Goal: Communication & Community: Answer question/provide support

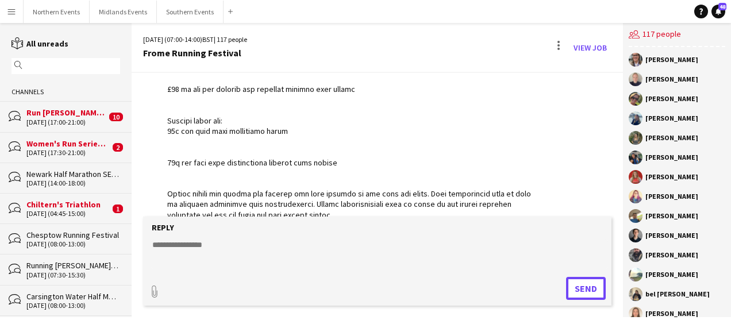
scroll to position [2753, 0]
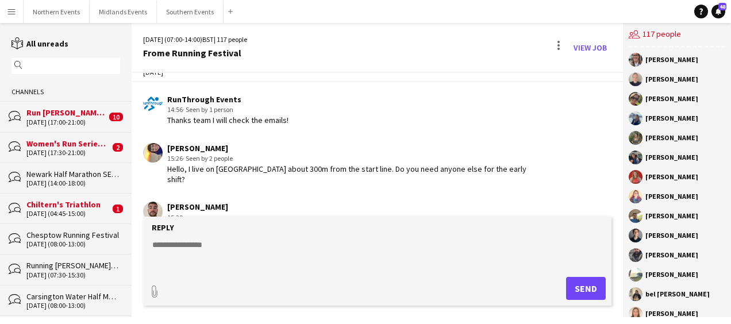
click at [13, 9] on app-icon "Menu" at bounding box center [11, 11] width 9 height 9
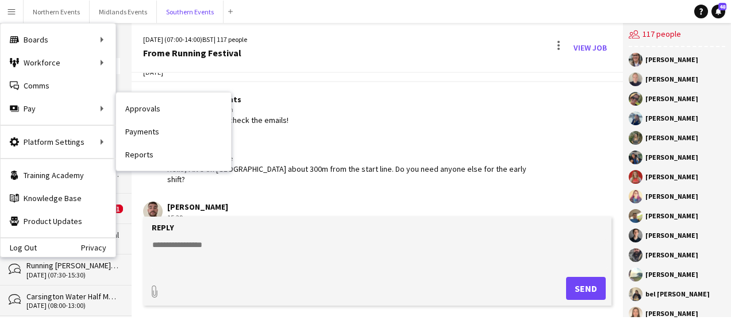
drag, startPoint x: 174, startPoint y: 21, endPoint x: 224, endPoint y: 223, distance: 208.2
click at [227, 23] on app-navbar "Menu Boards Boards Boards All jobs Status Workforce Workforce My Workforce Recr…" at bounding box center [365, 11] width 731 height 23
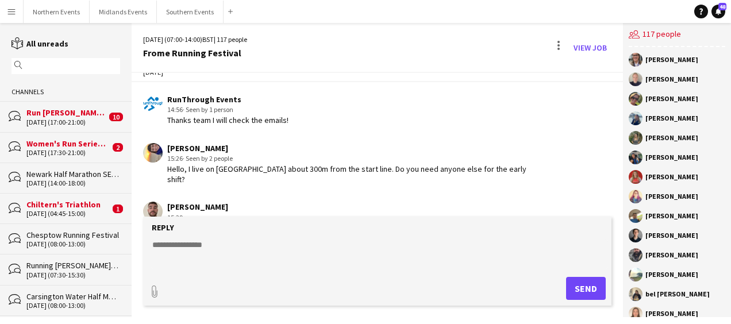
click at [251, 236] on form "Reply paperclip Send" at bounding box center [377, 261] width 468 height 89
click at [217, 251] on textarea at bounding box center [379, 254] width 457 height 30
click at [176, 8] on button "Southern Events Close" at bounding box center [190, 12] width 67 height 22
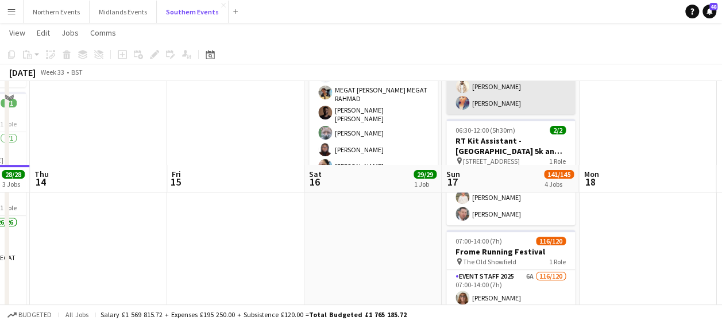
scroll to position [236, 0]
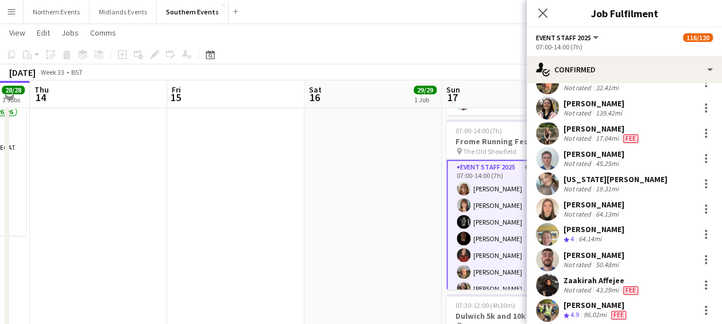
scroll to position [232, 0]
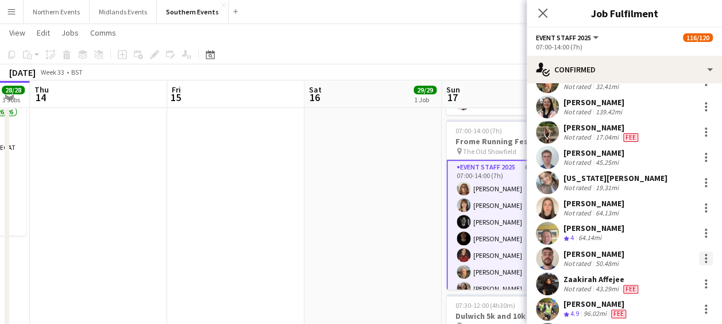
click at [701, 253] on div at bounding box center [706, 259] width 14 height 14
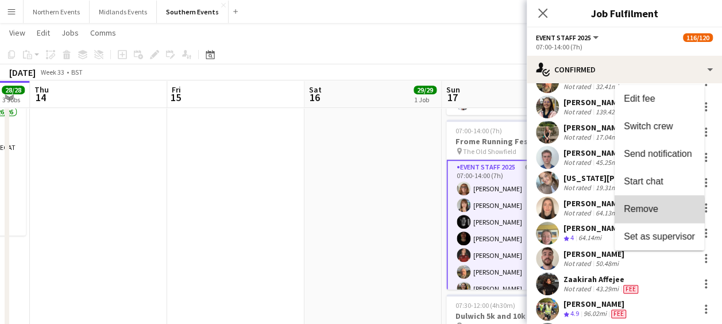
click at [652, 211] on span "Remove" at bounding box center [641, 209] width 34 height 10
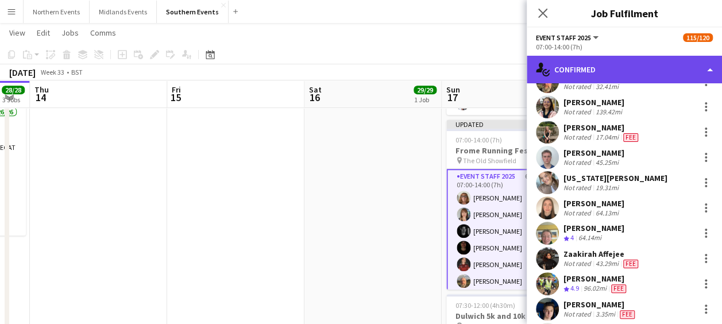
click at [648, 66] on div "single-neutral-actions-check-2 Confirmed" at bounding box center [624, 70] width 195 height 28
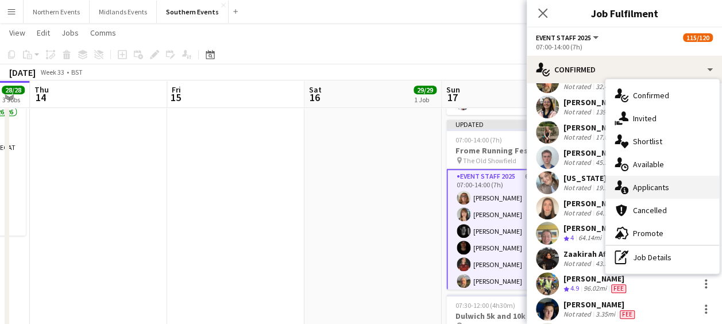
click at [649, 191] on div "single-neutral-actions-information Applicants" at bounding box center [663, 187] width 114 height 23
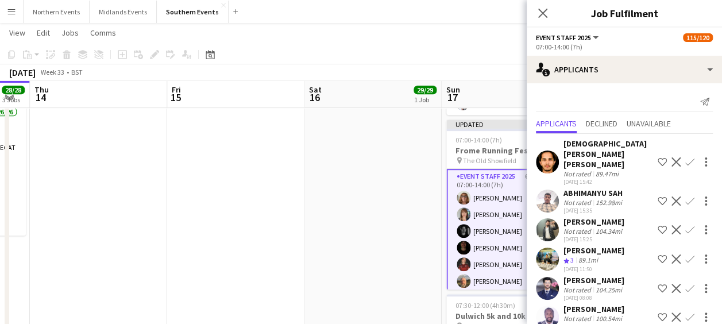
scroll to position [10, 0]
click at [542, 9] on icon "Close pop-in" at bounding box center [542, 12] width 11 height 11
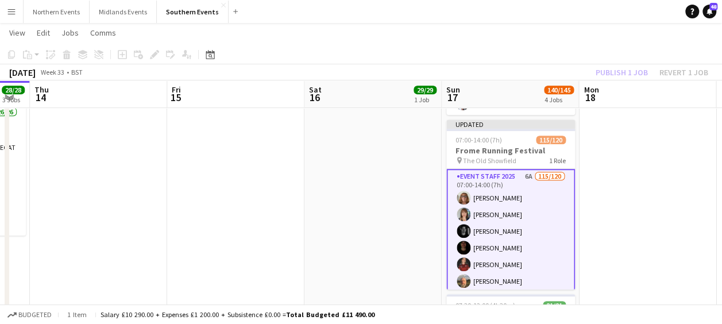
click at [493, 47] on app-toolbar "Copy Paste Paste Ctrl+V Paste with crew Ctrl+Shift+V Paste linked Job [GEOGRAPH…" at bounding box center [361, 55] width 722 height 20
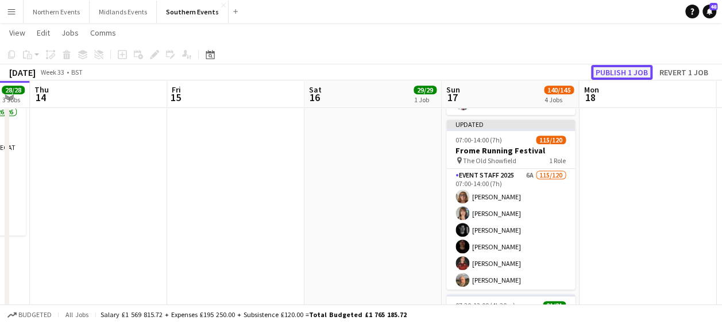
click at [605, 73] on button "Publish 1 job" at bounding box center [621, 72] width 61 height 15
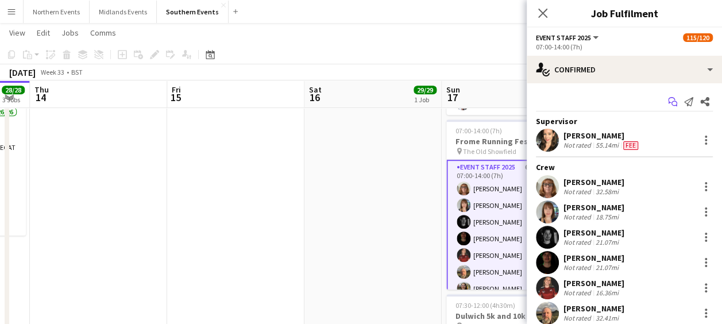
click at [672, 101] on icon at bounding box center [675, 104] width 6 height 6
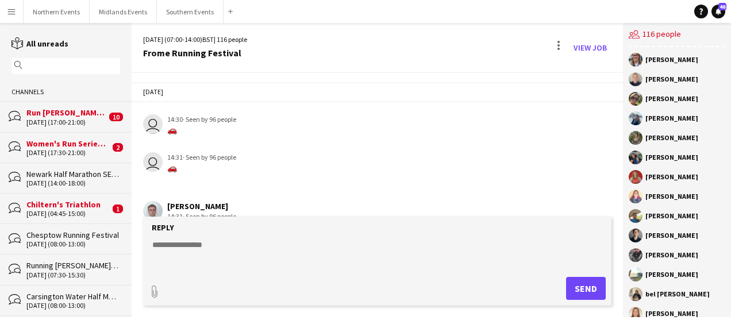
scroll to position [2606, 0]
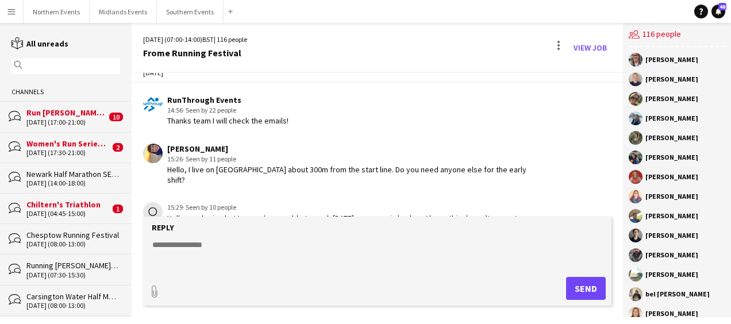
click at [251, 255] on textarea at bounding box center [379, 254] width 457 height 30
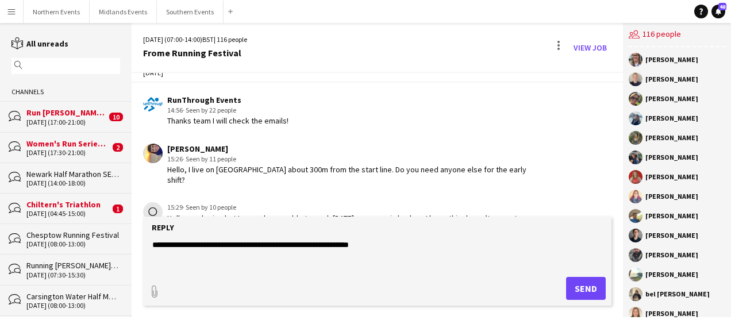
type textarea "**********"
click at [583, 291] on button "Send" at bounding box center [586, 288] width 40 height 23
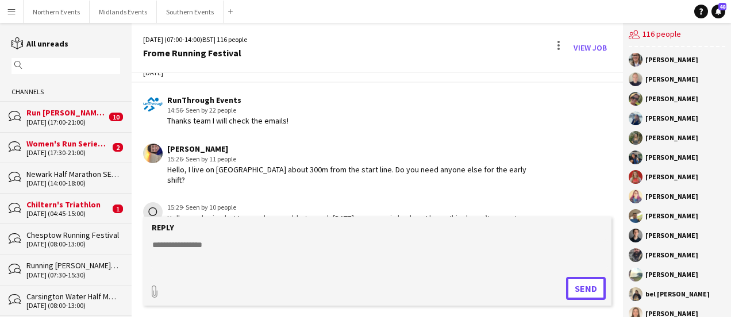
scroll to position [2655, 0]
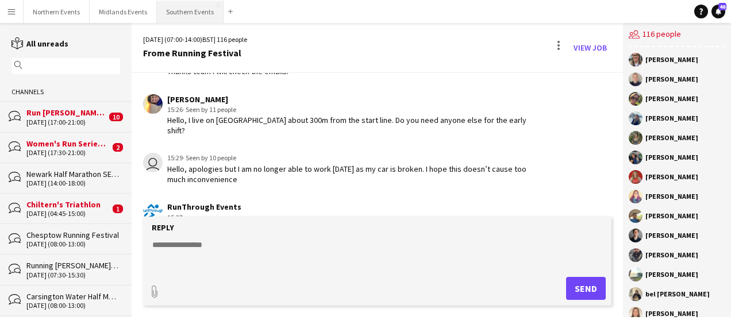
click at [180, 11] on button "Southern Events Close" at bounding box center [190, 12] width 67 height 22
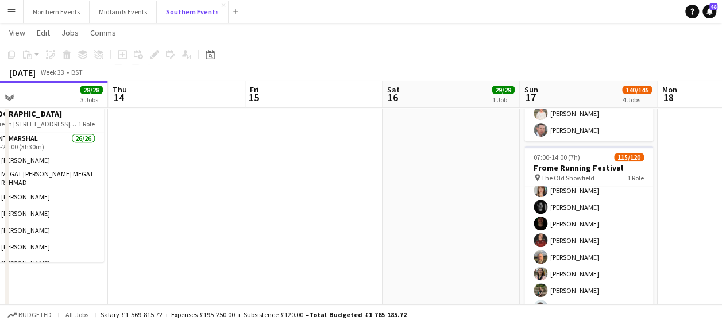
scroll to position [45, 0]
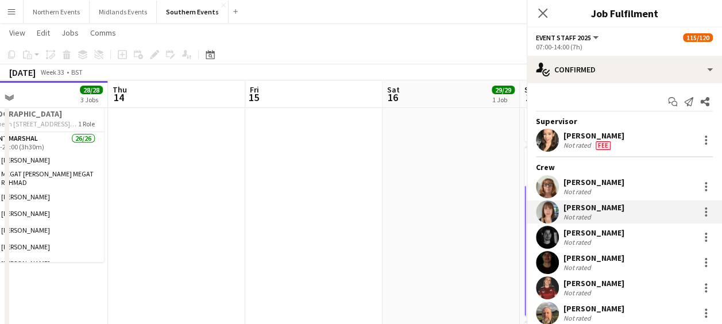
click at [643, 246] on div "[PERSON_NAME] Not rated" at bounding box center [624, 237] width 195 height 23
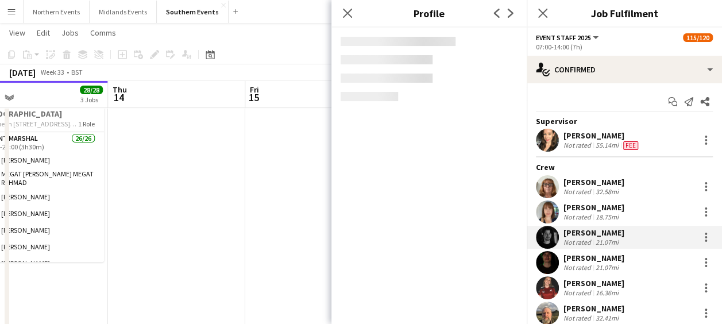
scroll to position [2891, 0]
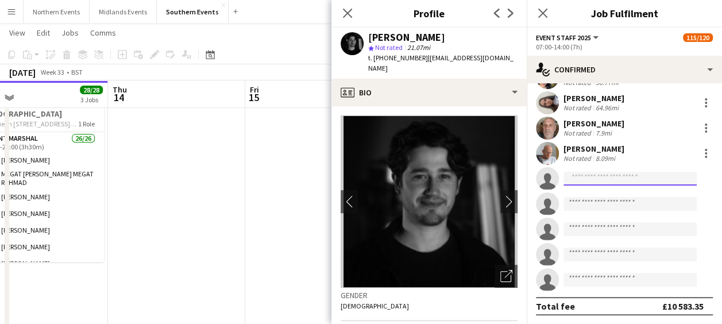
click at [588, 172] on input at bounding box center [630, 179] width 133 height 14
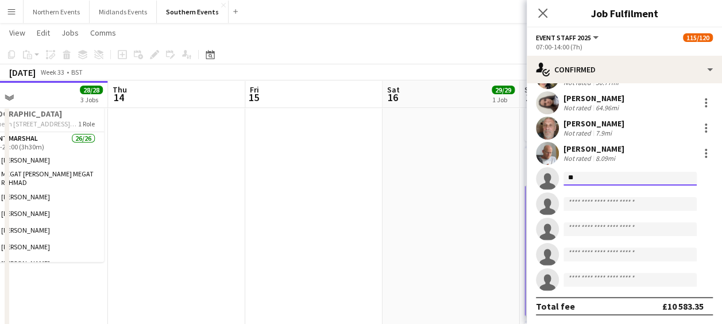
type input "*"
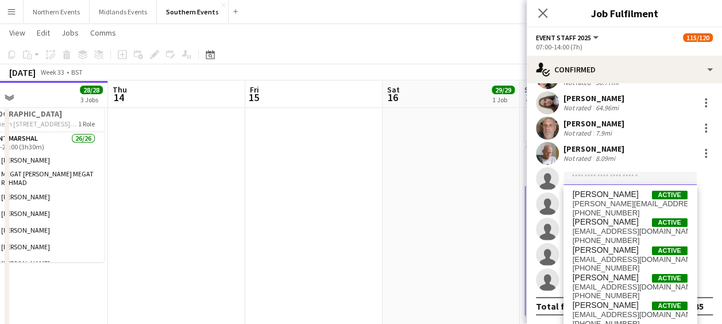
drag, startPoint x: 588, startPoint y: 172, endPoint x: 302, endPoint y: 124, distance: 290.8
click at [302, 124] on body "Menu Boards Boards Boards All jobs Status Workforce Workforce My Workforce Recr…" at bounding box center [361, 163] width 722 height 744
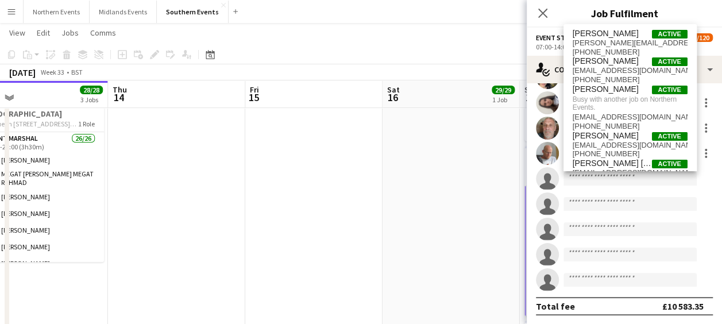
click at [10, 6] on button "Menu" at bounding box center [11, 11] width 23 height 23
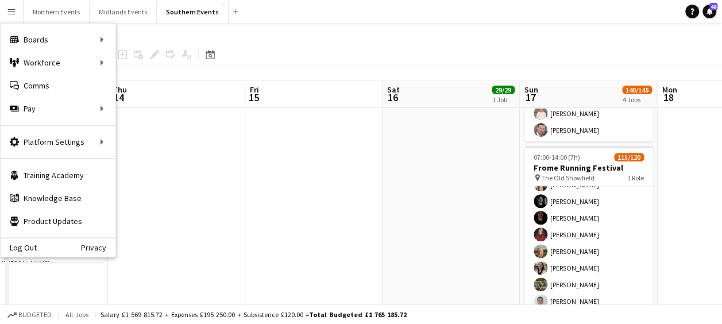
scroll to position [45, 0]
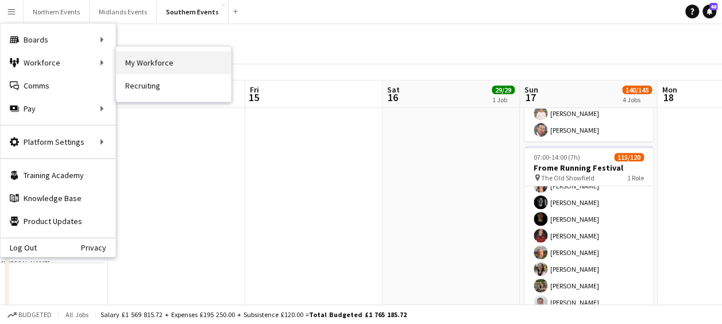
click at [168, 68] on link "My Workforce" at bounding box center [173, 62] width 115 height 23
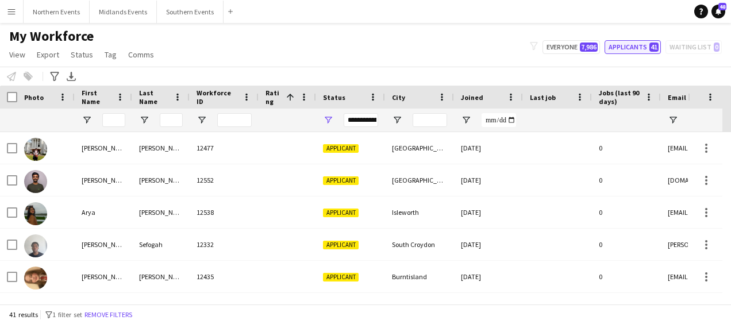
click at [644, 52] on button "Applicants 41" at bounding box center [633, 47] width 56 height 14
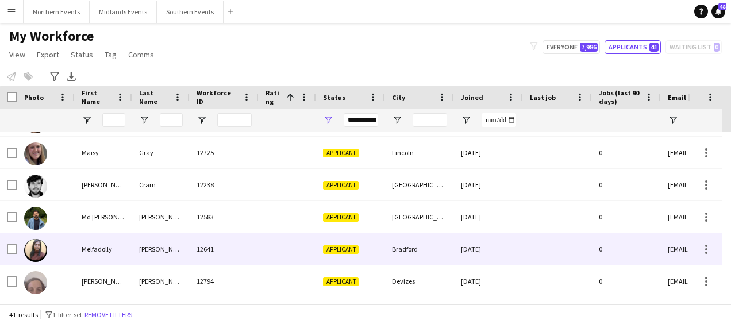
scroll to position [708, 0]
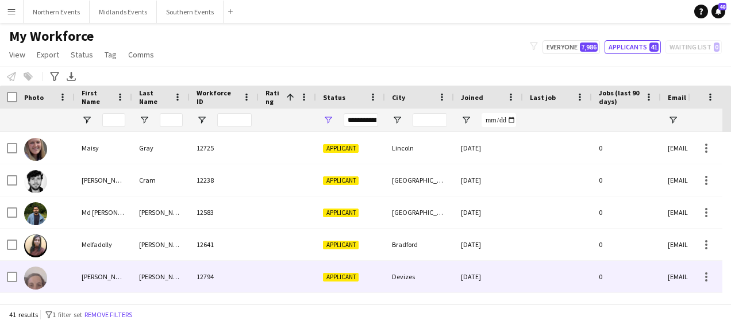
click at [292, 280] on div at bounding box center [287, 277] width 57 height 32
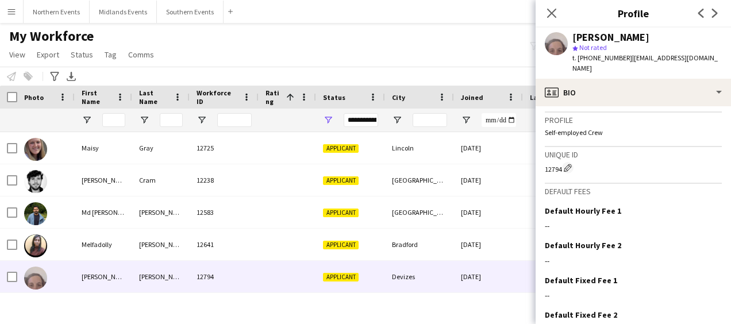
scroll to position [485, 0]
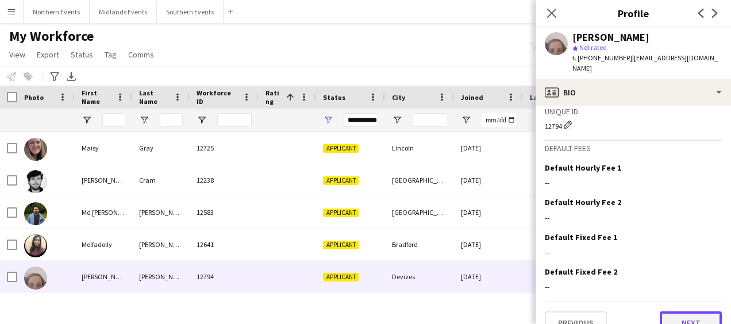
click at [686, 311] on button "Next" at bounding box center [691, 322] width 62 height 23
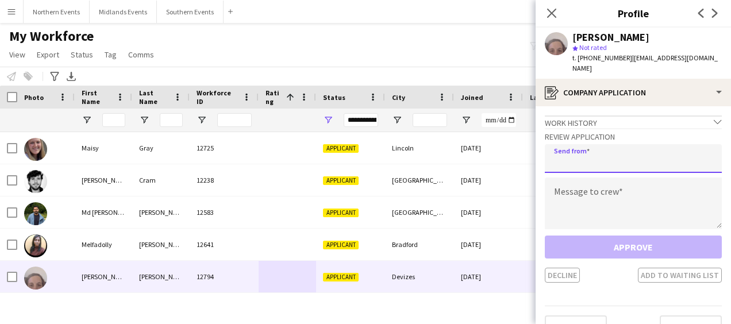
click at [606, 154] on input "email" at bounding box center [633, 158] width 177 height 29
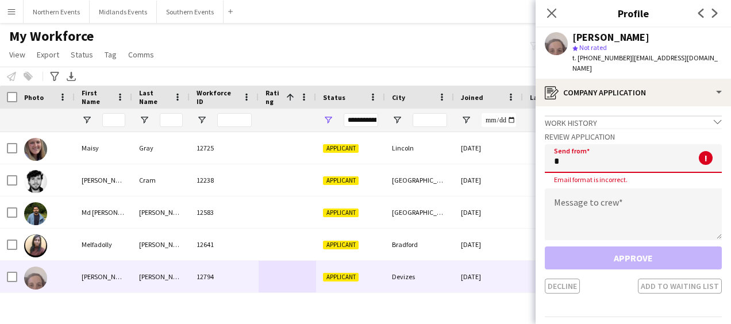
type input "**********"
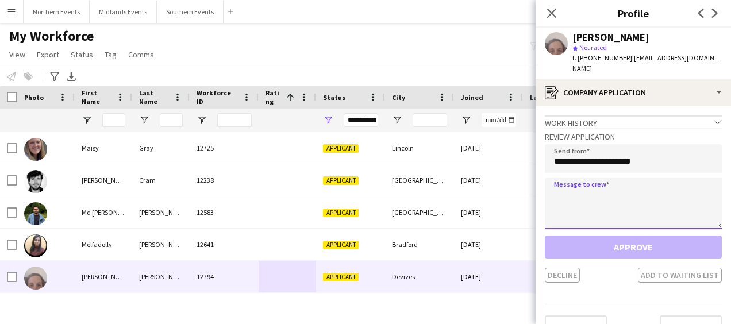
click at [578, 187] on textarea at bounding box center [633, 204] width 177 height 52
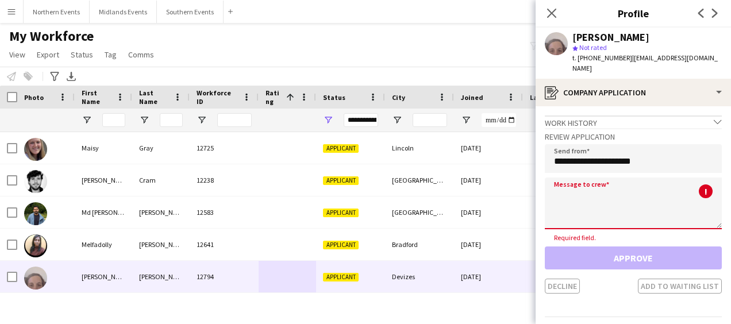
paste textarea "**********"
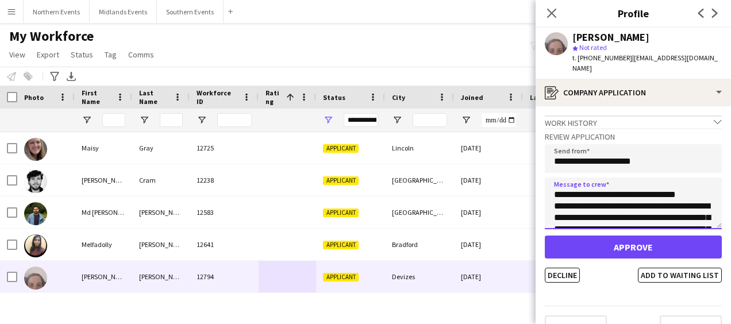
scroll to position [64, 0]
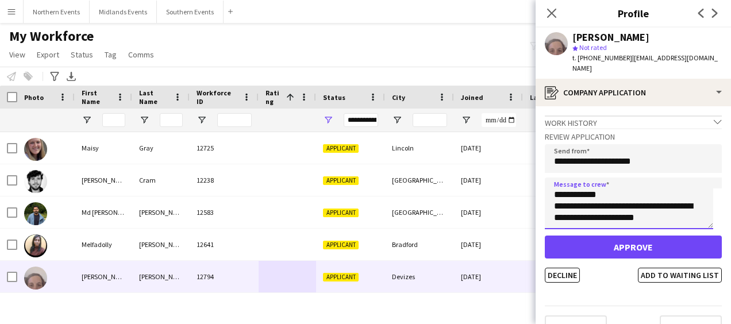
type textarea "**********"
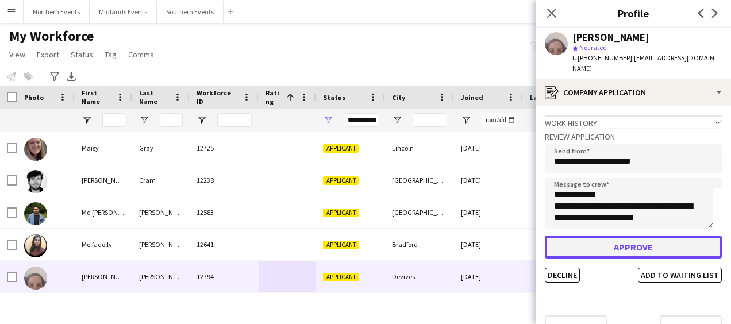
click at [615, 236] on button "Approve" at bounding box center [633, 247] width 177 height 23
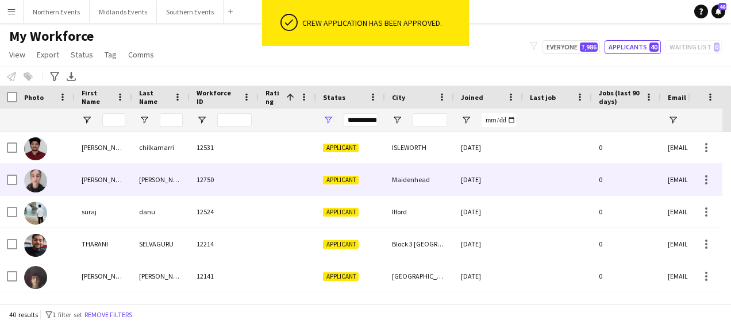
scroll to position [0, 0]
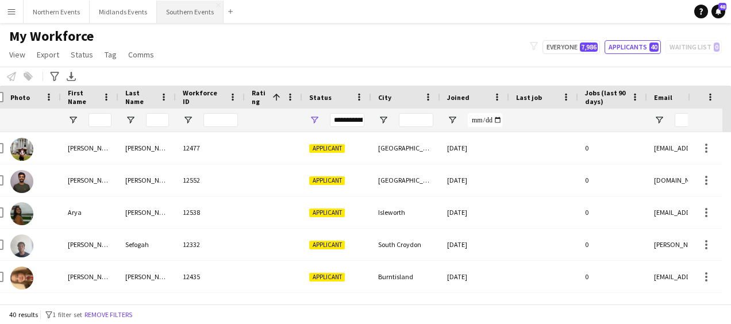
click at [181, 5] on button "Southern Events Close" at bounding box center [190, 12] width 67 height 22
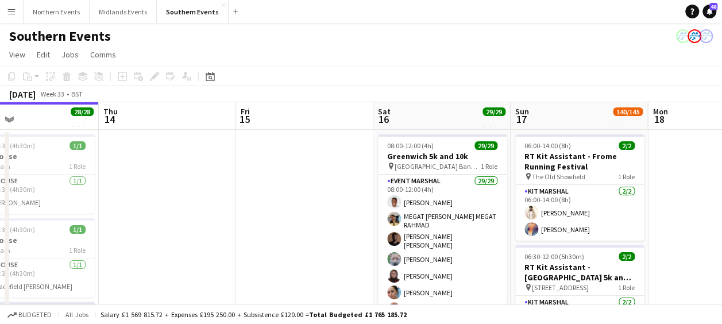
drag, startPoint x: 667, startPoint y: 63, endPoint x: 677, endPoint y: 183, distance: 120.6
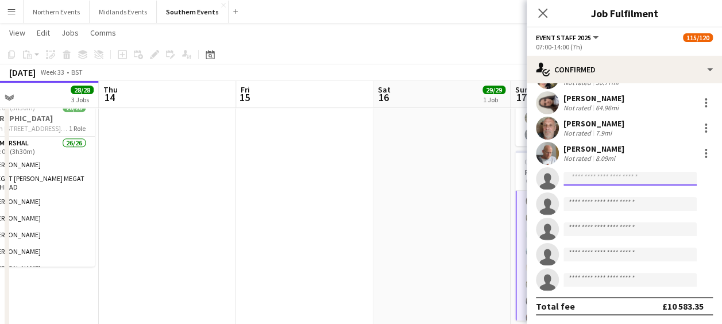
click at [588, 179] on input at bounding box center [630, 179] width 133 height 14
type input "*"
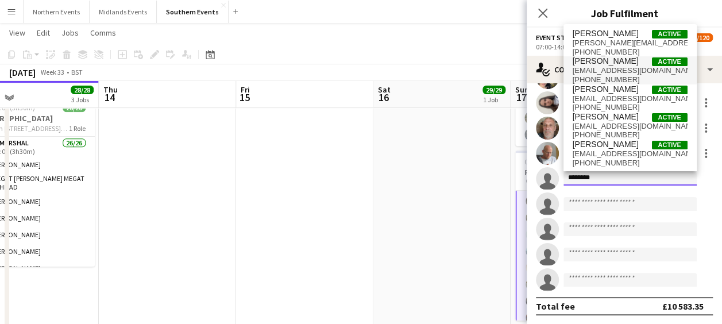
type input "********"
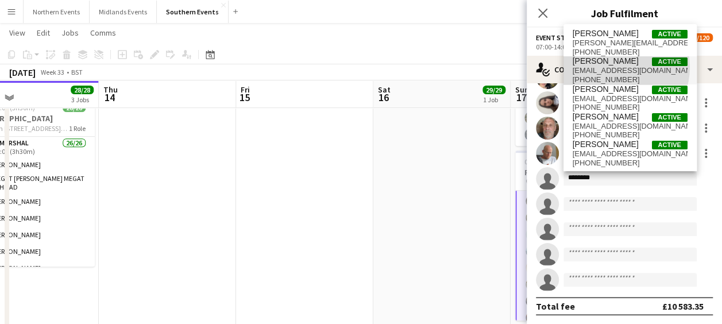
click at [616, 67] on span "[EMAIL_ADDRESS][DOMAIN_NAME]" at bounding box center [630, 70] width 115 height 9
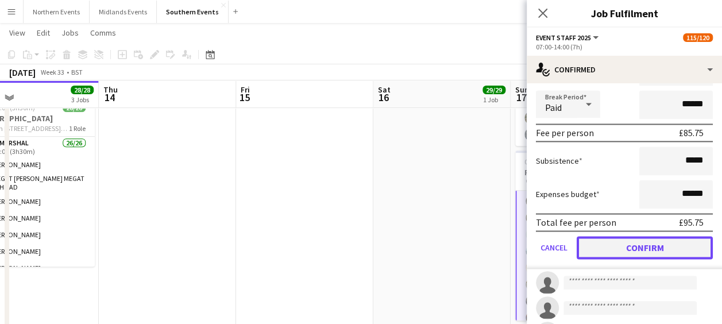
click at [650, 246] on button "Confirm" at bounding box center [645, 247] width 136 height 23
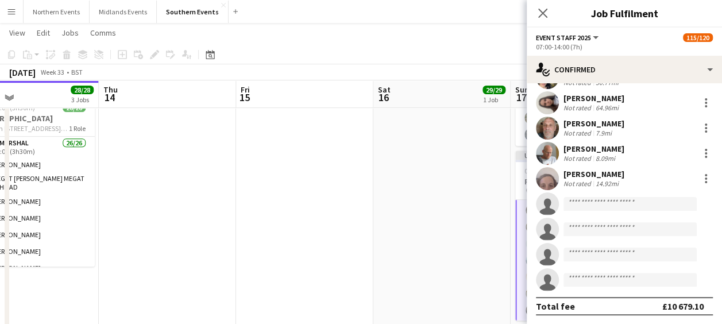
click at [402, 251] on app-date-cell "08:00-12:00 (4h) 29/29 Greenwich 5k and 10k pin Greenwich Park Bandstand 1 Role…" at bounding box center [442, 222] width 137 height 596
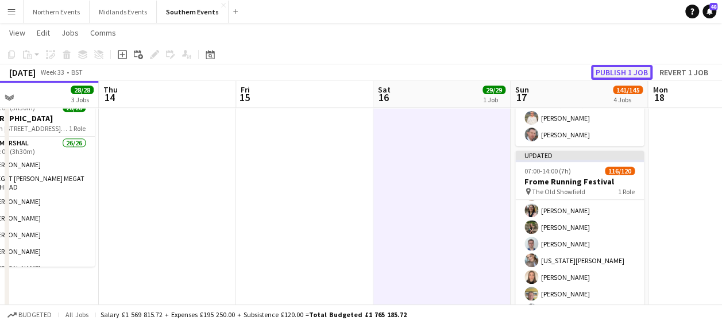
click at [622, 78] on button "Publish 1 job" at bounding box center [621, 72] width 61 height 15
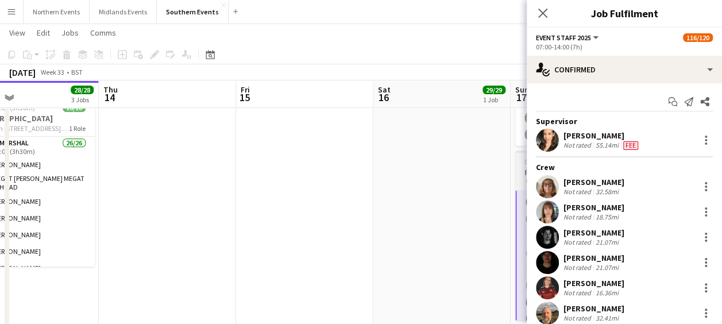
scroll to position [118, 0]
click at [668, 98] on icon "Start chat" at bounding box center [672, 101] width 9 height 9
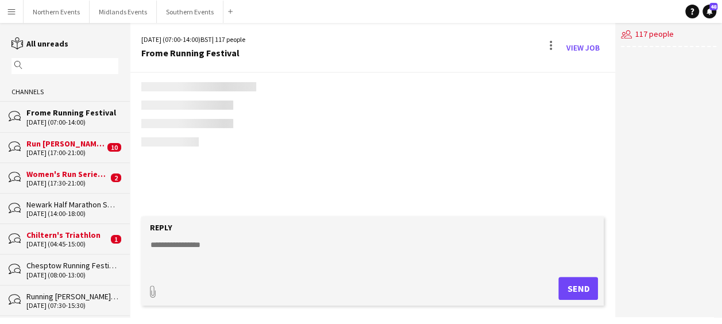
click at [228, 272] on form "Reply paperclip Send" at bounding box center [372, 261] width 463 height 89
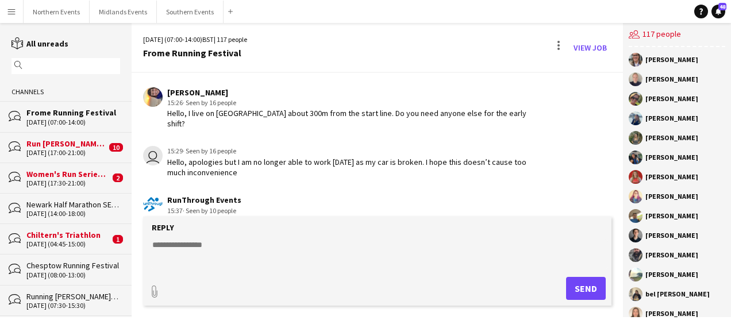
scroll to position [2606, 0]
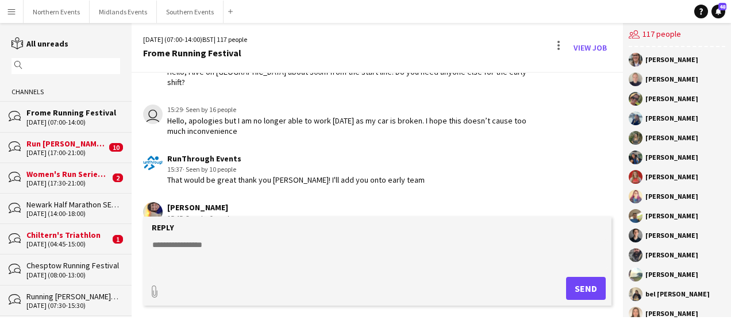
click at [219, 246] on textarea at bounding box center [379, 254] width 457 height 30
paste textarea "**********"
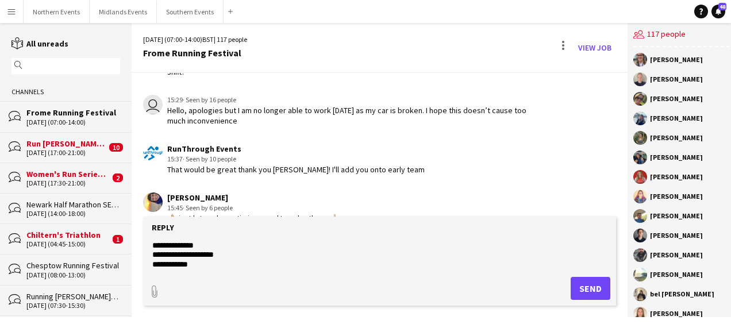
scroll to position [101, 0]
type textarea "**********"
click at [572, 289] on button "Send" at bounding box center [591, 288] width 40 height 23
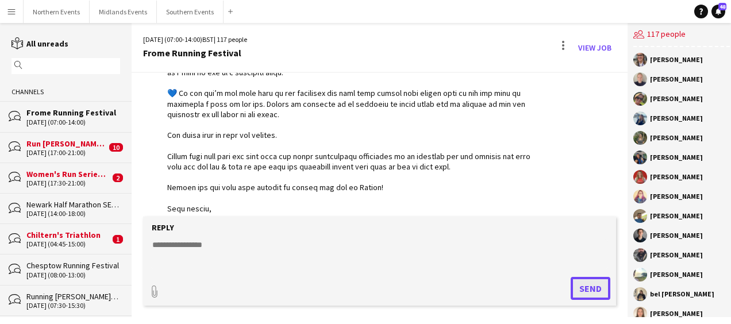
scroll to position [3574, 0]
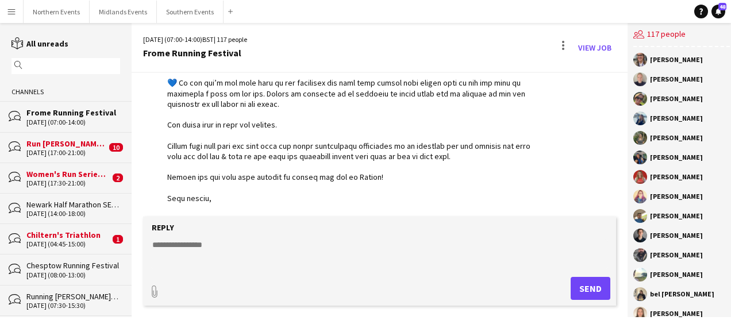
click at [303, 249] on textarea at bounding box center [379, 254] width 457 height 30
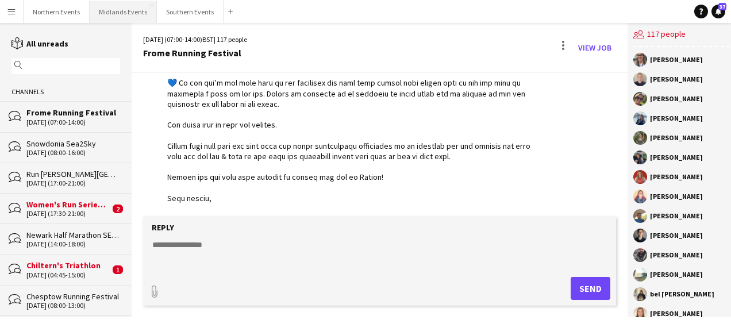
scroll to position [3624, 0]
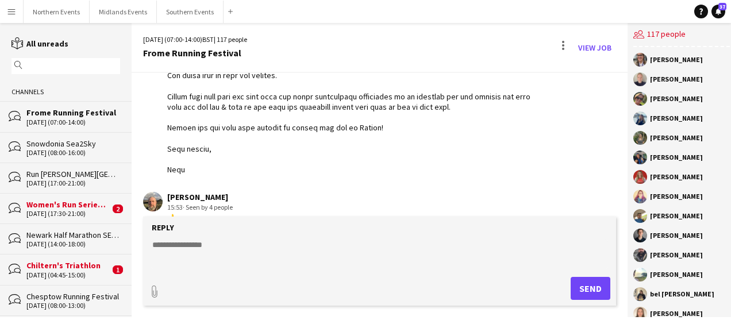
click at [82, 202] on div "Women's Run Series Olympic Park 5k and 10k" at bounding box center [67, 204] width 83 height 10
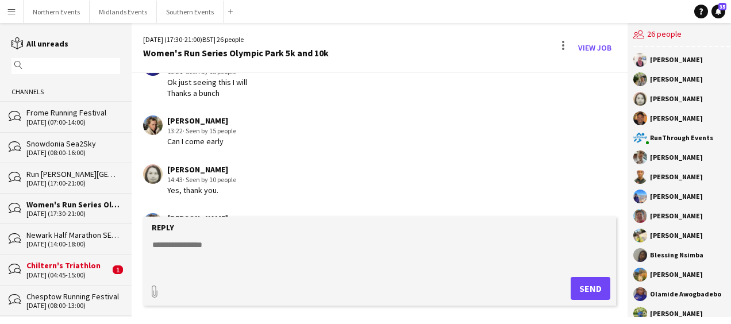
scroll to position [1430, 0]
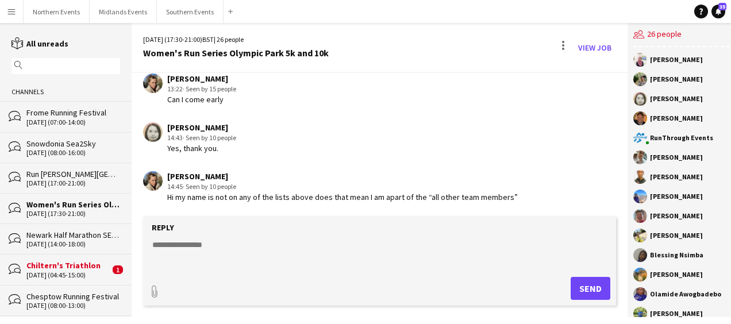
click at [191, 266] on textarea at bounding box center [379, 254] width 457 height 30
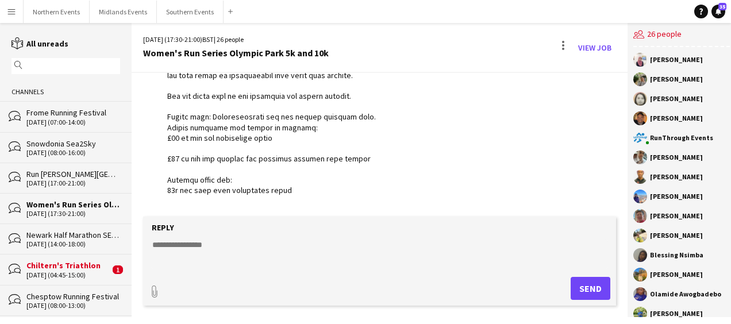
scroll to position [557, 0]
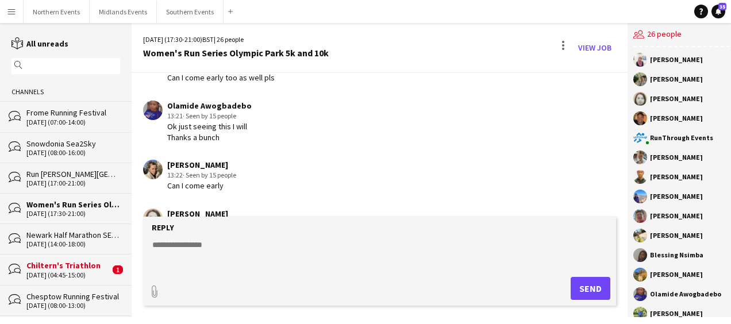
scroll to position [1430, 0]
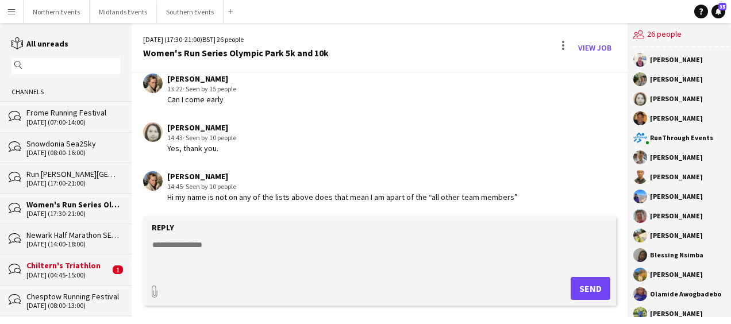
click at [190, 243] on textarea at bounding box center [379, 254] width 457 height 30
type textarea "**********"
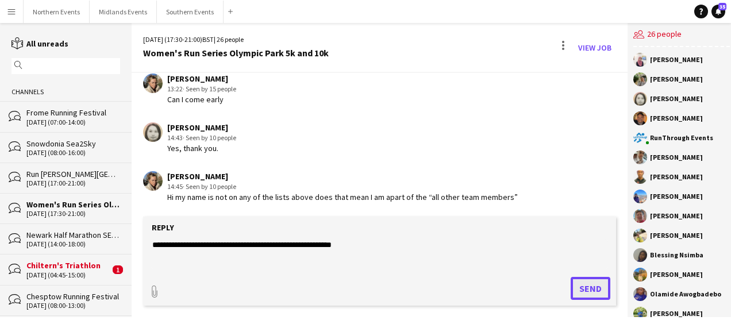
click at [575, 283] on button "Send" at bounding box center [591, 288] width 40 height 23
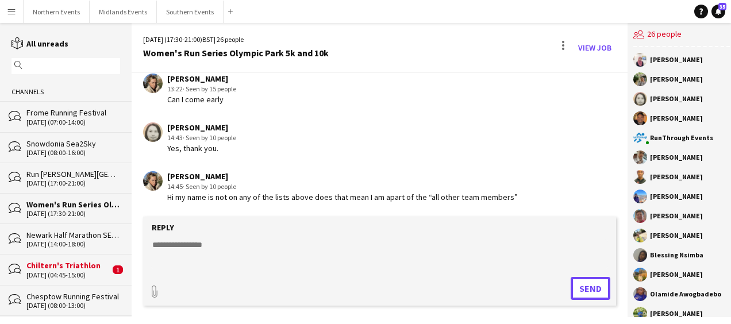
scroll to position [1478, 0]
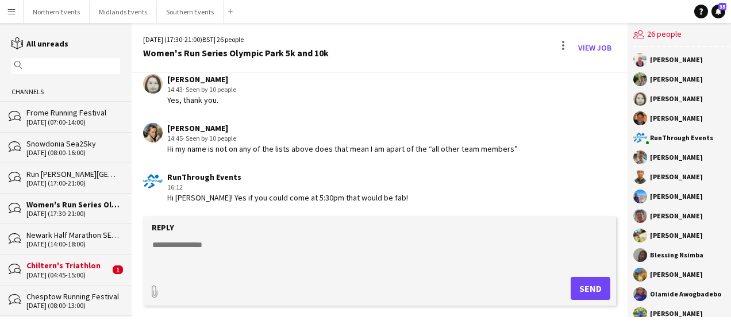
click at [90, 271] on div "[DATE] (04:45-15:00)" at bounding box center [67, 275] width 83 height 8
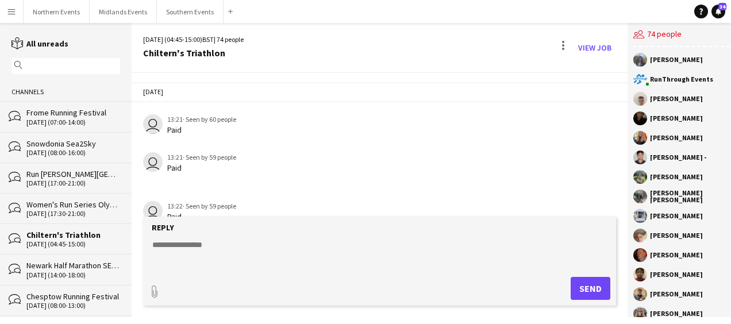
scroll to position [1391, 0]
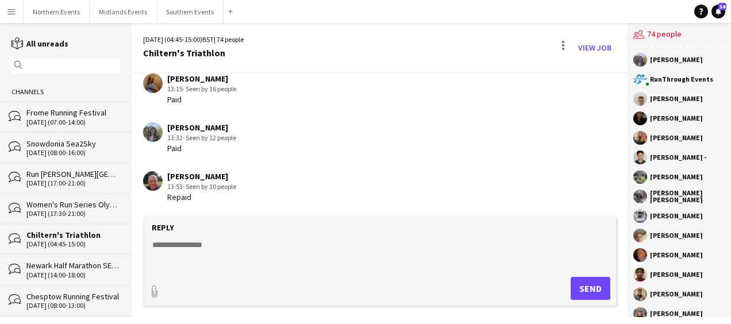
click at [211, 242] on textarea at bounding box center [379, 254] width 457 height 30
type textarea "**********"
click at [589, 295] on button "Send" at bounding box center [591, 288] width 40 height 23
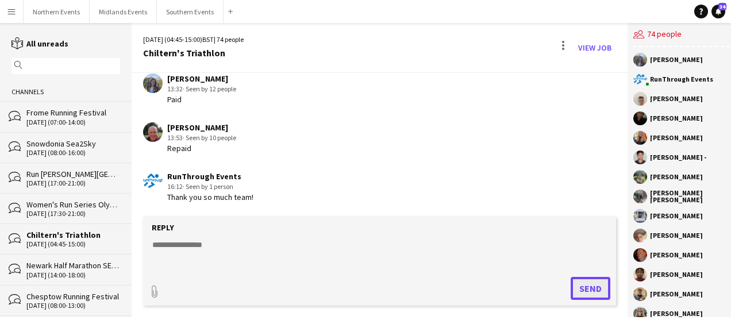
click at [589, 295] on button "Send" at bounding box center [591, 288] width 40 height 23
click at [180, 16] on button "Southern Events Close" at bounding box center [190, 12] width 67 height 22
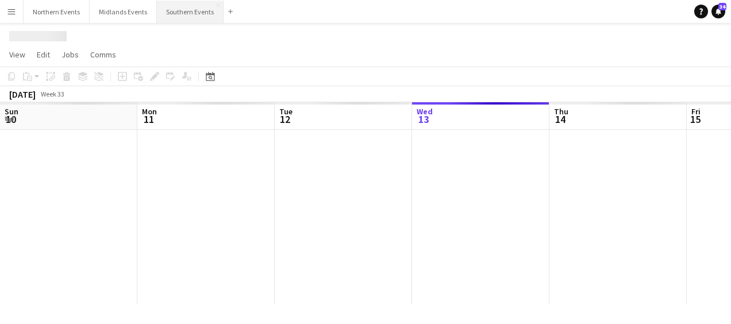
click at [180, 16] on button "Southern Events Close" at bounding box center [190, 12] width 67 height 22
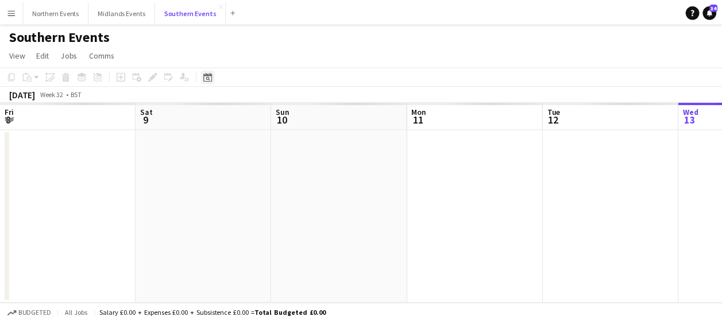
scroll to position [0, 275]
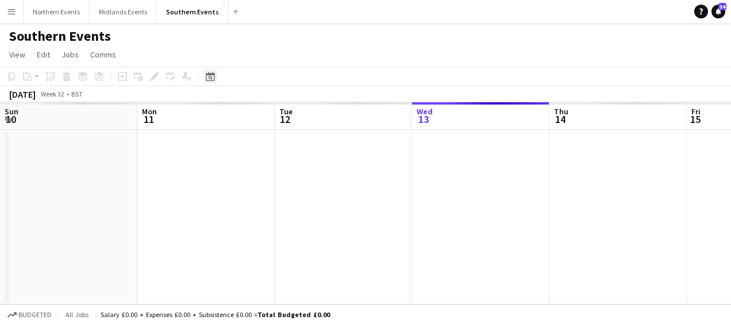
click at [208, 80] on icon at bounding box center [210, 76] width 9 height 9
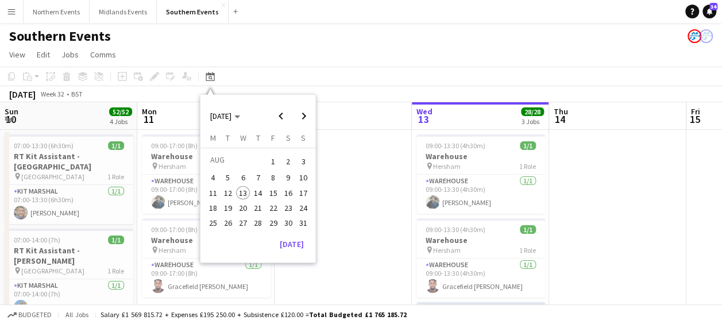
click at [290, 222] on span "30" at bounding box center [289, 223] width 14 height 14
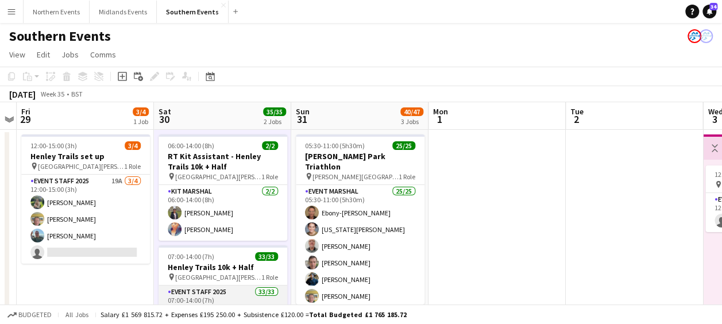
scroll to position [44, 0]
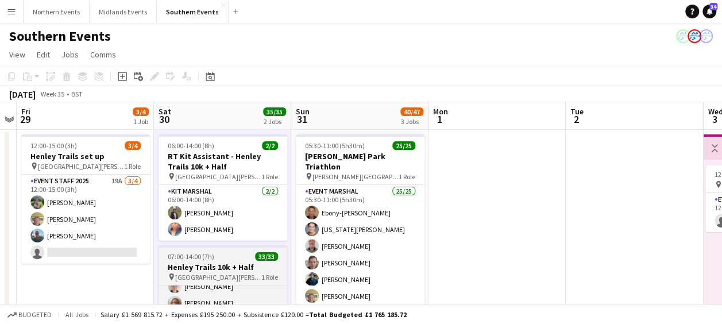
click at [225, 255] on div "07:00-14:00 (7h) 33/33" at bounding box center [223, 256] width 129 height 9
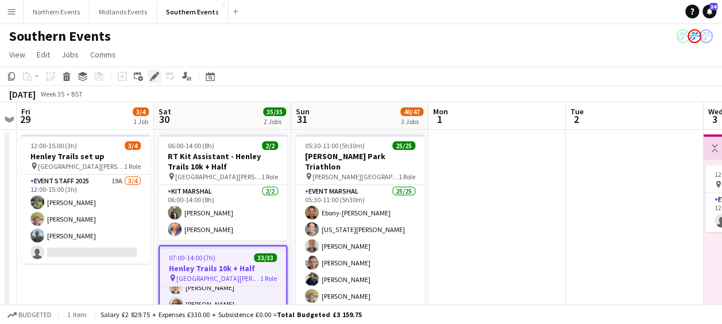
click at [151, 74] on icon "Edit" at bounding box center [154, 76] width 9 height 9
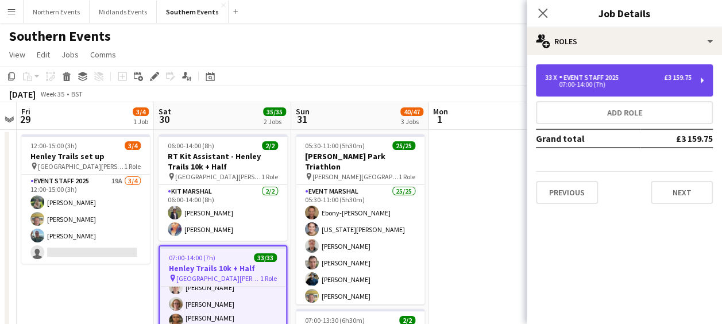
click at [584, 82] on div "07:00-14:00 (7h)" at bounding box center [618, 85] width 147 height 6
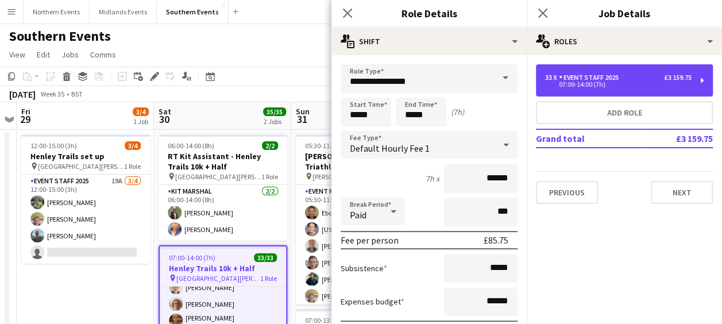
scroll to position [168, 0]
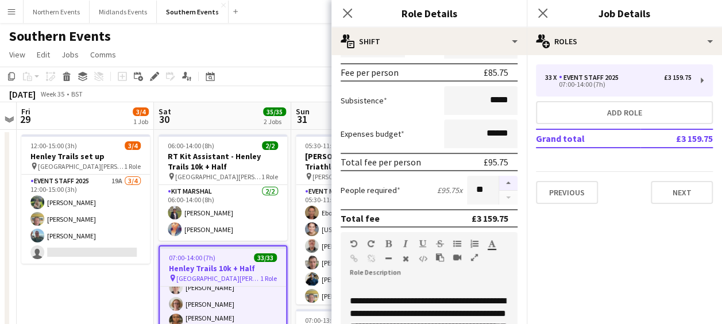
click at [499, 180] on button "button" at bounding box center [508, 183] width 18 height 15
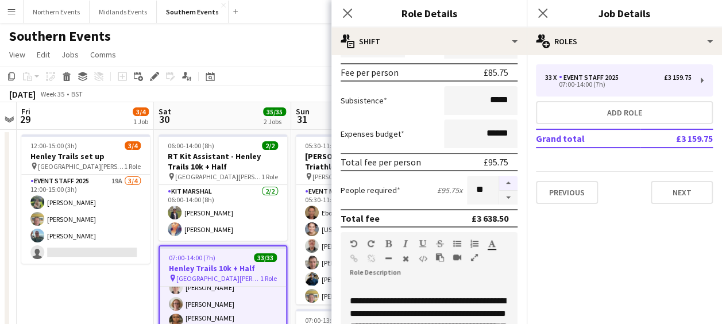
click at [499, 180] on button "button" at bounding box center [508, 183] width 18 height 15
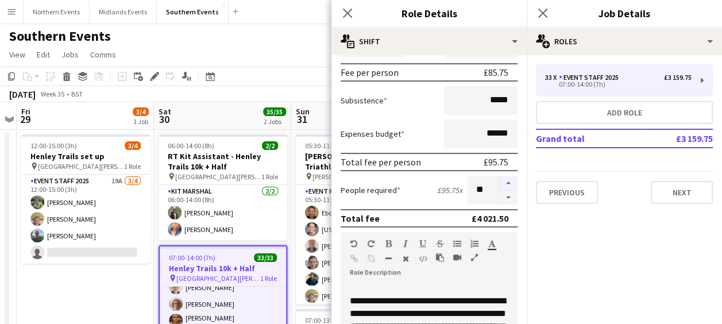
click at [499, 180] on button "button" at bounding box center [508, 183] width 18 height 15
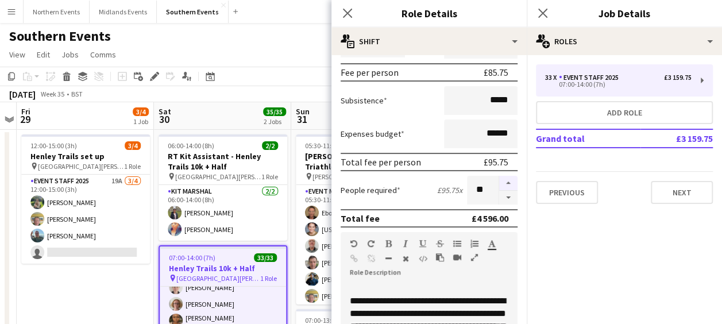
click at [499, 180] on button "button" at bounding box center [508, 183] width 18 height 15
type input "**"
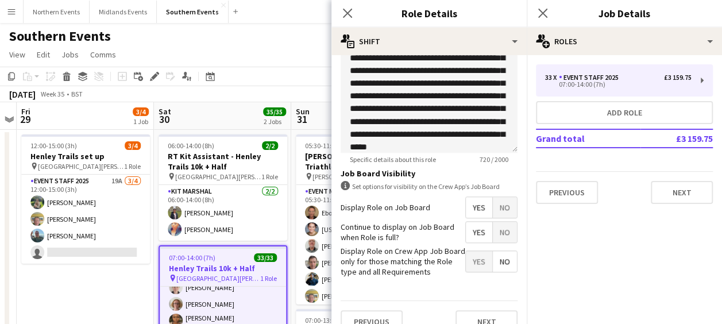
scroll to position [453, 0]
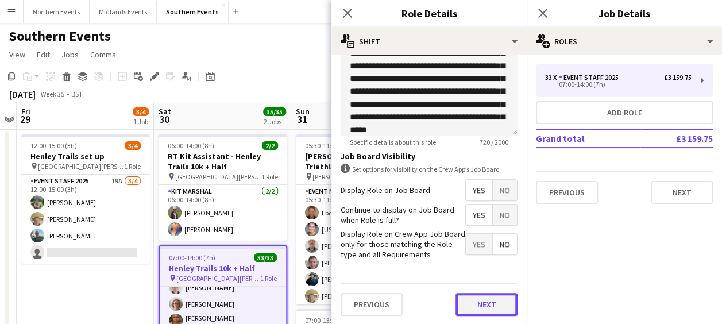
click at [476, 309] on button "Next" at bounding box center [487, 304] width 62 height 23
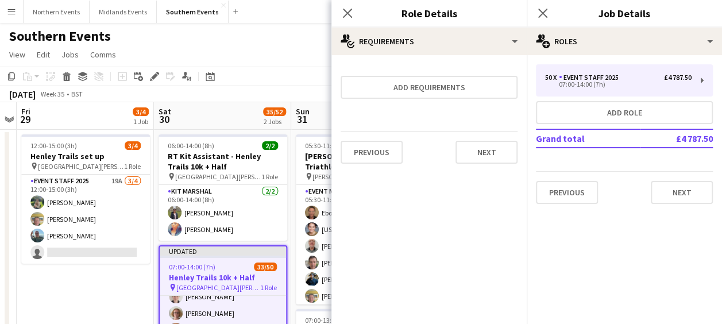
scroll to position [0, 0]
click at [483, 162] on button "Next" at bounding box center [487, 152] width 62 height 23
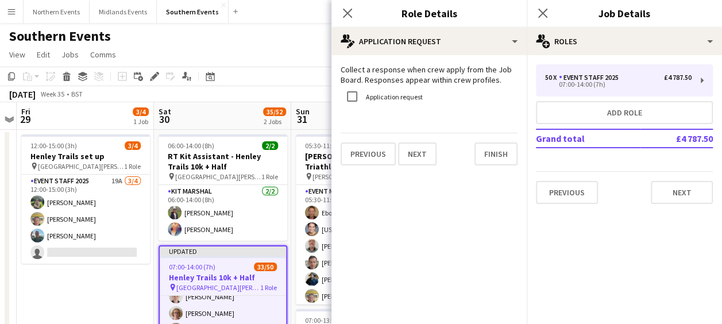
click at [486, 153] on mat-expansion-panel "pencil4 Application Request Collect a response when crew apply from the Job Boa…" at bounding box center [429, 189] width 195 height 269
click at [486, 153] on button "Finish" at bounding box center [496, 154] width 43 height 23
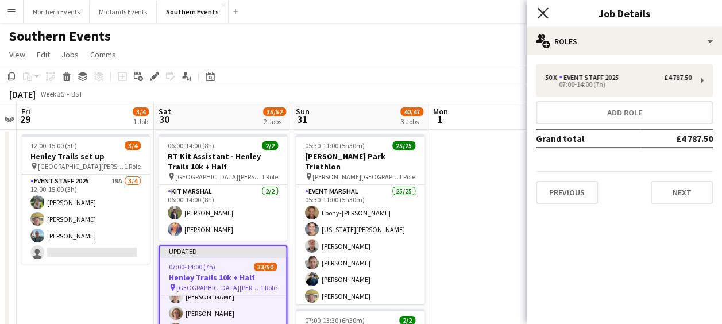
click at [544, 8] on icon "Close pop-in" at bounding box center [542, 12] width 11 height 11
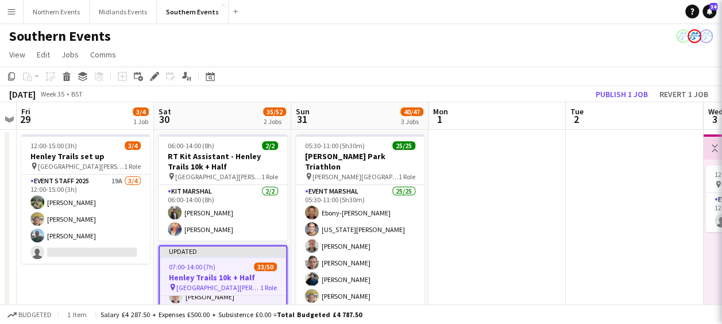
click at [501, 32] on div "Southern Events" at bounding box center [361, 34] width 722 height 22
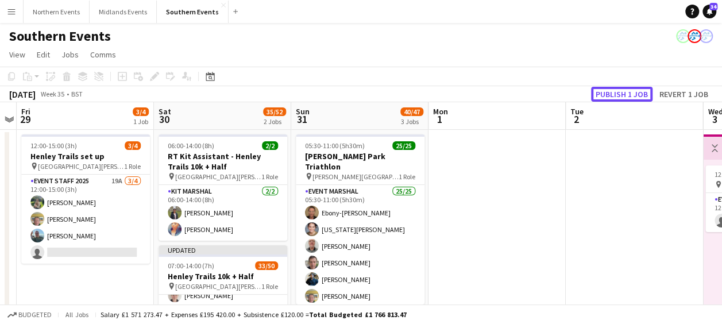
click at [608, 87] on button "Publish 1 job" at bounding box center [621, 94] width 61 height 15
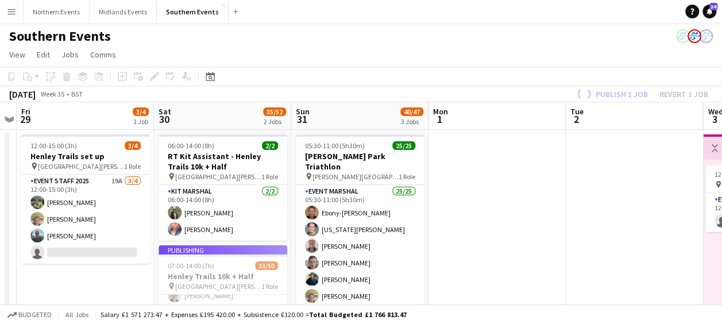
click at [608, 87] on div "[DATE] Week 35 • BST Publish 1 job Revert 1 job" at bounding box center [361, 94] width 722 height 16
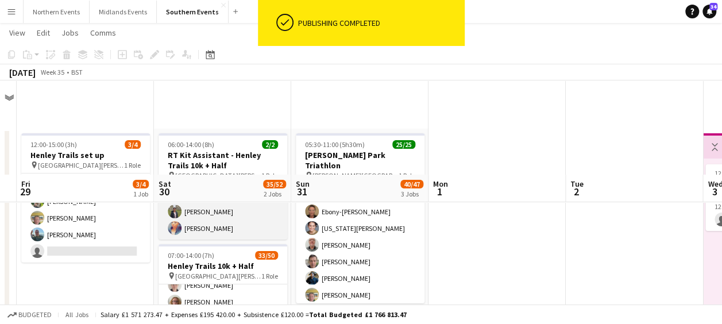
scroll to position [139, 0]
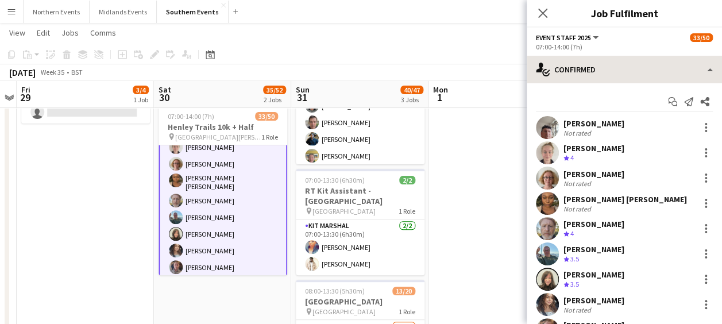
scroll to position [45, 0]
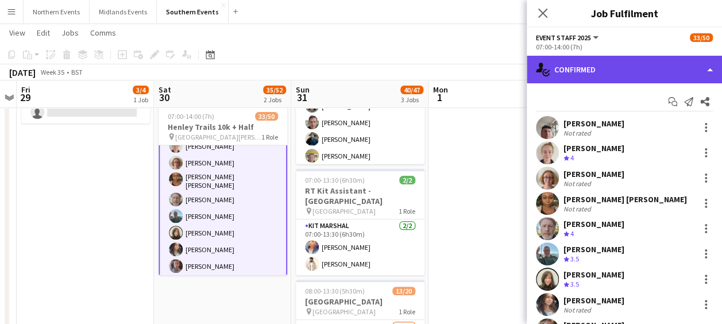
click at [608, 68] on div "single-neutral-actions-check-2 Confirmed" at bounding box center [624, 70] width 195 height 28
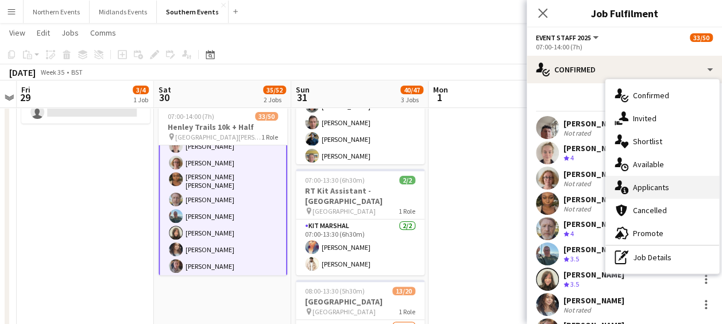
click at [651, 179] on div "single-neutral-actions-information Applicants" at bounding box center [663, 187] width 114 height 23
click at [651, 324] on mat-expansion-panel "users2 Applicants Applicants Declined Unavailable [DEMOGRAPHIC_DATA][PERSON_NAM…" at bounding box center [624, 324] width 195 height 0
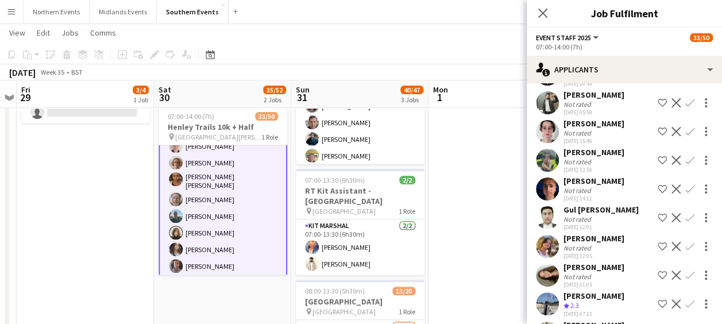
scroll to position [849, 0]
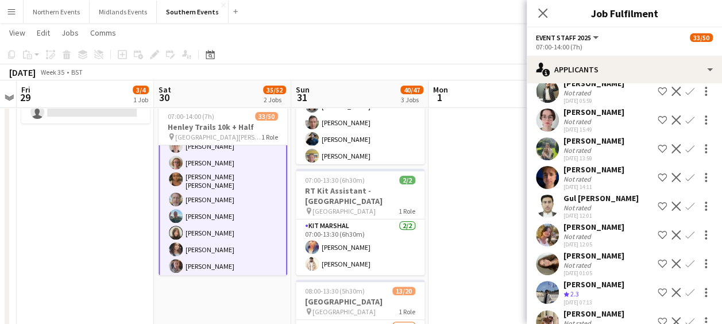
click at [686, 153] on app-icon "Confirm" at bounding box center [690, 148] width 9 height 9
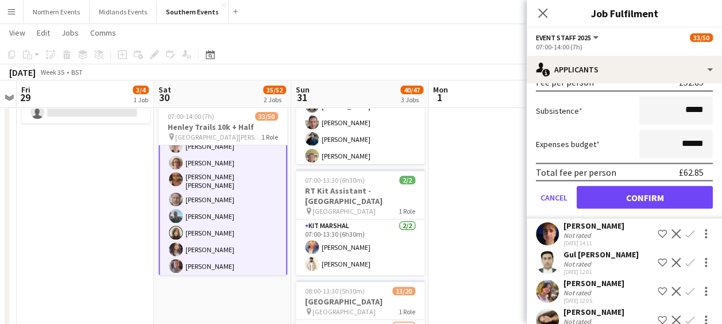
scroll to position [1071, 0]
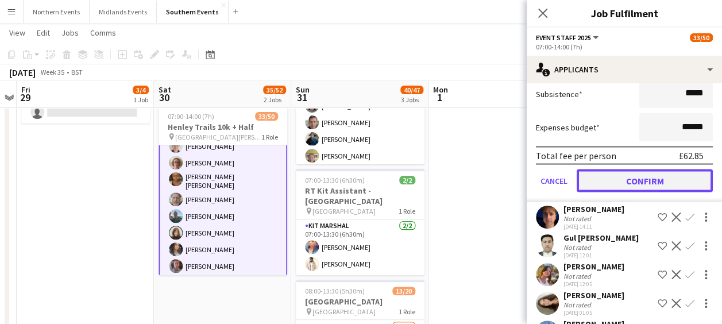
click at [659, 192] on button "Confirm" at bounding box center [645, 180] width 136 height 23
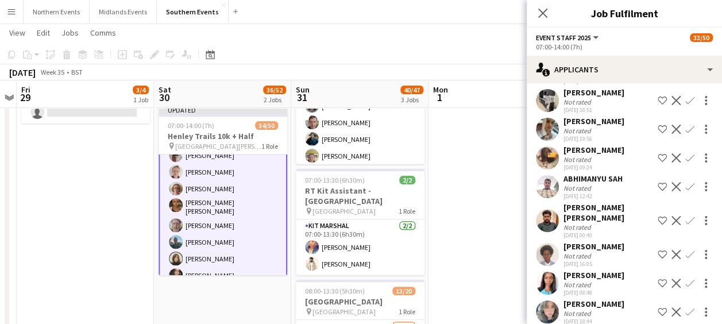
scroll to position [782, 0]
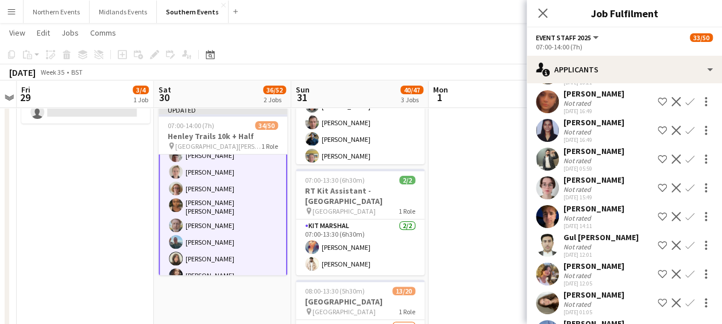
click at [686, 221] on app-icon "Confirm" at bounding box center [690, 216] width 9 height 9
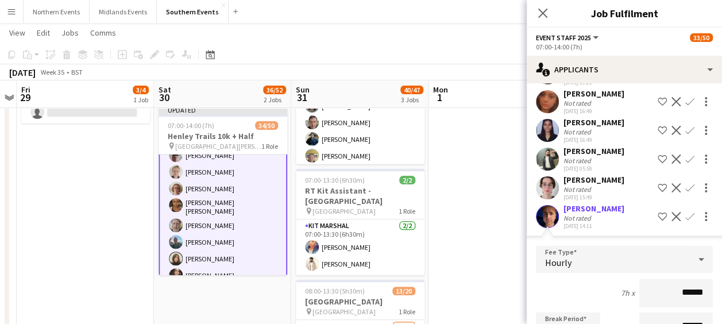
click at [542, 222] on app-user-avatar at bounding box center [547, 216] width 23 height 23
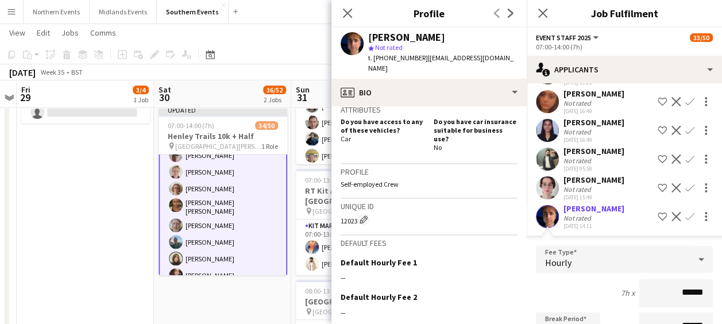
scroll to position [441, 0]
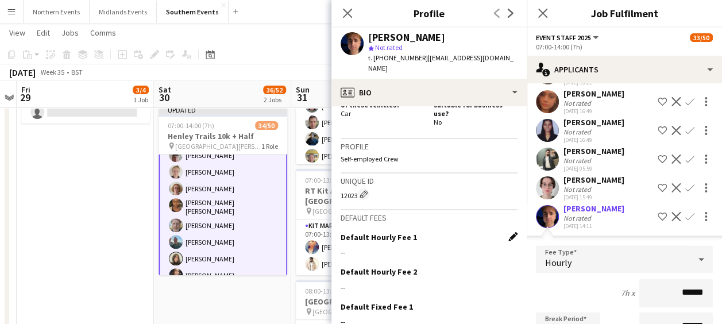
click at [509, 232] on app-icon "Edit this field" at bounding box center [513, 236] width 9 height 9
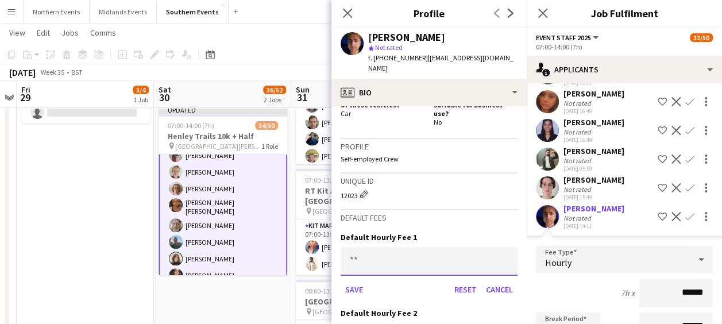
click at [370, 257] on input at bounding box center [429, 261] width 177 height 29
type input "***"
click at [350, 286] on button "Save" at bounding box center [354, 289] width 27 height 18
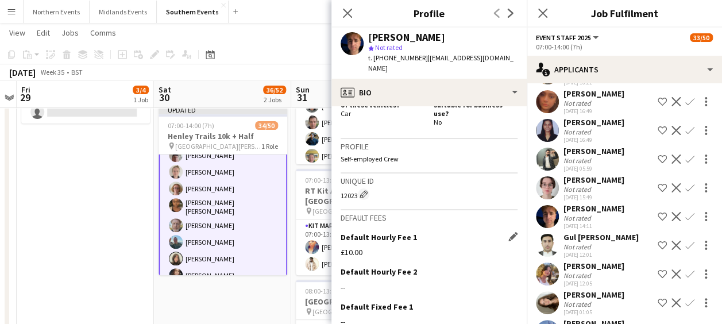
click at [686, 221] on app-icon "Confirm" at bounding box center [690, 216] width 9 height 9
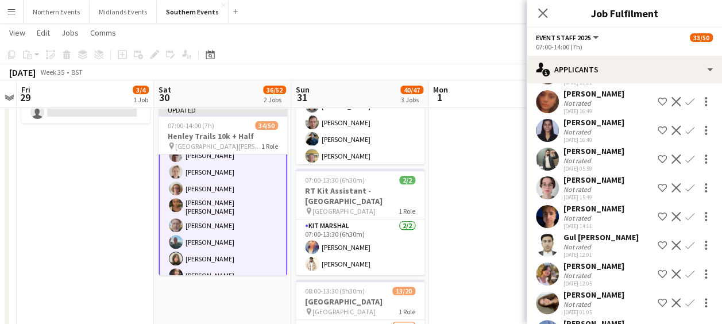
click at [686, 221] on app-icon "Confirm" at bounding box center [690, 216] width 9 height 9
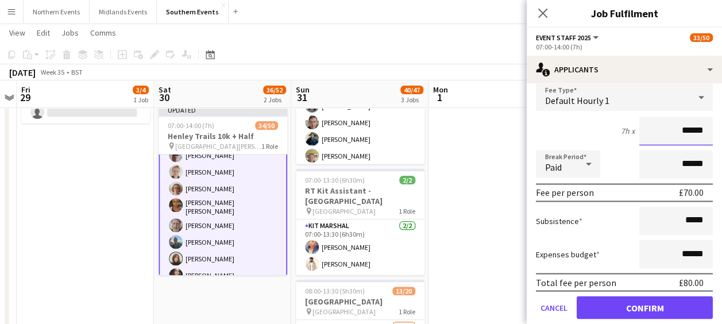
scroll to position [948, 0]
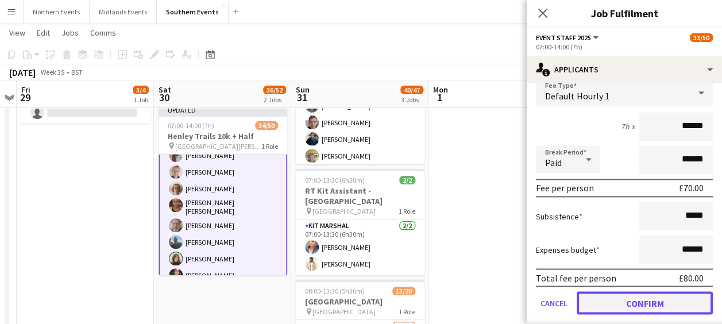
click at [635, 310] on button "Confirm" at bounding box center [645, 302] width 136 height 23
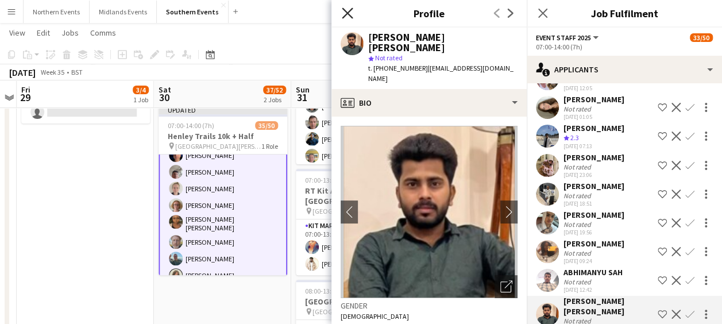
click at [346, 15] on icon at bounding box center [347, 12] width 11 height 11
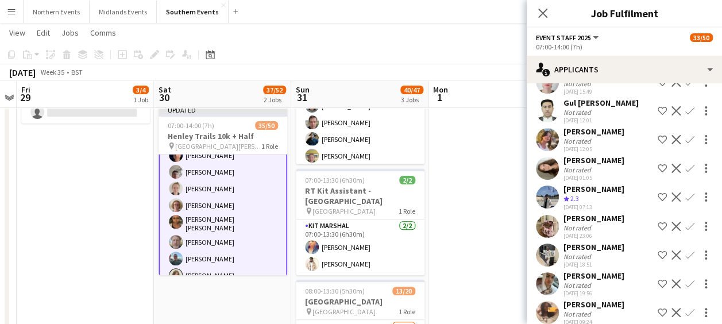
scroll to position [886, 0]
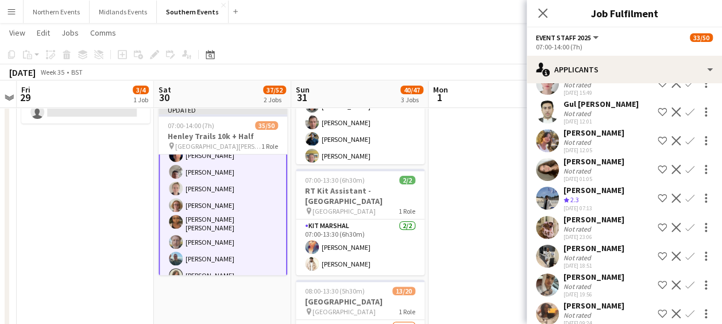
click at [549, 143] on app-user-avatar at bounding box center [547, 140] width 23 height 23
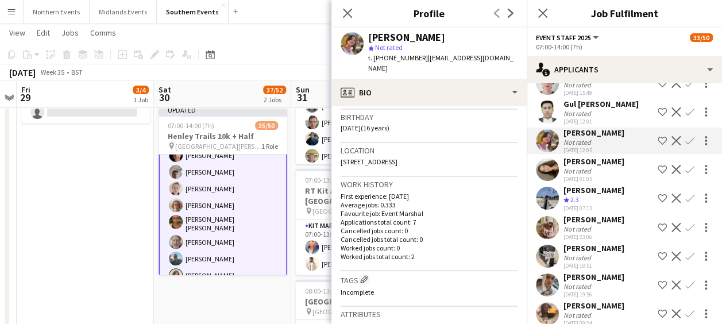
scroll to position [379, 0]
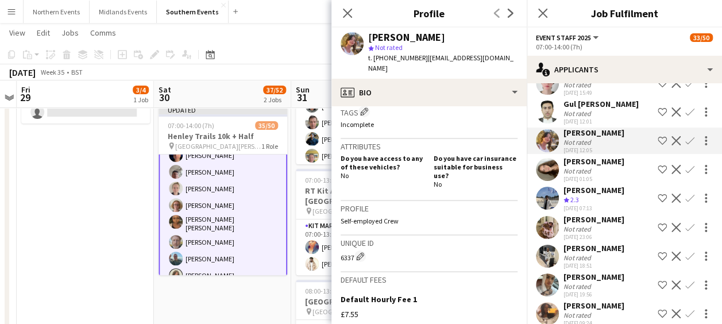
click at [686, 145] on app-icon "Confirm" at bounding box center [690, 140] width 9 height 9
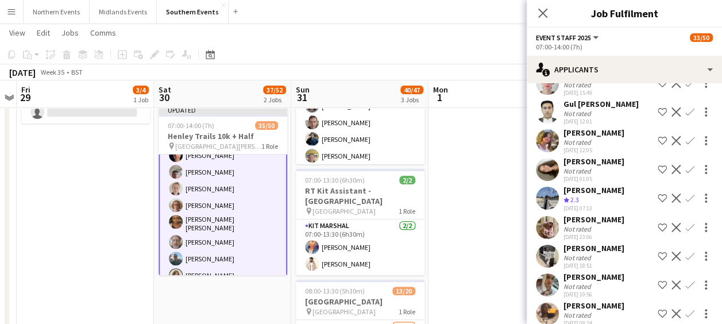
click at [686, 145] on app-icon "Confirm" at bounding box center [690, 140] width 9 height 9
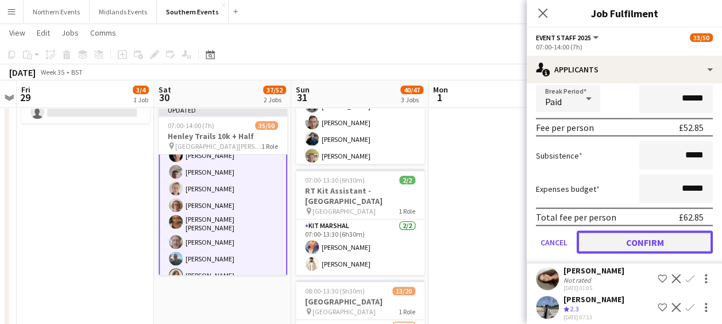
click at [641, 252] on button "Confirm" at bounding box center [645, 241] width 136 height 23
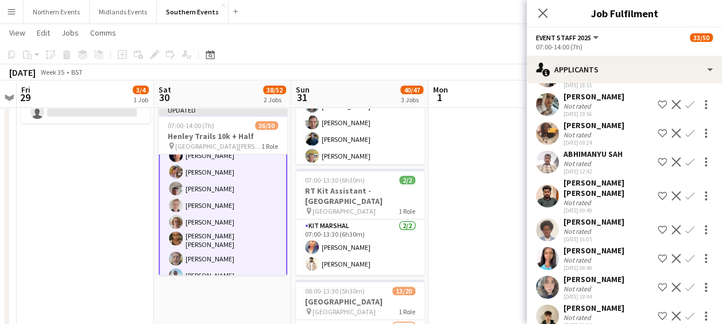
scroll to position [749, 0]
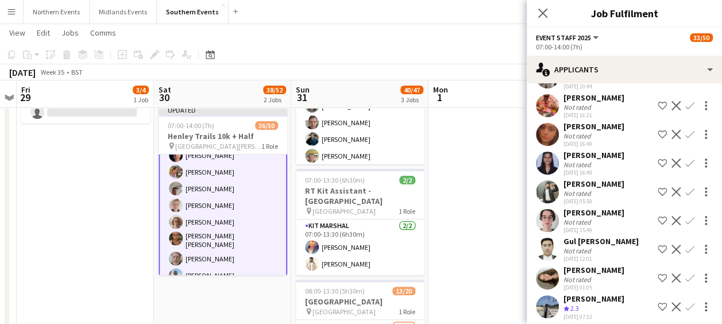
click at [551, 283] on app-user-avatar at bounding box center [547, 278] width 23 height 23
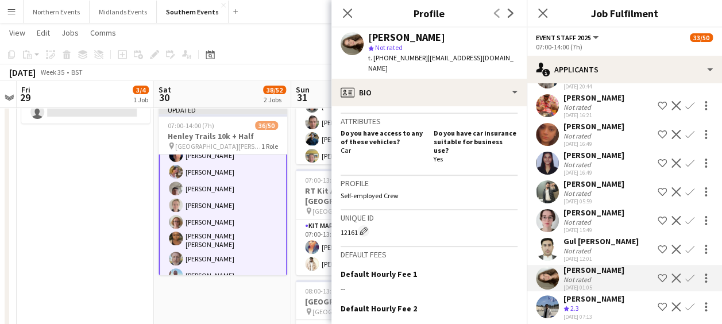
scroll to position [458, 0]
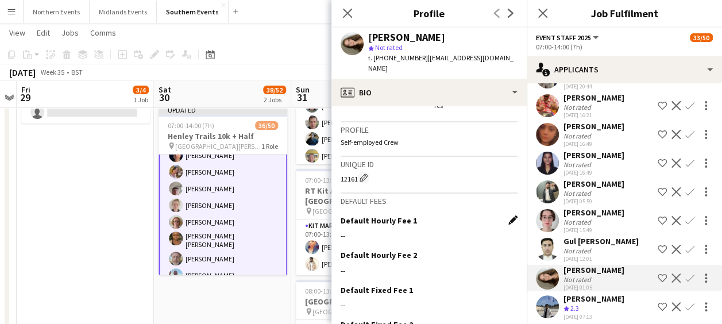
click at [509, 216] on app-icon "Edit this field" at bounding box center [513, 220] width 9 height 9
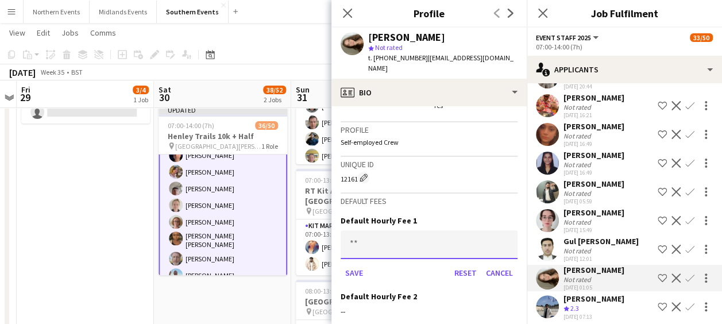
click at [370, 230] on input at bounding box center [429, 244] width 177 height 29
type input "***"
click at [354, 264] on button "Save" at bounding box center [354, 273] width 27 height 18
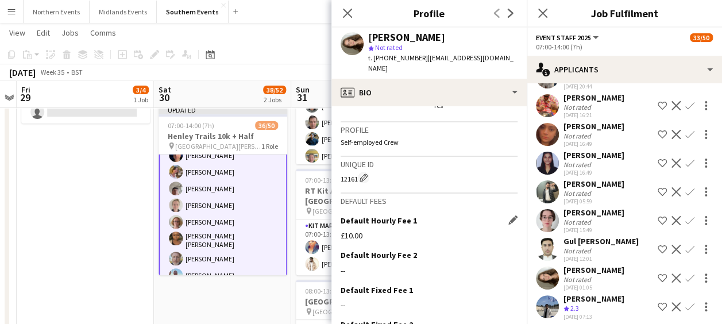
click at [686, 283] on app-icon "Confirm" at bounding box center [690, 278] width 9 height 9
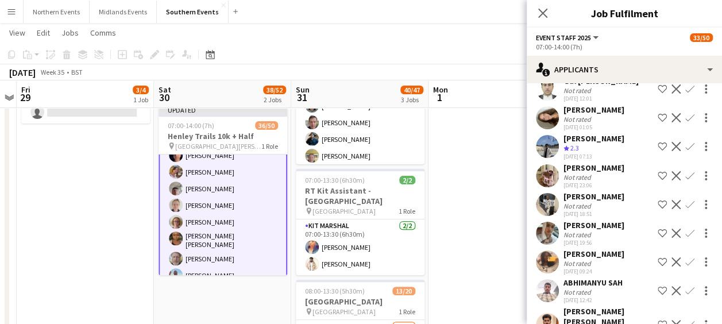
click at [686, 122] on app-icon "Confirm" at bounding box center [690, 117] width 9 height 9
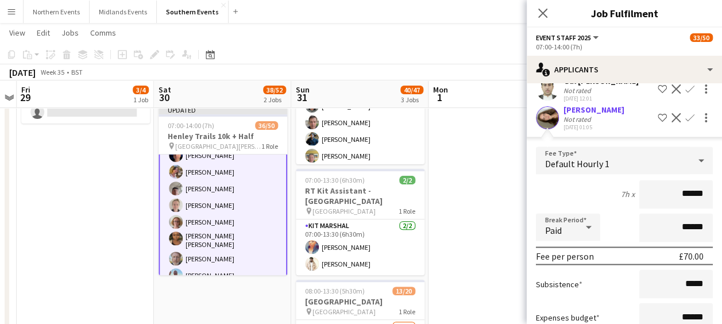
click at [686, 122] on app-icon "Confirm" at bounding box center [690, 117] width 9 height 9
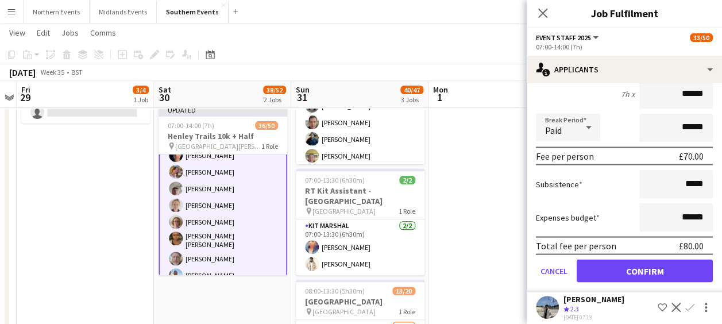
scroll to position [1032, 0]
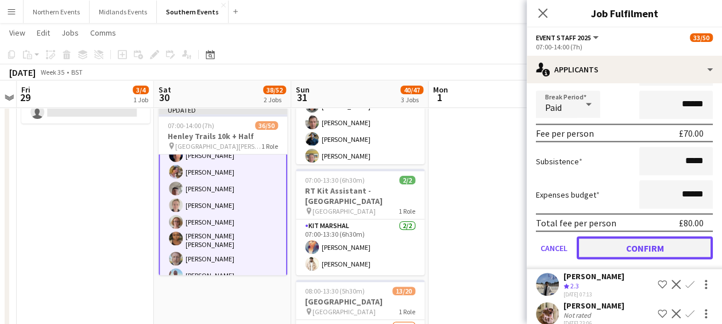
click at [630, 253] on button "Confirm" at bounding box center [645, 247] width 136 height 23
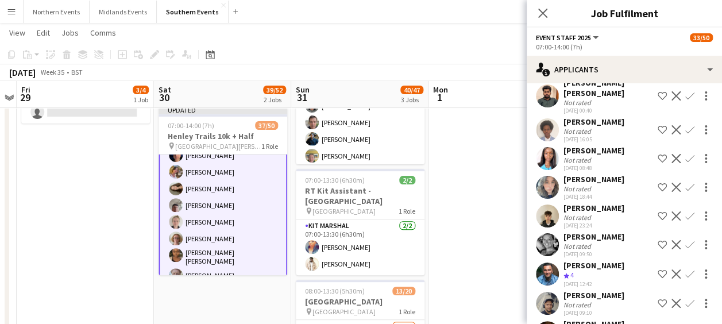
scroll to position [1111, 0]
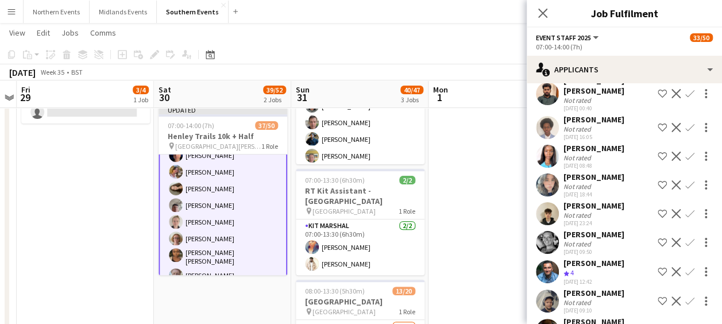
click at [686, 247] on app-icon "Confirm" at bounding box center [690, 242] width 9 height 9
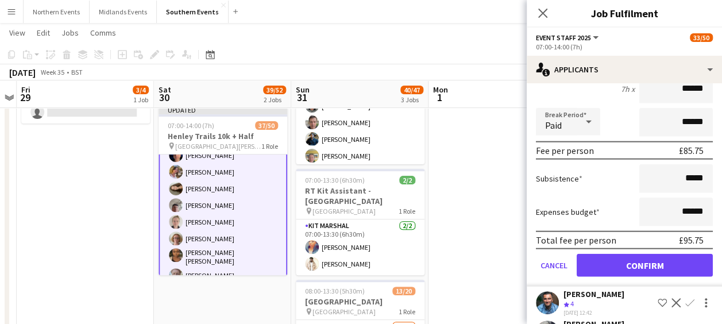
scroll to position [1342, 0]
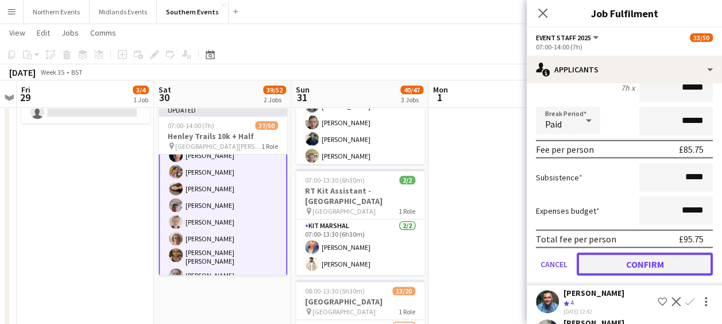
click at [647, 276] on button "Confirm" at bounding box center [645, 264] width 136 height 23
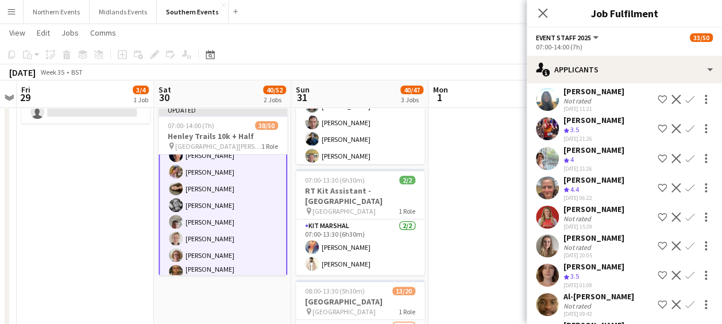
scroll to position [1053, 0]
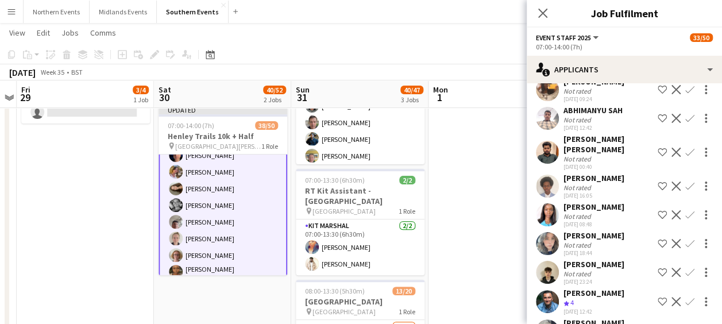
click at [686, 306] on app-icon "Confirm" at bounding box center [690, 301] width 9 height 9
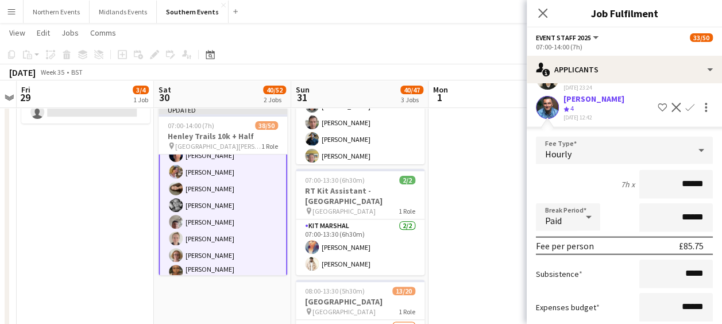
scroll to position [1359, 0]
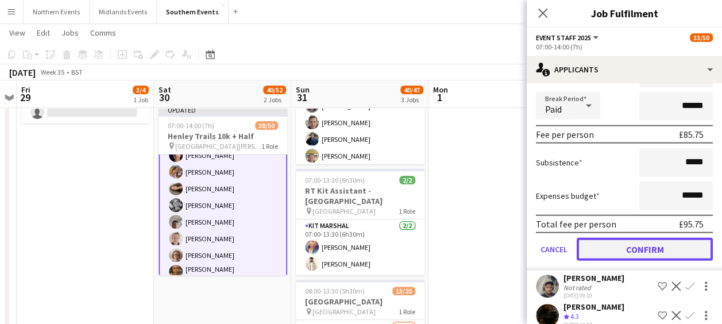
click at [649, 261] on button "Confirm" at bounding box center [645, 249] width 136 height 23
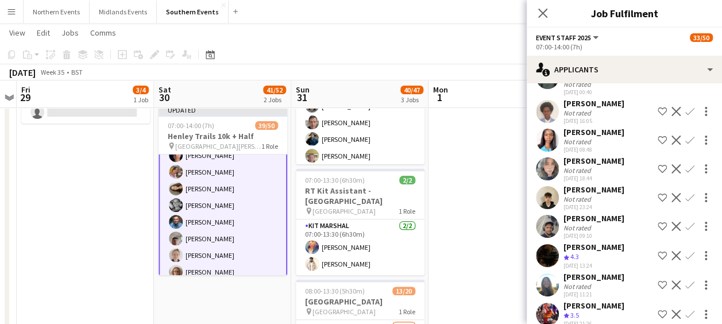
scroll to position [1129, 0]
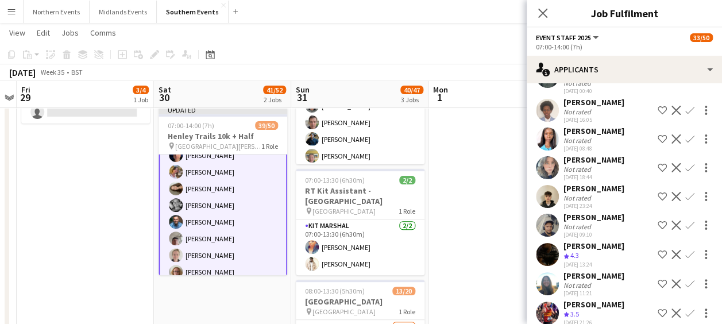
click at [686, 259] on app-icon "Confirm" at bounding box center [690, 254] width 9 height 9
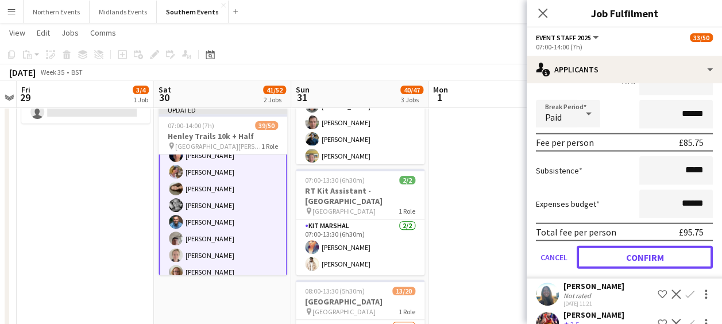
click at [678, 269] on button "Confirm" at bounding box center [645, 257] width 136 height 23
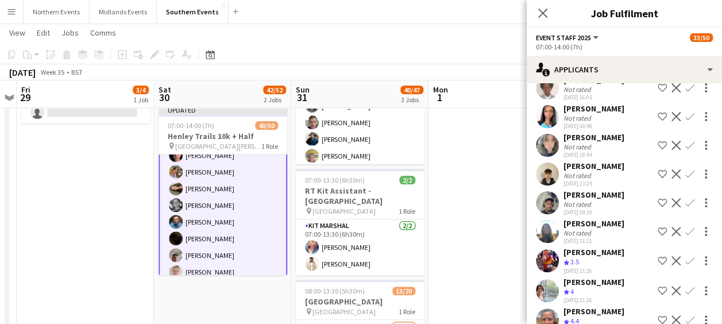
scroll to position [1172, 0]
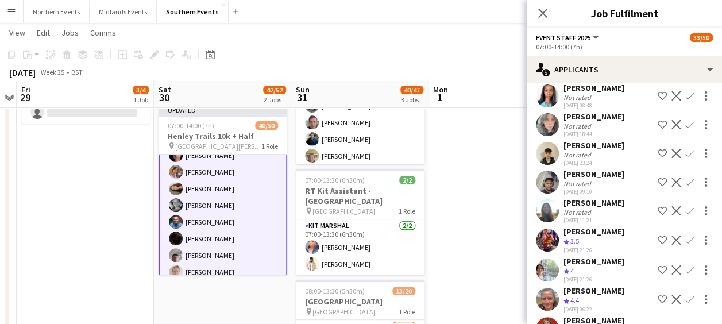
click at [686, 245] on app-icon "Confirm" at bounding box center [690, 240] width 9 height 9
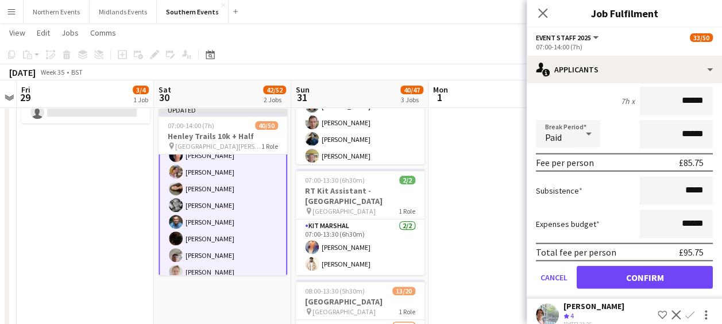
scroll to position [1392, 0]
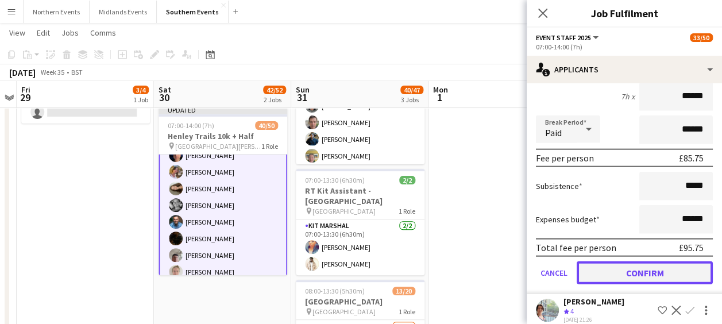
click at [627, 284] on button "Confirm" at bounding box center [645, 272] width 136 height 23
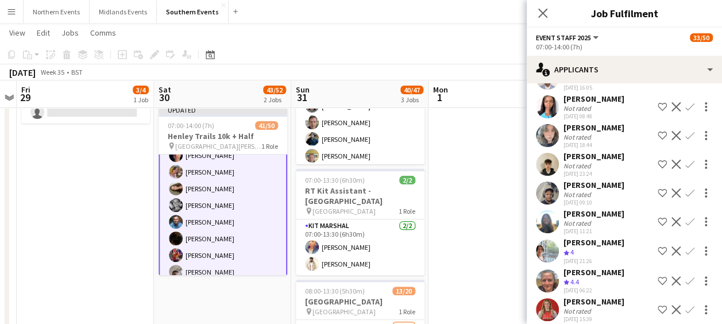
scroll to position [1165, 0]
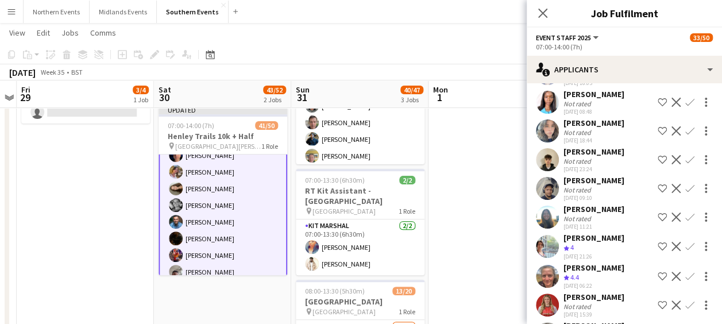
click at [686, 251] on app-icon "Confirm" at bounding box center [690, 246] width 9 height 9
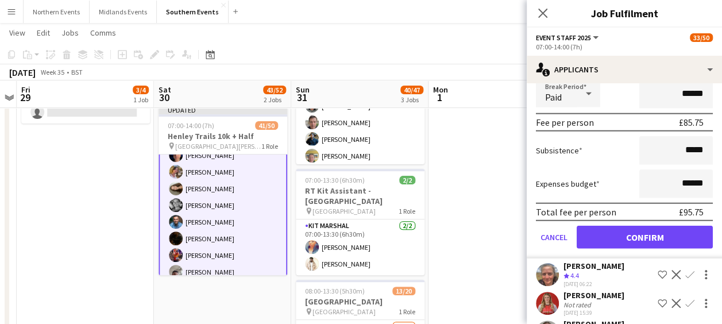
scroll to position [1429, 0]
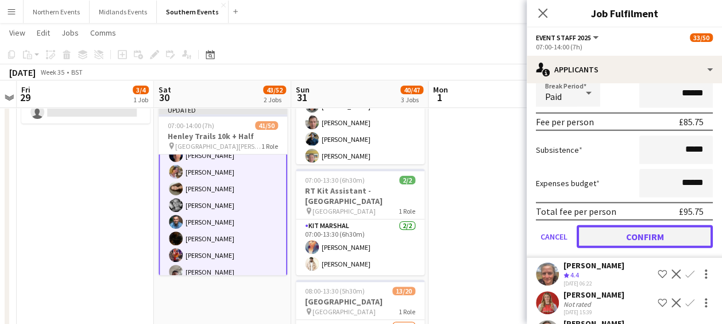
click at [619, 248] on button "Confirm" at bounding box center [645, 236] width 136 height 23
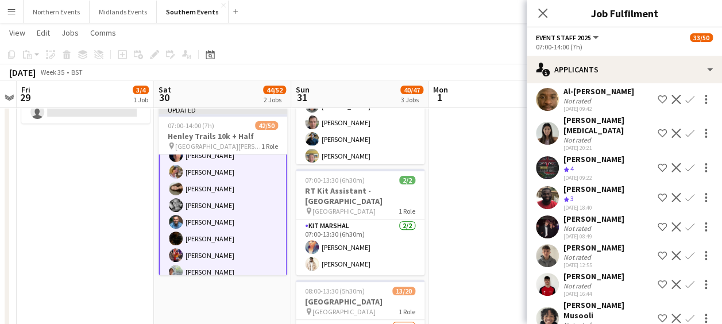
scroll to position [1139, 0]
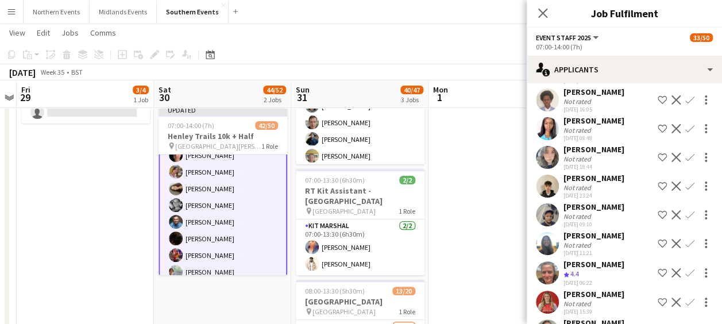
click at [686, 278] on app-icon "Confirm" at bounding box center [690, 272] width 9 height 9
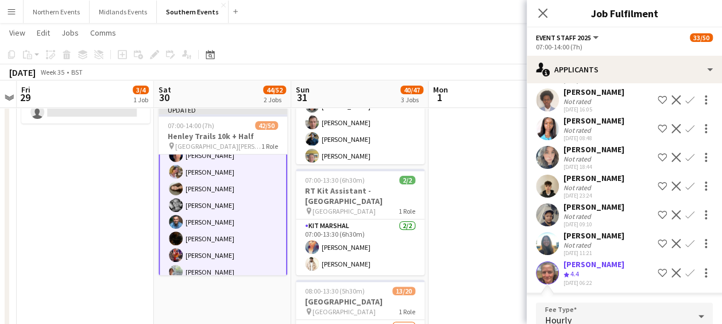
scroll to position [1305, 0]
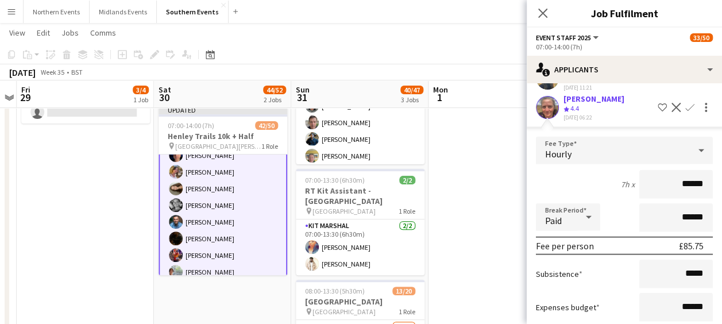
click at [549, 119] on app-user-avatar at bounding box center [547, 107] width 23 height 23
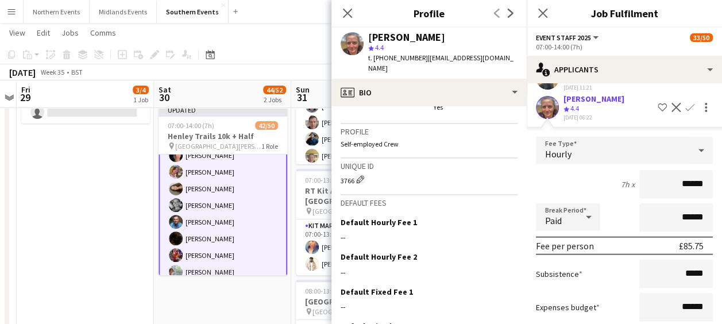
scroll to position [458, 0]
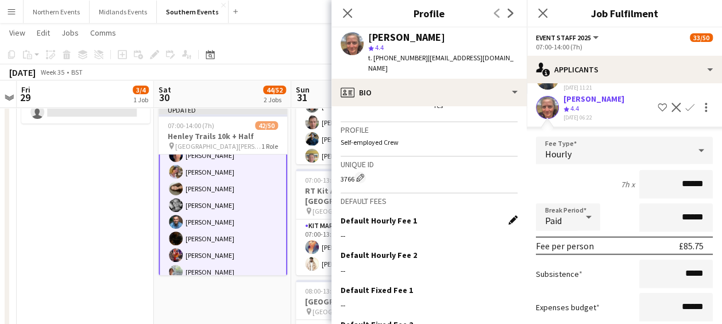
click at [509, 216] on app-icon "Edit this field" at bounding box center [513, 220] width 9 height 9
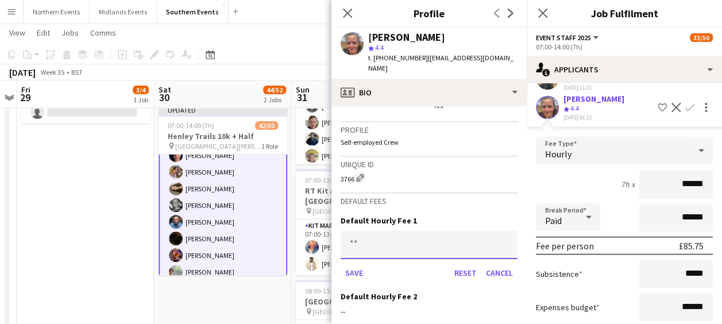
click at [397, 230] on input at bounding box center [429, 244] width 177 height 29
type input "******"
click at [352, 264] on button "Save" at bounding box center [354, 273] width 27 height 18
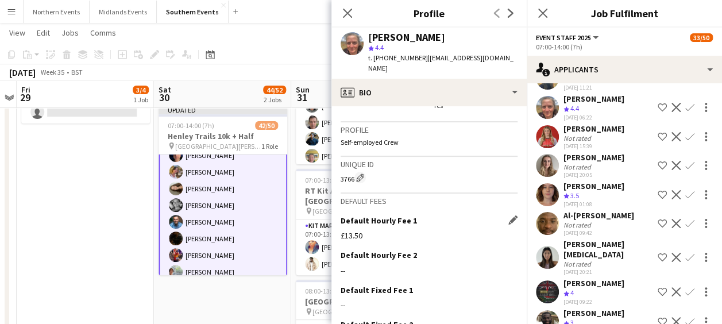
click at [686, 112] on app-icon "Confirm" at bounding box center [690, 107] width 9 height 9
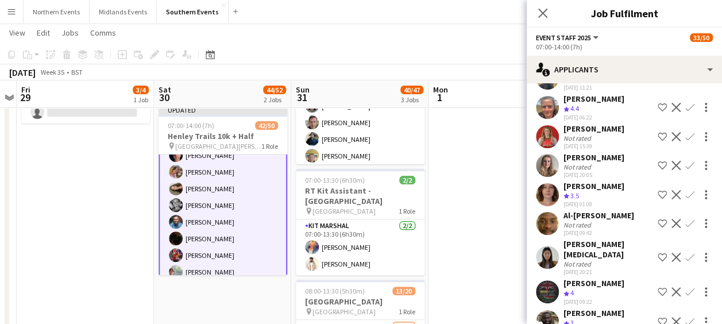
click at [686, 112] on app-icon "Confirm" at bounding box center [690, 107] width 9 height 9
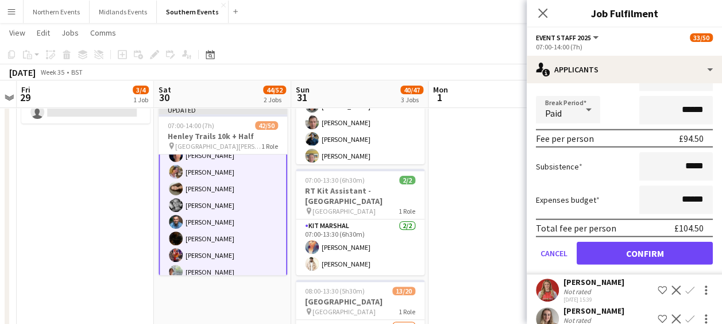
scroll to position [1415, 0]
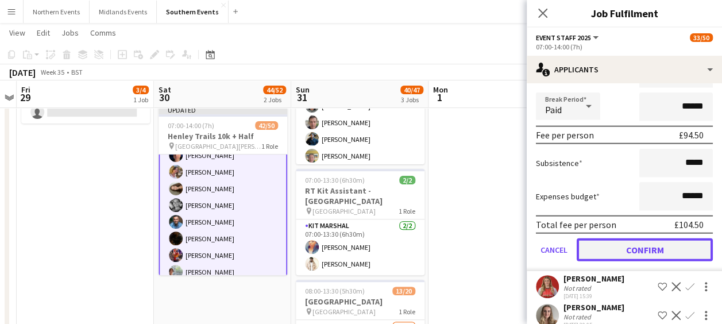
click at [619, 261] on button "Confirm" at bounding box center [645, 249] width 136 height 23
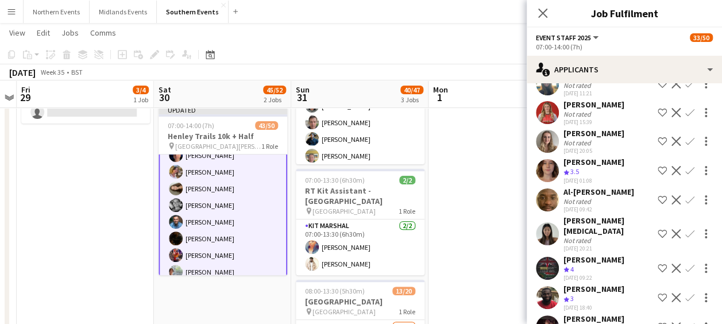
scroll to position [1306, 0]
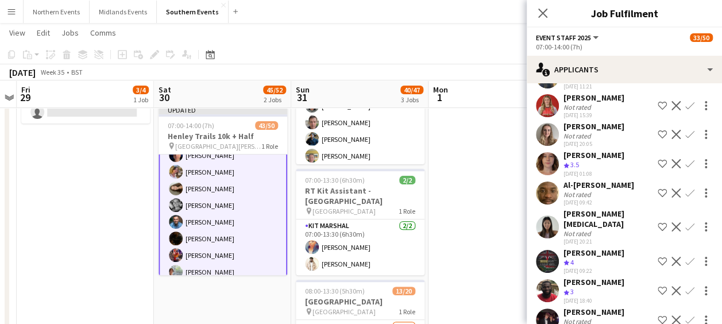
click at [686, 232] on app-icon "Confirm" at bounding box center [690, 226] width 9 height 9
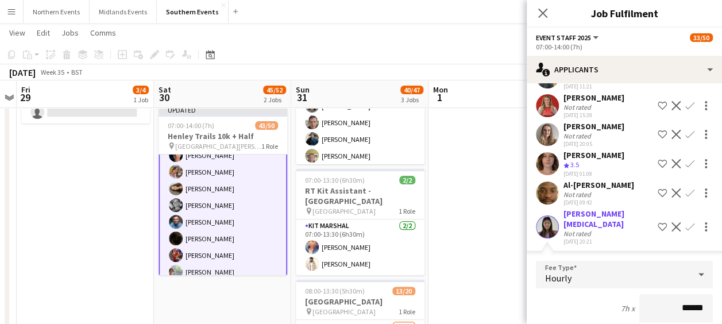
scroll to position [1313, 0]
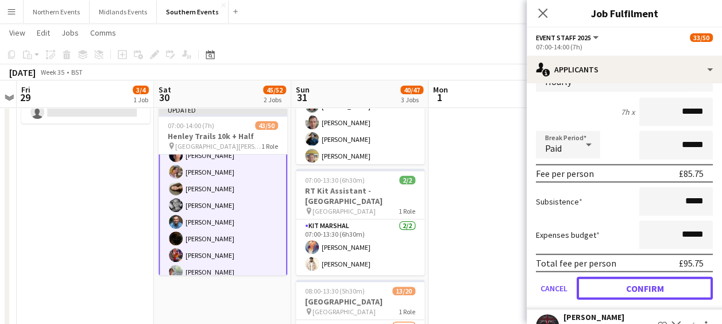
click at [625, 300] on button "Confirm" at bounding box center [645, 288] width 136 height 23
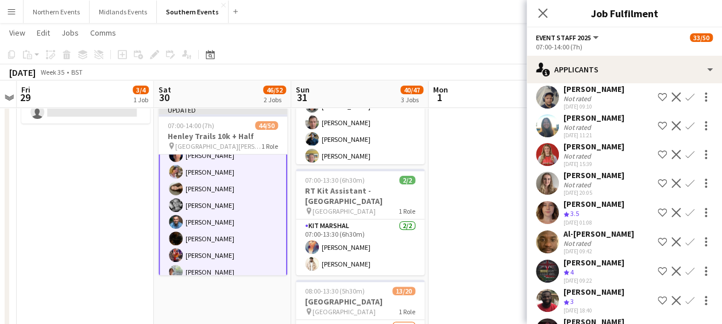
scroll to position [1279, 0]
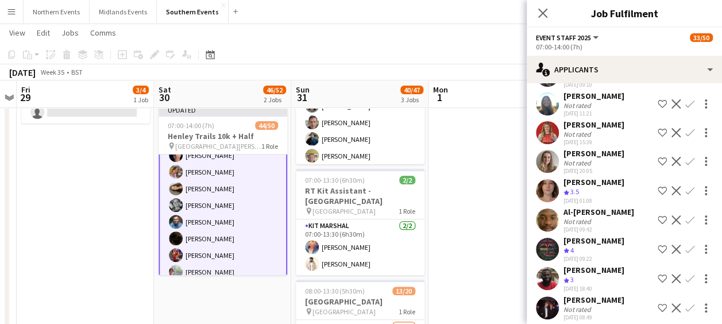
click at [686, 254] on app-icon "Confirm" at bounding box center [690, 249] width 9 height 9
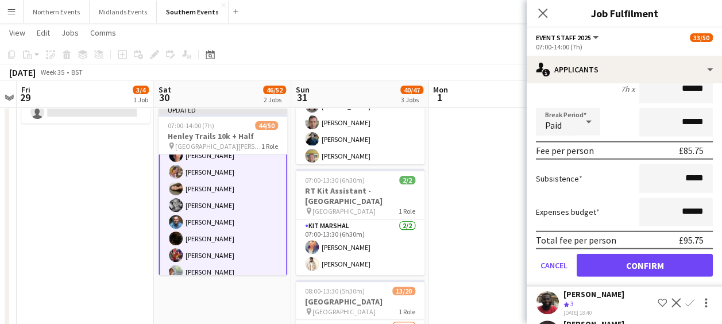
scroll to position [1525, 0]
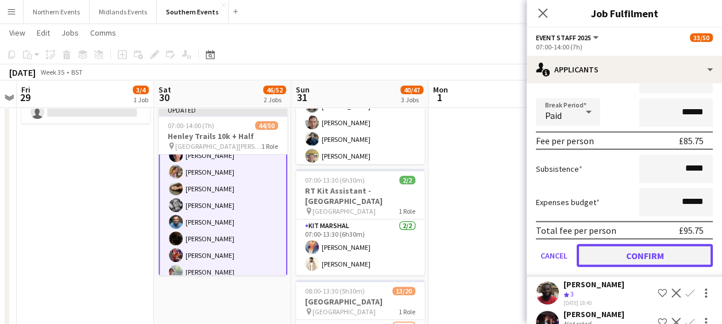
click at [665, 267] on button "Confirm" at bounding box center [645, 255] width 136 height 23
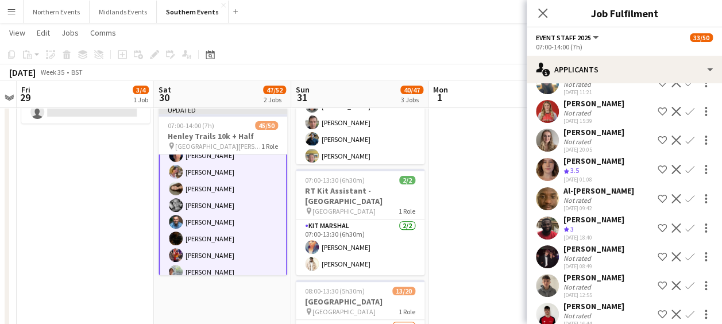
scroll to position [1302, 0]
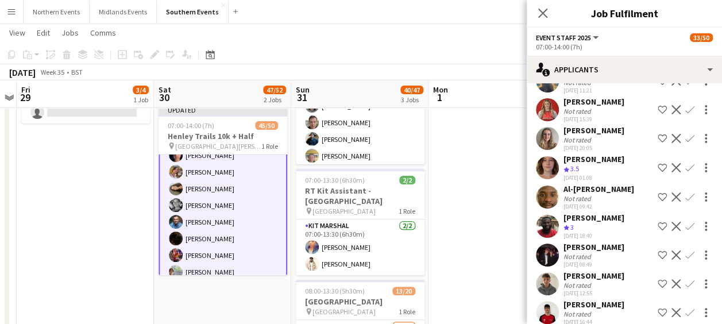
click at [686, 231] on app-icon "Confirm" at bounding box center [690, 226] width 9 height 9
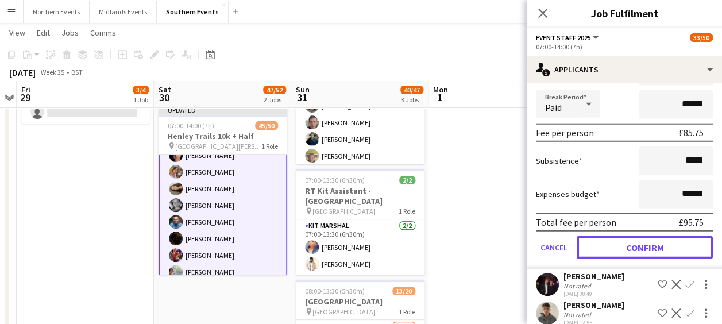
click at [603, 259] on button "Confirm" at bounding box center [645, 247] width 136 height 23
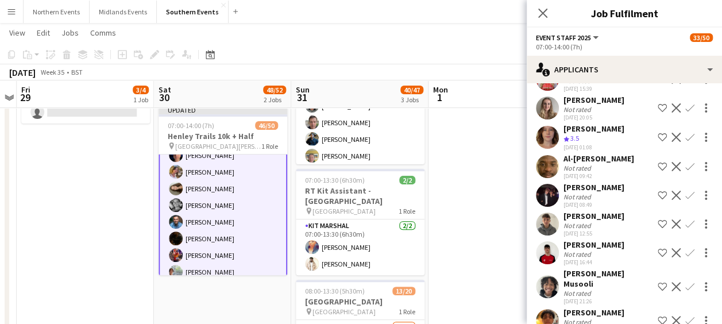
scroll to position [1336, 0]
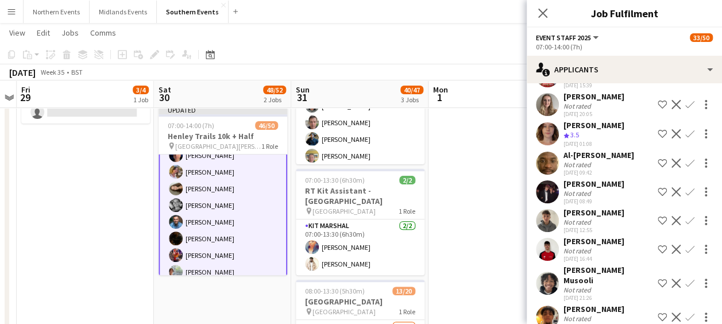
click at [686, 197] on app-icon "Confirm" at bounding box center [690, 191] width 9 height 9
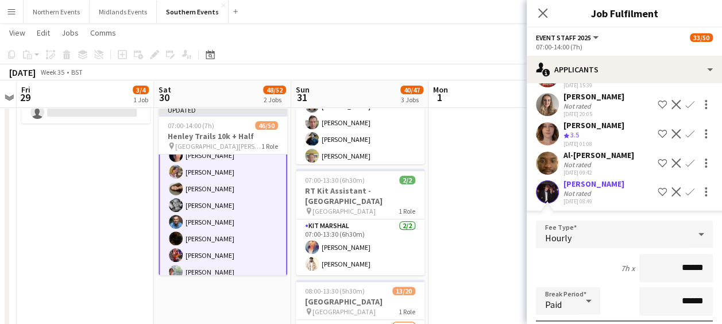
click at [686, 197] on app-icon "Confirm" at bounding box center [690, 191] width 9 height 9
click at [548, 203] on app-user-avatar at bounding box center [547, 191] width 23 height 23
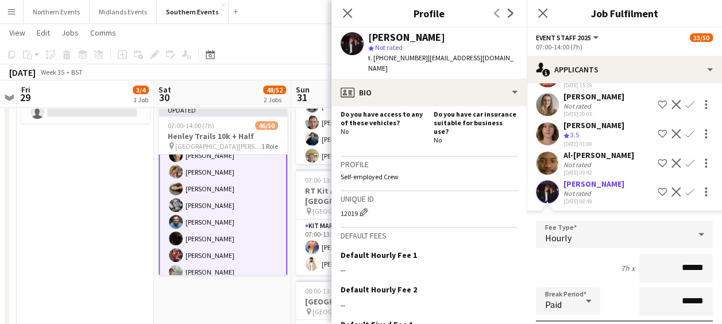
scroll to position [456, 0]
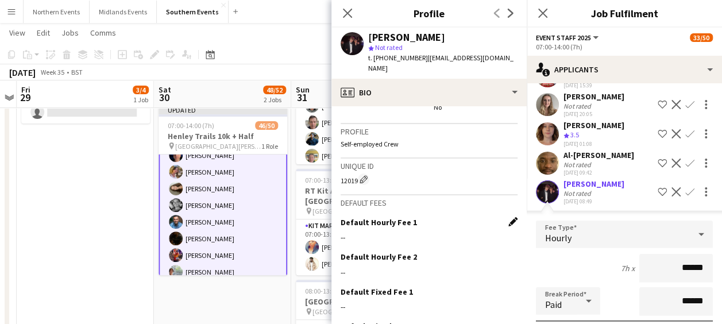
click at [509, 217] on app-icon "Edit this field" at bounding box center [513, 221] width 9 height 9
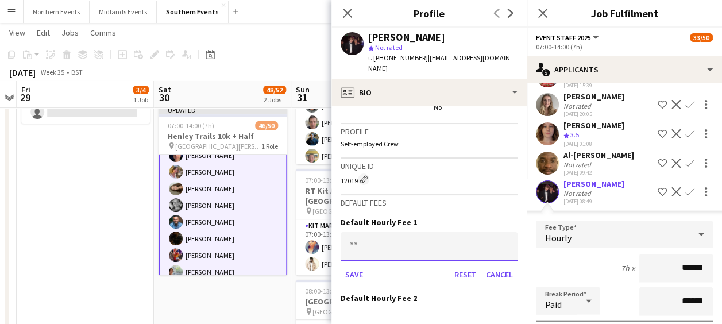
click at [376, 244] on input at bounding box center [429, 246] width 177 height 29
type input "***"
click at [355, 271] on button "Save" at bounding box center [354, 274] width 27 height 18
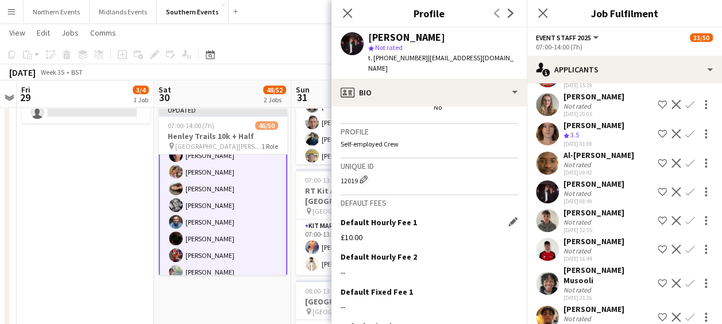
click at [686, 197] on app-icon "Confirm" at bounding box center [690, 191] width 9 height 9
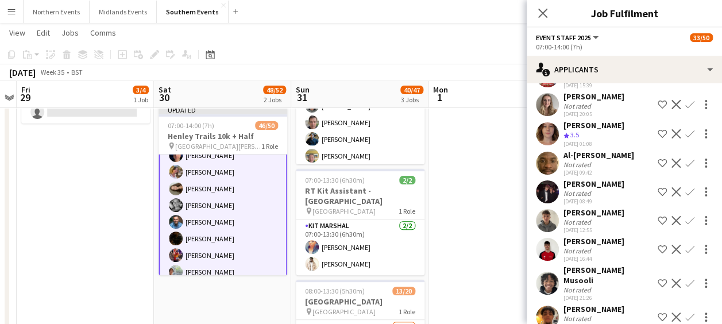
click at [686, 197] on app-icon "Confirm" at bounding box center [690, 191] width 9 height 9
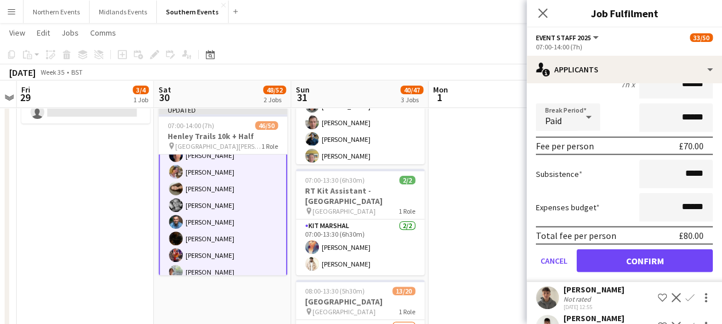
scroll to position [1521, 0]
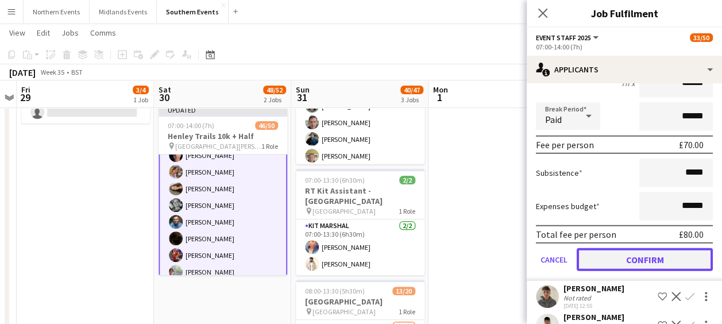
click at [638, 271] on button "Confirm" at bounding box center [645, 259] width 136 height 23
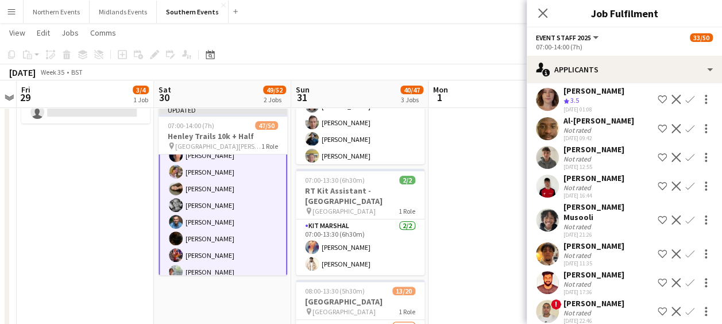
scroll to position [1401, 0]
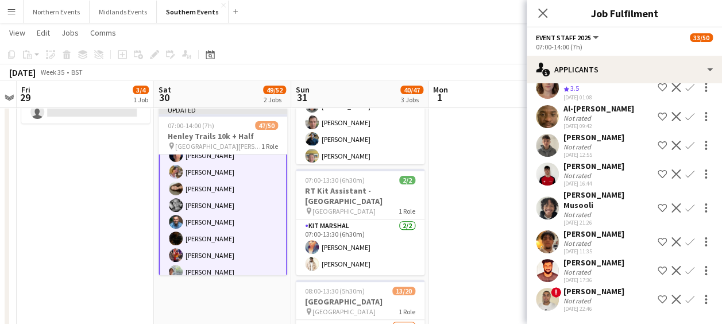
click at [686, 237] on app-icon "Confirm" at bounding box center [690, 241] width 9 height 9
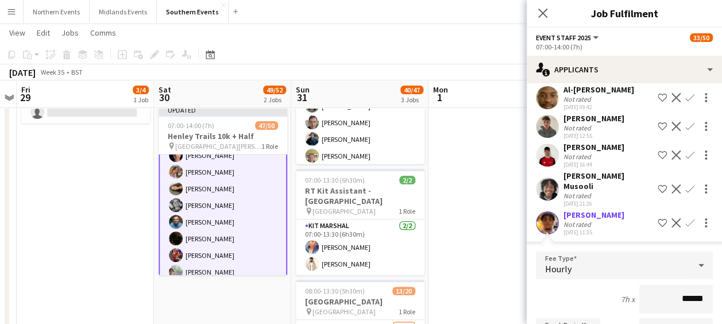
click at [547, 231] on app-user-avatar at bounding box center [547, 222] width 23 height 23
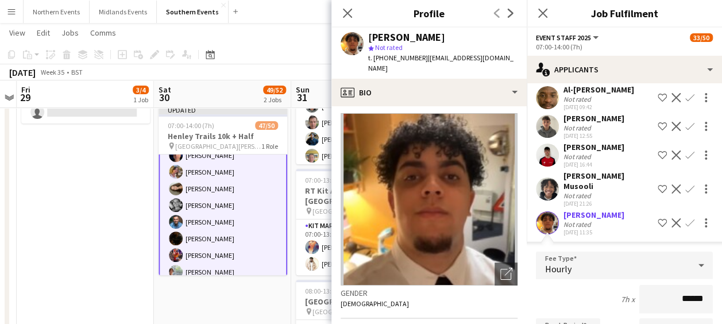
scroll to position [0, 0]
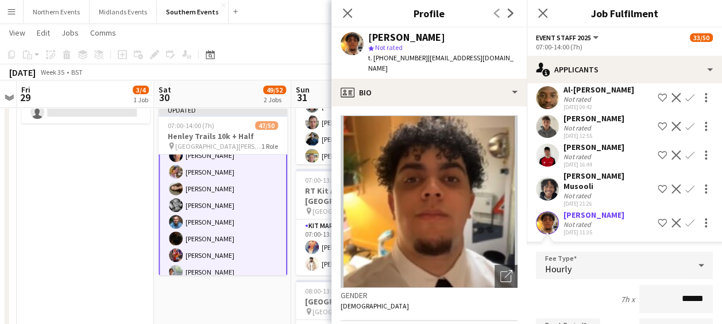
click at [546, 201] on app-user-avatar at bounding box center [547, 189] width 23 height 23
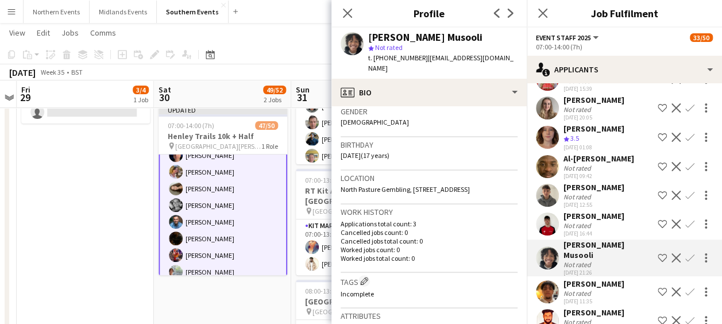
scroll to position [1321, 0]
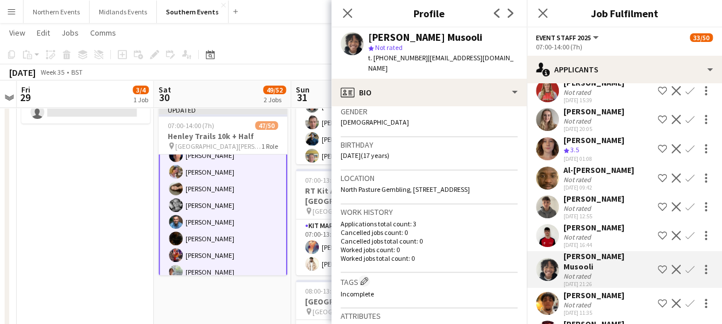
click at [553, 160] on app-user-avatar at bounding box center [547, 148] width 23 height 23
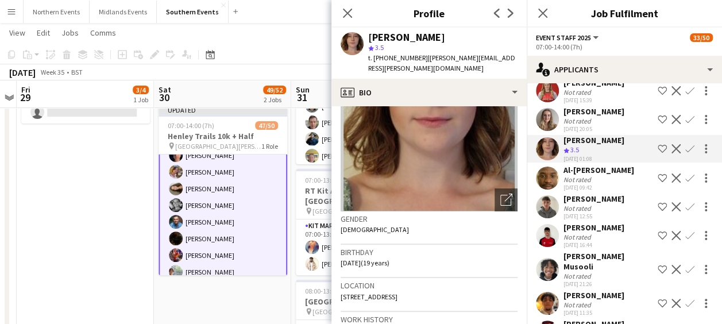
scroll to position [77, 0]
click at [686, 153] on app-icon "Confirm" at bounding box center [690, 148] width 9 height 9
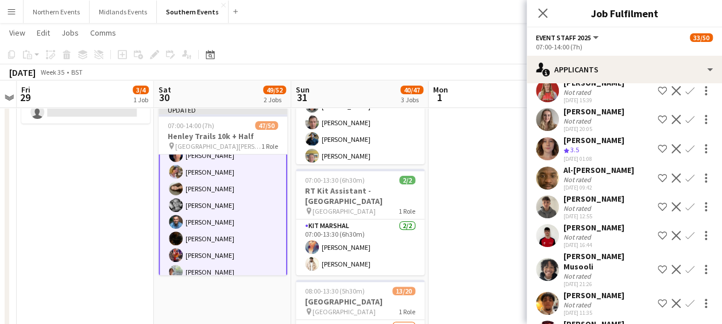
click at [686, 153] on app-icon "Confirm" at bounding box center [690, 148] width 9 height 9
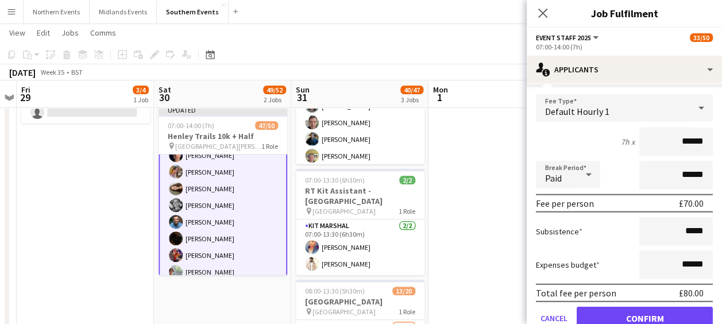
scroll to position [1437, 0]
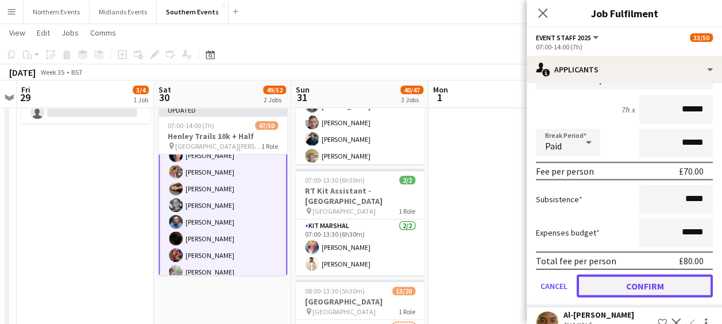
click at [617, 298] on button "Confirm" at bounding box center [645, 286] width 136 height 23
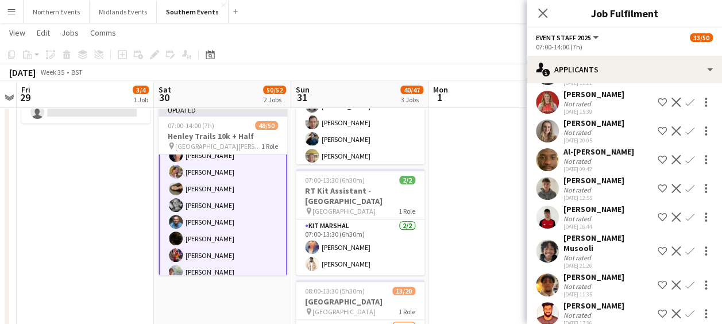
scroll to position [1305, 0]
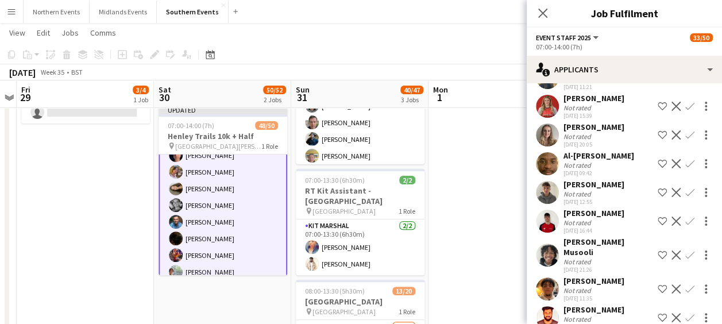
click at [550, 147] on app-user-avatar at bounding box center [547, 135] width 23 height 23
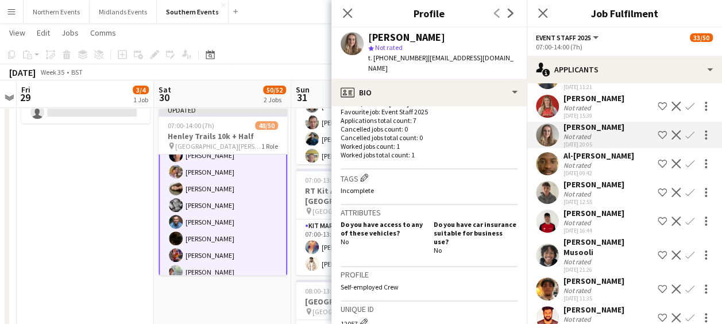
scroll to position [417, 0]
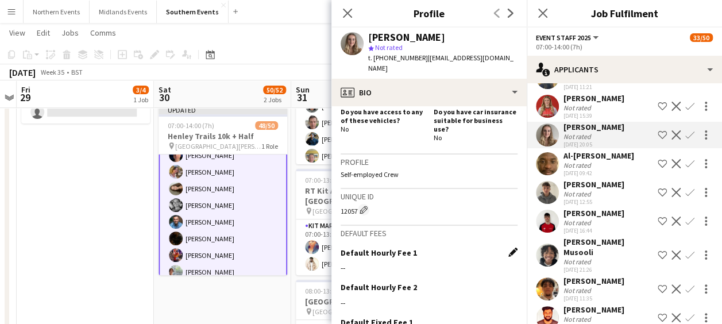
click at [509, 248] on app-icon "Edit this field" at bounding box center [513, 252] width 9 height 9
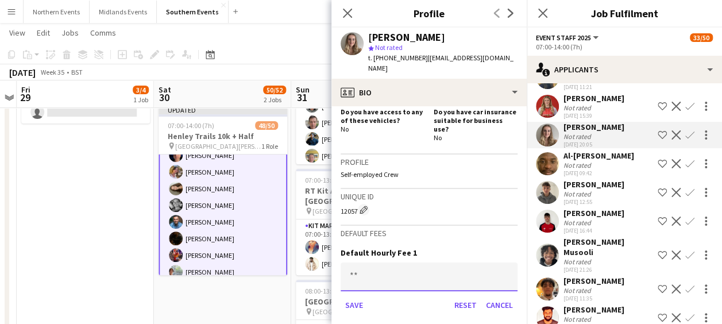
click at [380, 263] on input at bounding box center [429, 277] width 177 height 29
type input "***"
click at [354, 296] on button "Save" at bounding box center [354, 305] width 27 height 18
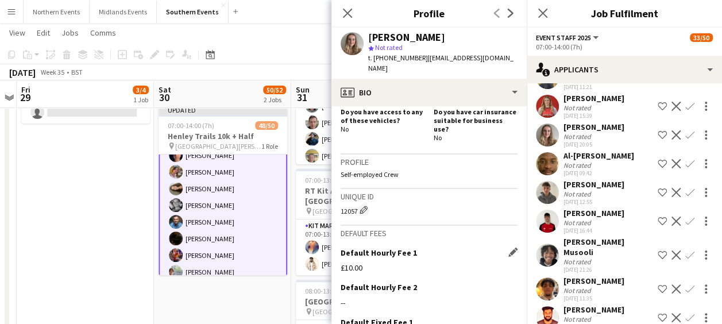
click at [686, 140] on app-icon "Confirm" at bounding box center [690, 134] width 9 height 9
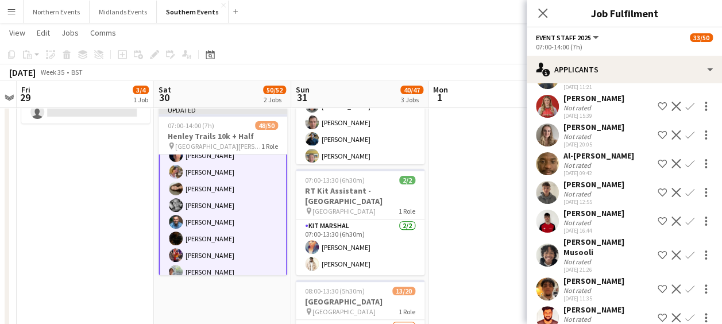
click at [686, 140] on app-icon "Confirm" at bounding box center [690, 134] width 9 height 9
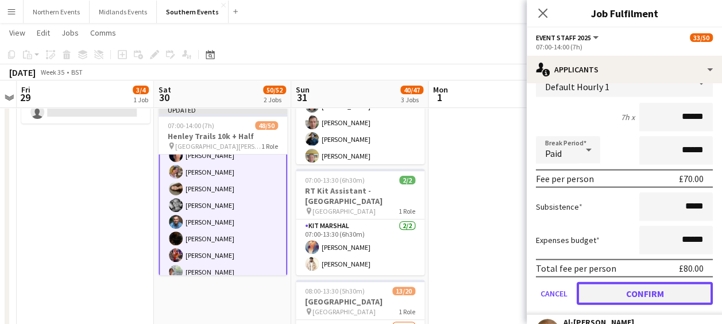
click at [629, 305] on button "Confirm" at bounding box center [645, 293] width 136 height 23
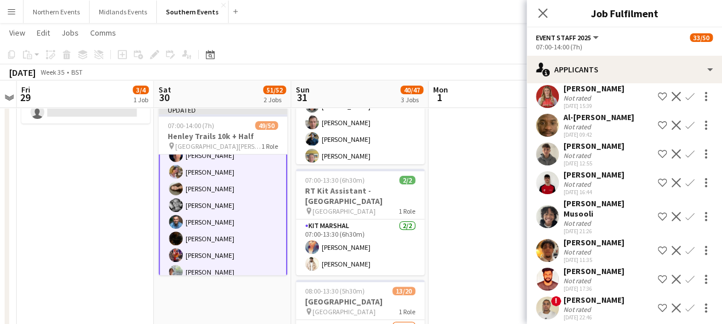
scroll to position [1299, 0]
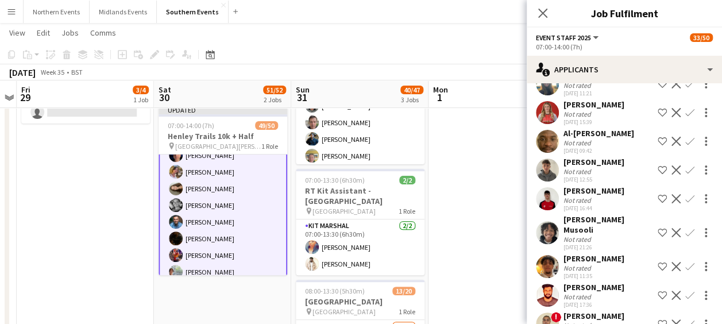
click at [544, 124] on app-user-avatar at bounding box center [547, 112] width 23 height 23
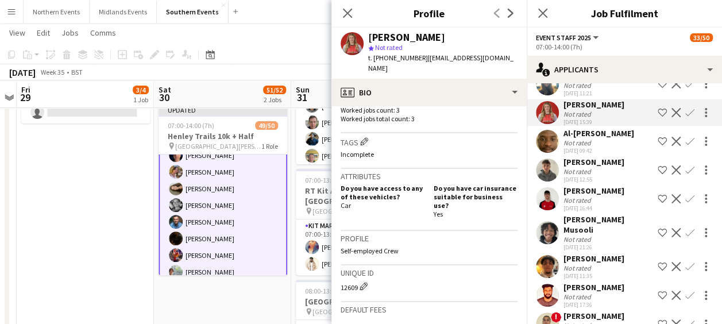
scroll to position [438, 0]
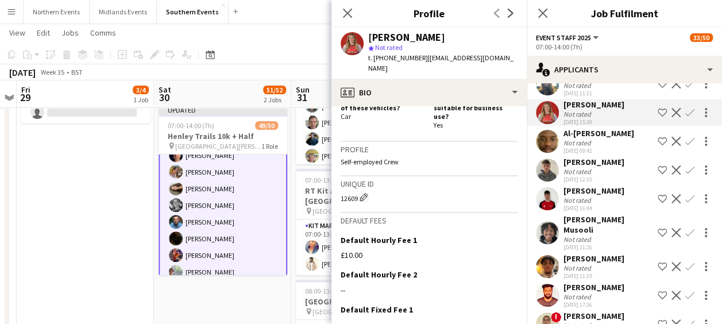
click at [686, 117] on app-icon "Confirm" at bounding box center [690, 112] width 9 height 9
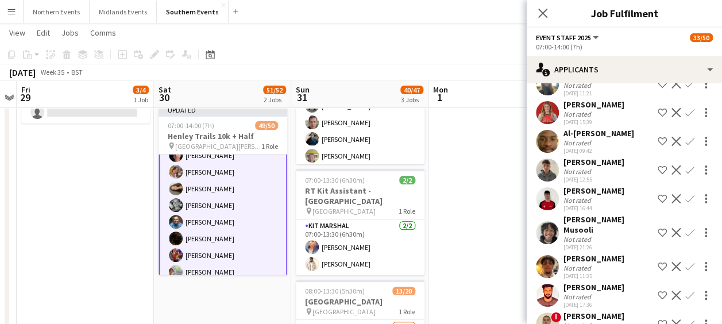
click at [686, 117] on app-icon "Confirm" at bounding box center [690, 112] width 9 height 9
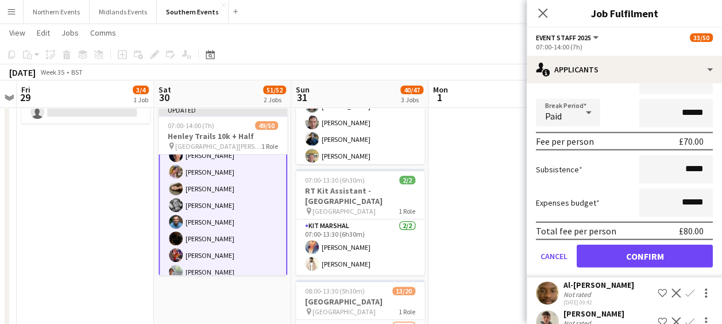
scroll to position [1436, 0]
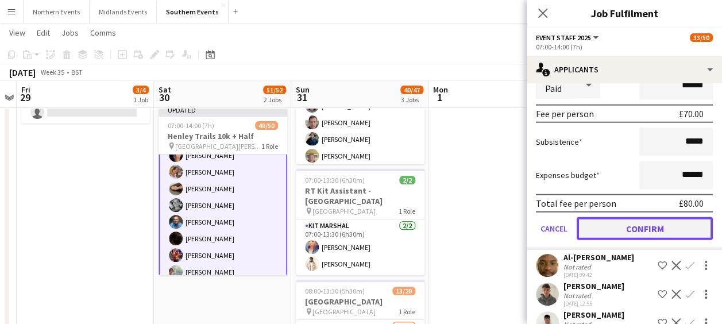
click at [636, 240] on button "Confirm" at bounding box center [645, 228] width 136 height 23
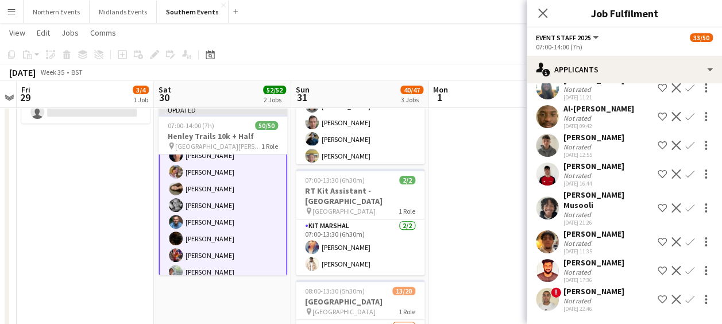
scroll to position [1146, 0]
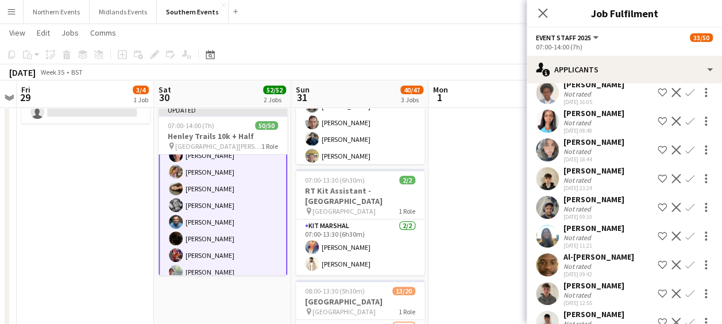
click at [490, 220] on app-date-cell at bounding box center [497, 288] width 137 height 596
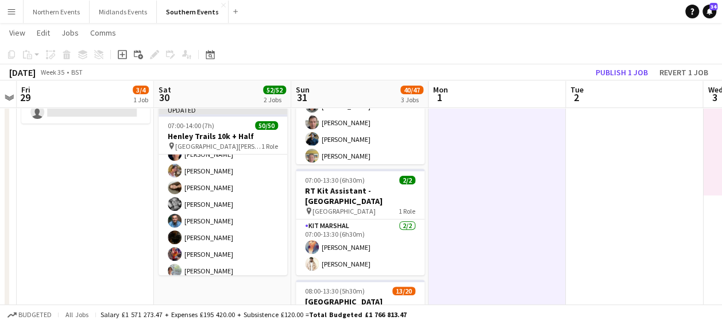
scroll to position [44, 0]
click at [624, 66] on button "Publish 1 job" at bounding box center [621, 72] width 61 height 15
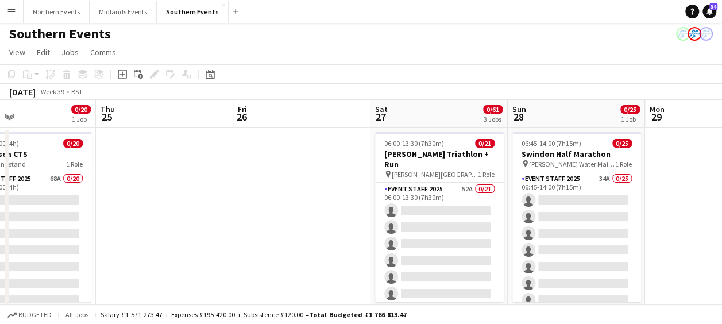
scroll to position [0, 0]
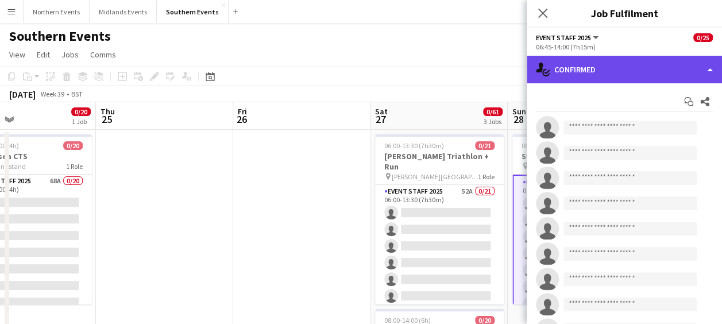
click at [611, 68] on div "single-neutral-actions-check-2 Confirmed" at bounding box center [624, 70] width 195 height 28
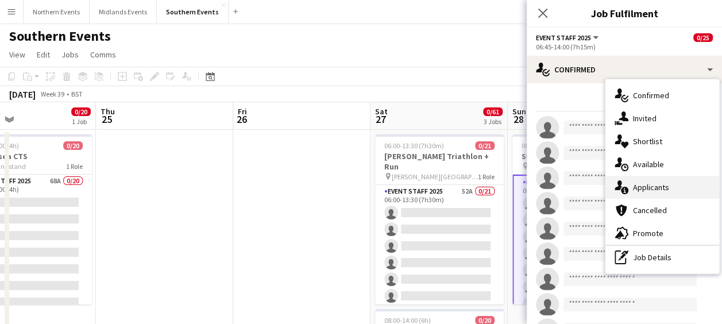
click at [638, 184] on div "single-neutral-actions-information Applicants" at bounding box center [663, 187] width 114 height 23
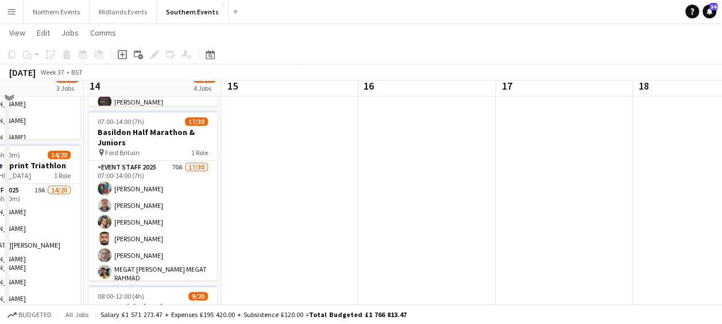
scroll to position [314, 0]
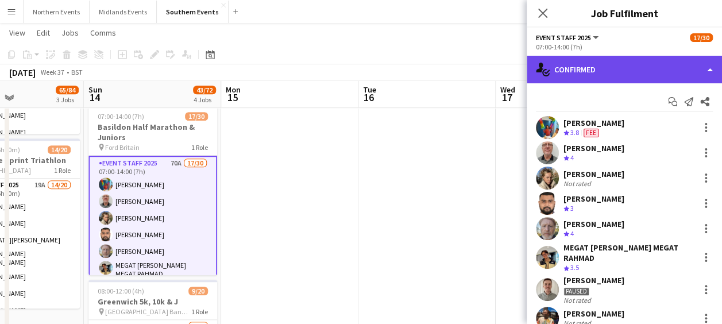
click at [621, 75] on div "single-neutral-actions-check-2 Confirmed" at bounding box center [624, 70] width 195 height 28
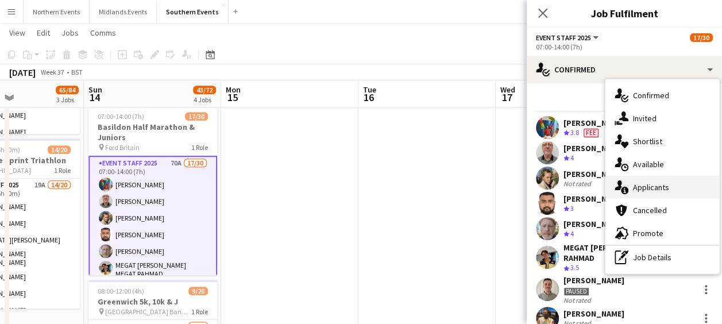
click at [651, 191] on div "single-neutral-actions-information Applicants" at bounding box center [663, 187] width 114 height 23
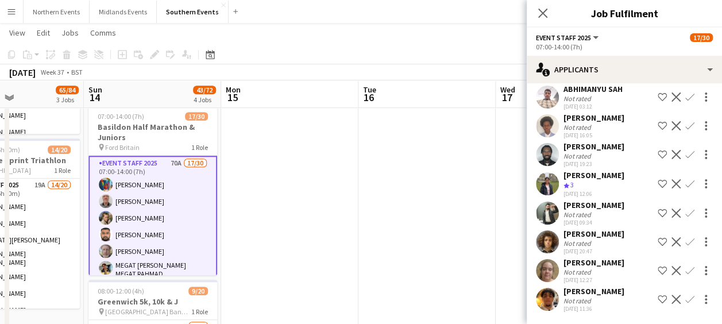
scroll to position [1857, 0]
click at [686, 188] on app-icon "Confirm" at bounding box center [690, 183] width 9 height 9
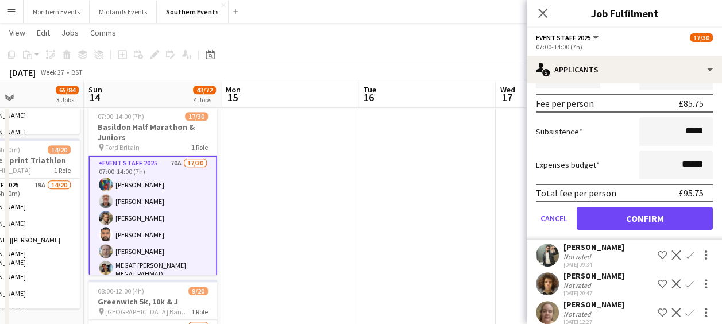
scroll to position [2065, 0]
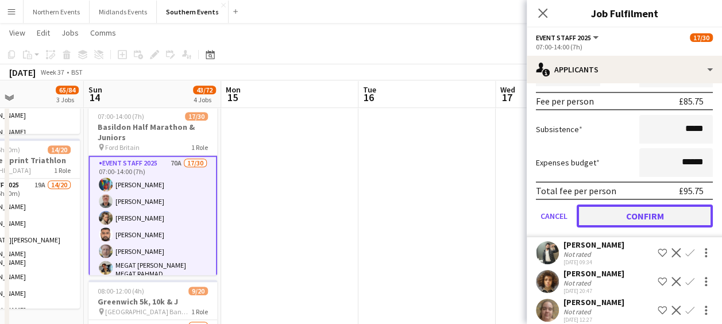
click at [625, 228] on button "Confirm" at bounding box center [645, 216] width 136 height 23
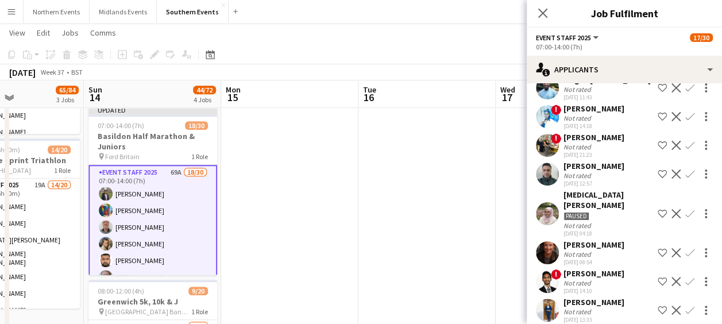
scroll to position [0, 0]
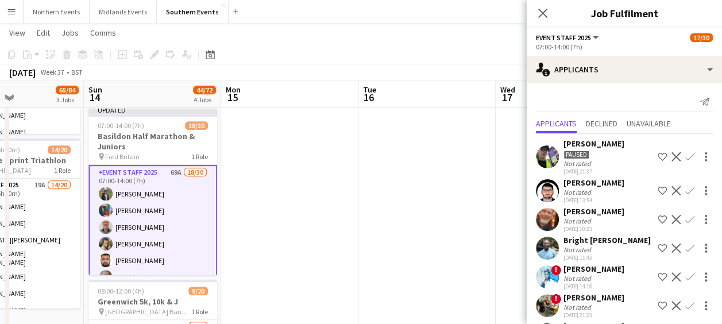
click at [686, 215] on app-icon "Confirm" at bounding box center [690, 219] width 9 height 9
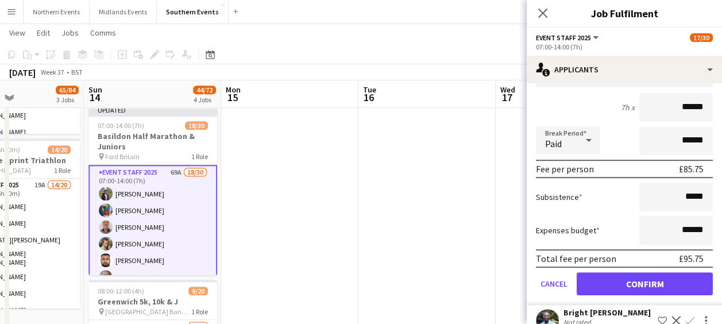
scroll to position [195, 0]
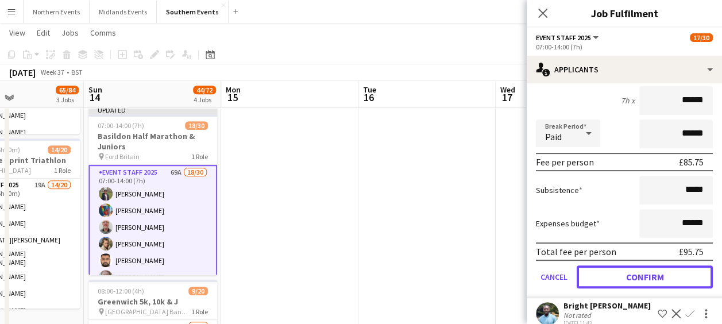
click at [629, 278] on button "Confirm" at bounding box center [645, 276] width 136 height 23
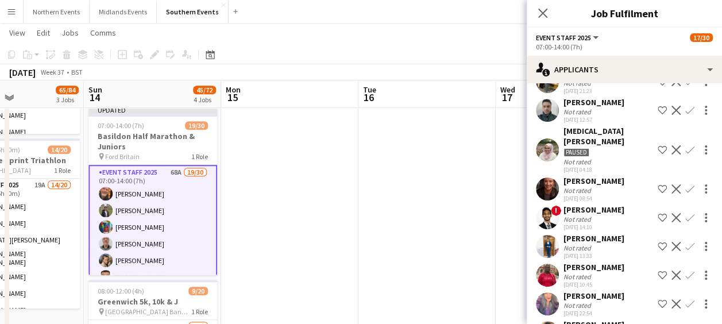
scroll to position [0, 0]
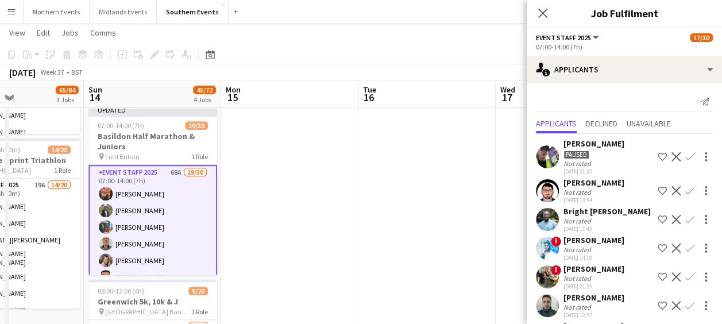
click at [686, 216] on app-icon "Confirm" at bounding box center [690, 219] width 9 height 9
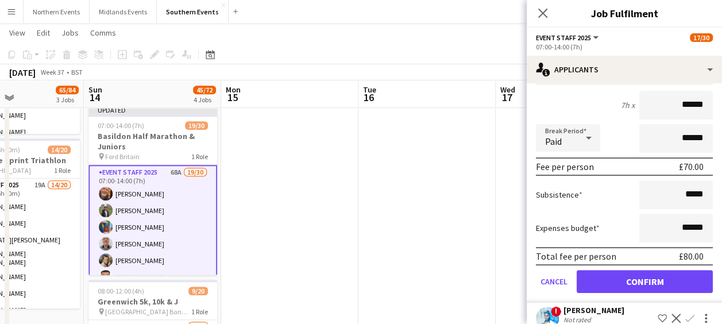
scroll to position [190, 0]
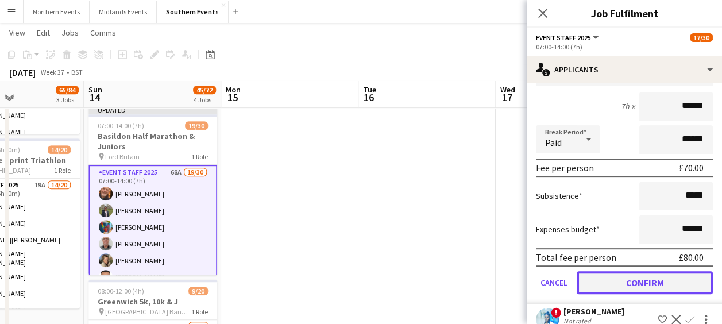
click at [613, 283] on button "Confirm" at bounding box center [645, 282] width 136 height 23
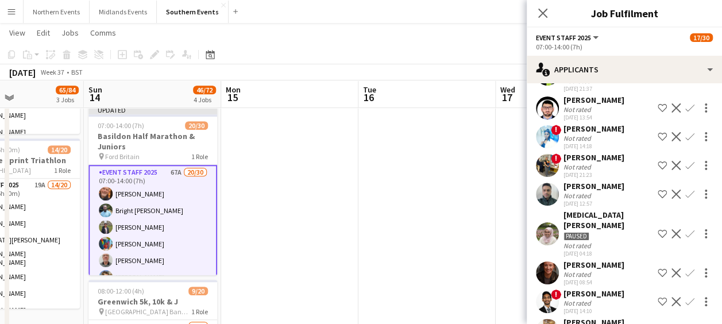
scroll to position [87, 0]
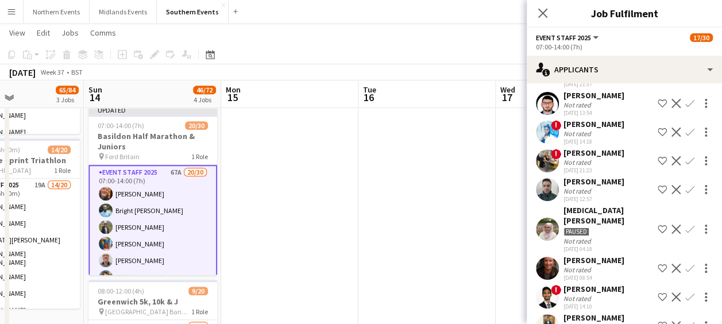
click at [548, 257] on app-user-avatar at bounding box center [547, 268] width 23 height 23
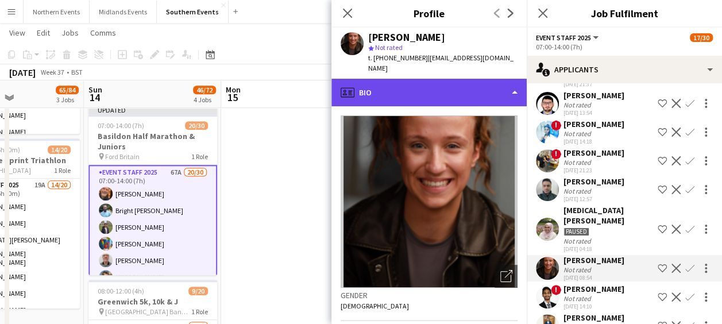
click at [478, 87] on div "profile Bio" at bounding box center [429, 93] width 195 height 28
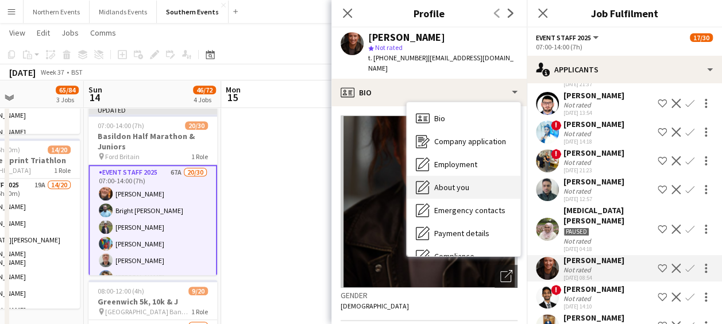
click at [465, 182] on span "About you" at bounding box center [451, 187] width 35 height 10
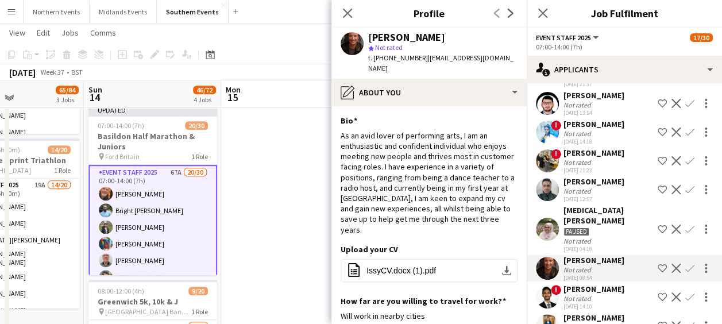
click at [686, 261] on button "Confirm" at bounding box center [690, 268] width 14 height 14
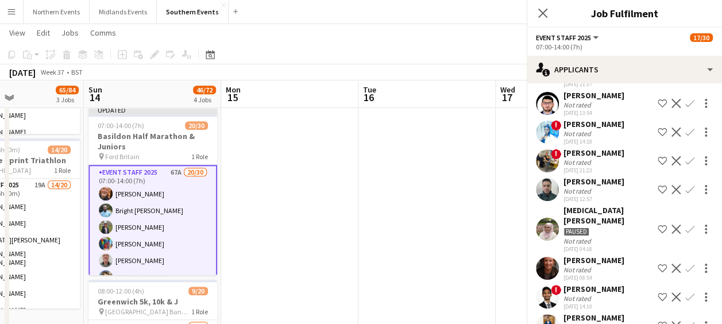
scroll to position [111, 0]
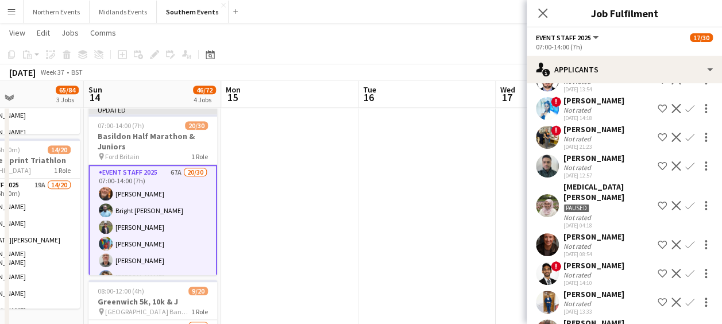
click at [686, 260] on div "! [PERSON_NAME] Not rated [DATE] 14:10 Shortlist crew Decline Confirm" at bounding box center [624, 273] width 195 height 26
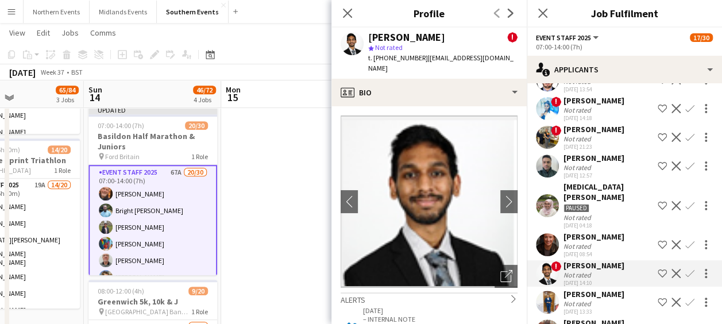
click at [686, 240] on app-icon "Confirm" at bounding box center [690, 244] width 9 height 9
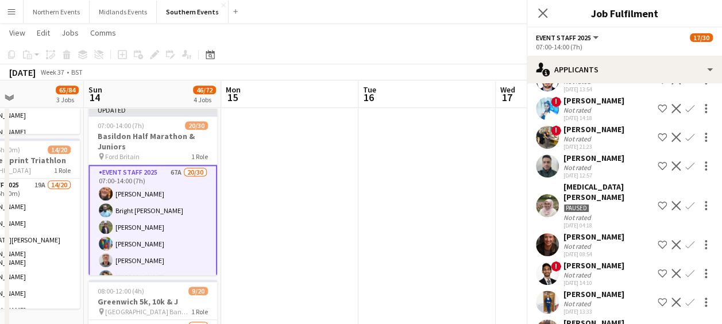
click at [686, 240] on app-icon "Confirm" at bounding box center [690, 244] width 9 height 9
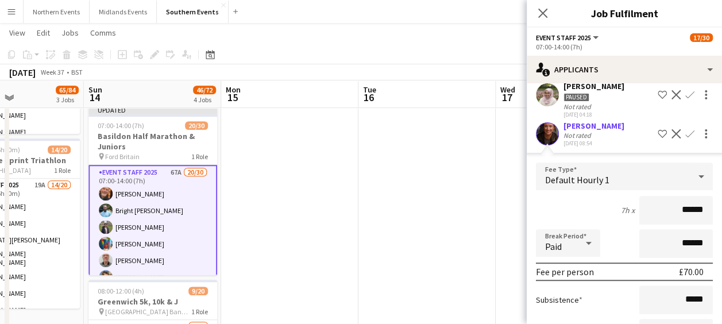
scroll to position [236, 0]
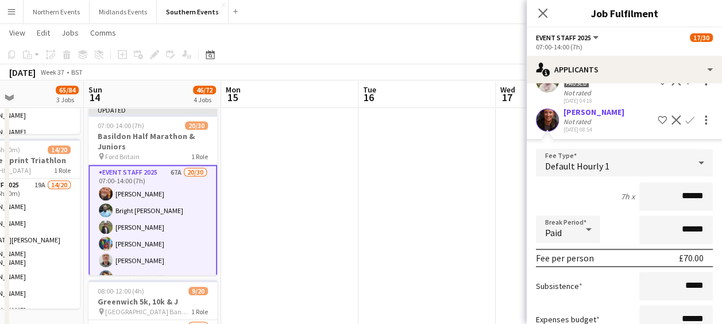
click at [547, 109] on app-user-avatar at bounding box center [547, 120] width 23 height 23
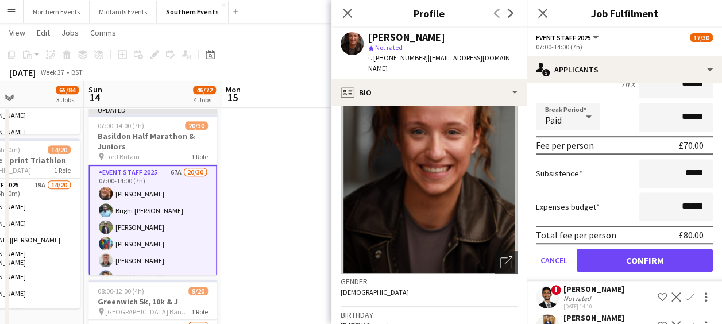
scroll to position [355, 0]
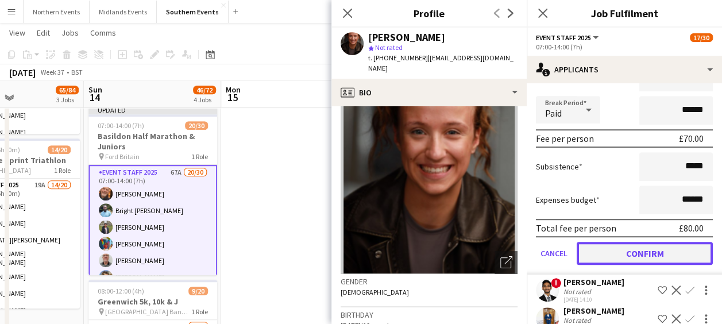
click at [618, 253] on button "Confirm" at bounding box center [645, 253] width 136 height 23
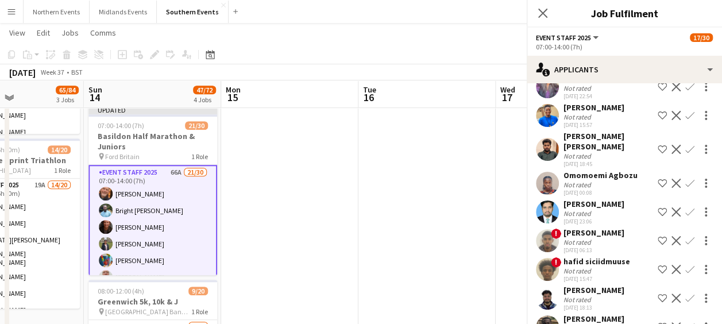
scroll to position [66, 0]
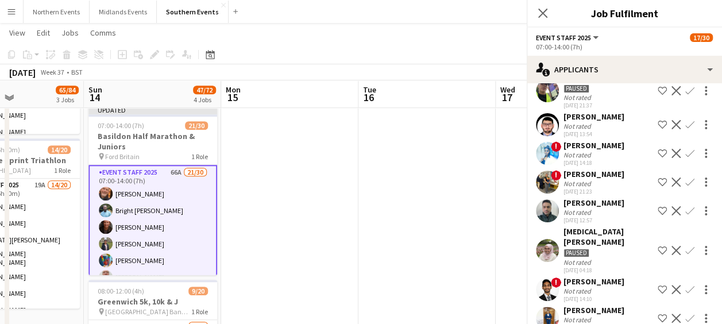
click at [629, 249] on div "[PERSON_NAME] Paused Not rated [DATE] 04:18 Shortlist crew Decline Confirm" at bounding box center [624, 249] width 195 height 47
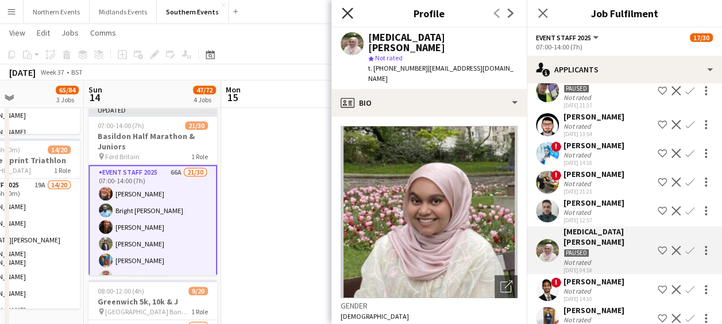
click at [346, 17] on icon "Close pop-in" at bounding box center [347, 12] width 11 height 11
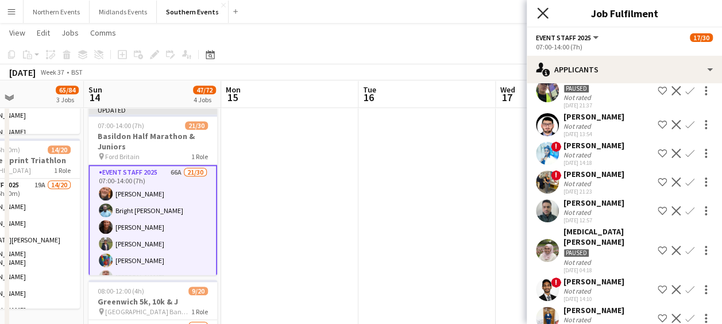
click at [542, 13] on icon at bounding box center [542, 12] width 11 height 11
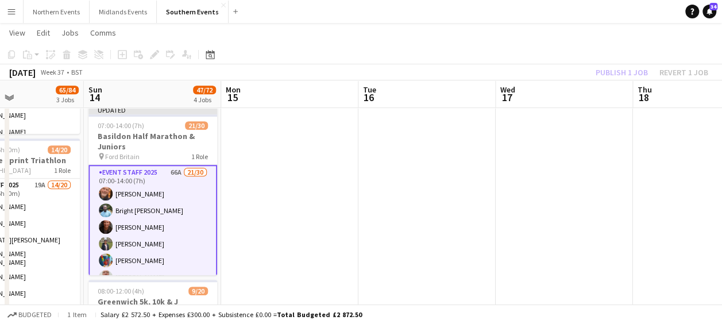
click at [426, 45] on app-page-menu "View Day view expanded Day view collapsed Month view Date picker Jump to [DATE]…" at bounding box center [361, 34] width 722 height 22
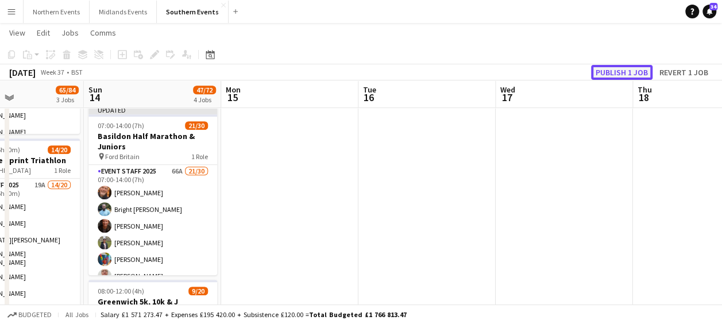
click at [615, 66] on button "Publish 1 job" at bounding box center [621, 72] width 61 height 15
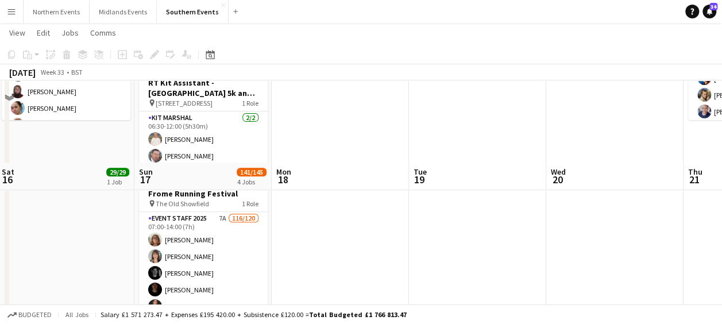
scroll to position [265, 0]
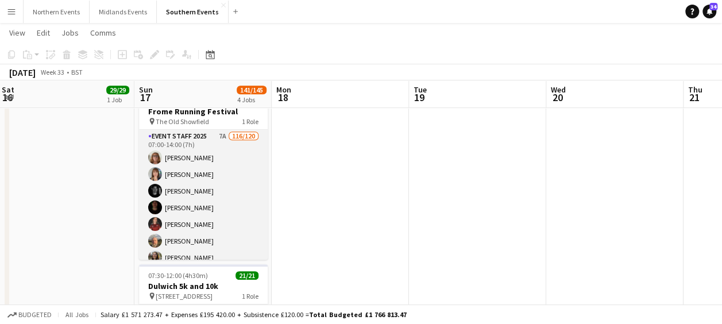
click at [155, 190] on app-user-avatar at bounding box center [155, 191] width 14 height 14
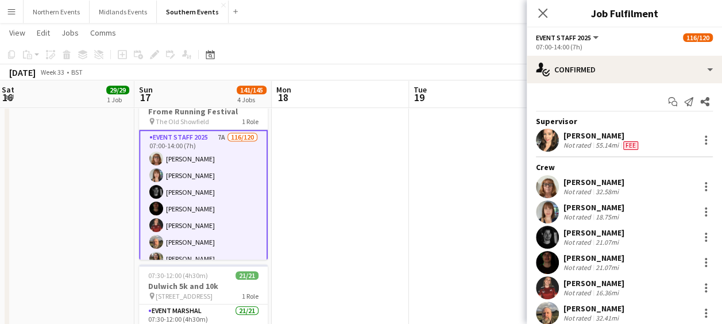
drag, startPoint x: 229, startPoint y: 155, endPoint x: 336, endPoint y: 170, distance: 107.9
click at [336, 170] on app-calendar-viewport "Thu 14 Fri 15 Sat 16 29/29 1 Job Sun 17 141/145 4 Jobs Mon 18 Tue 19 Wed 20 Thu…" at bounding box center [361, 150] width 722 height 743
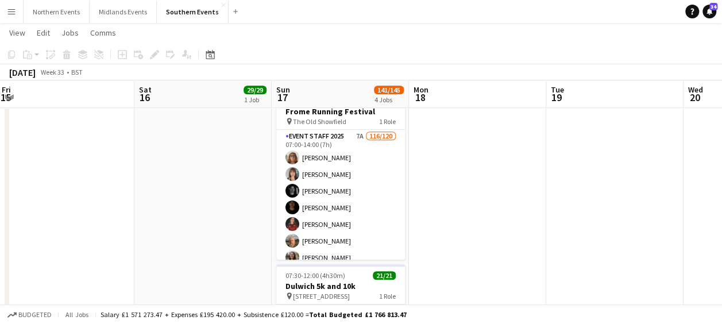
scroll to position [0, 308]
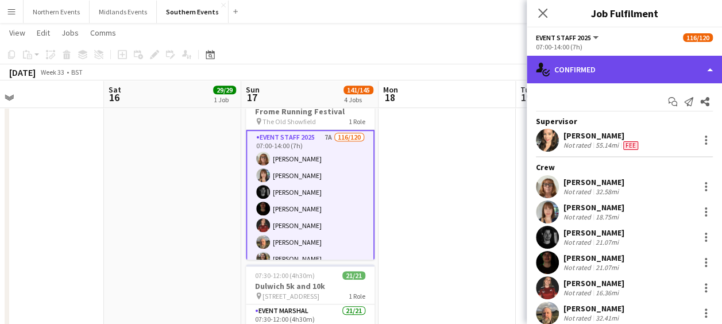
click at [640, 72] on div "single-neutral-actions-check-2 Confirmed" at bounding box center [624, 70] width 195 height 28
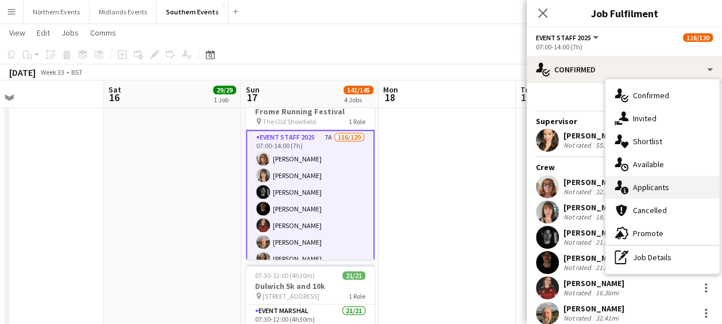
click at [642, 182] on div "single-neutral-actions-information Applicants" at bounding box center [663, 187] width 114 height 23
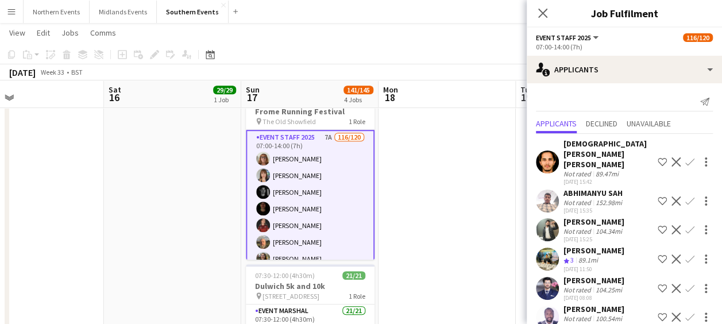
scroll to position [35, 0]
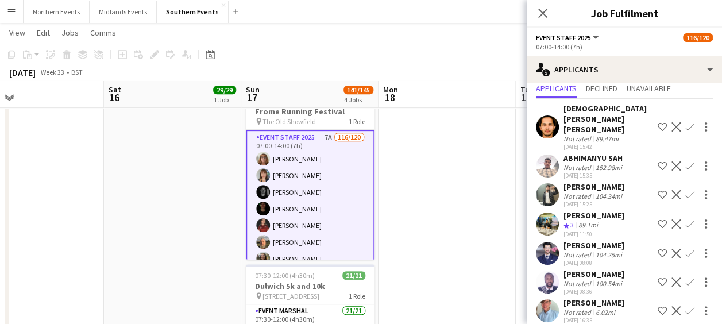
click at [686, 306] on app-icon "Confirm" at bounding box center [690, 310] width 9 height 9
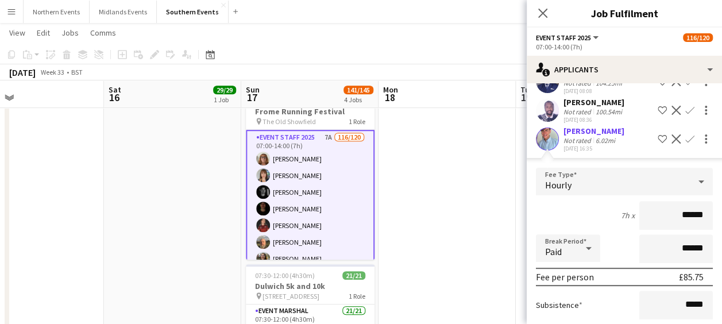
click at [546, 128] on app-user-avatar at bounding box center [547, 139] width 23 height 23
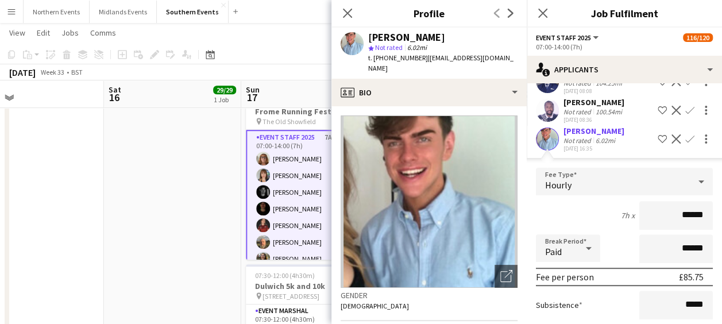
scroll to position [295, 0]
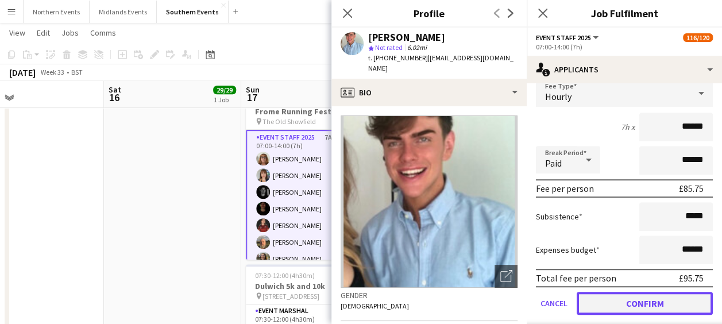
click at [633, 294] on button "Confirm" at bounding box center [645, 303] width 136 height 23
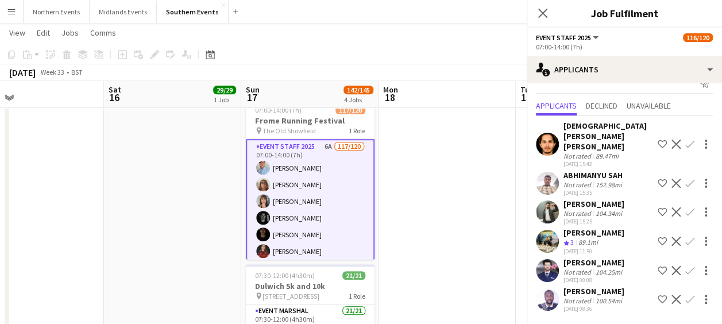
scroll to position [0, 0]
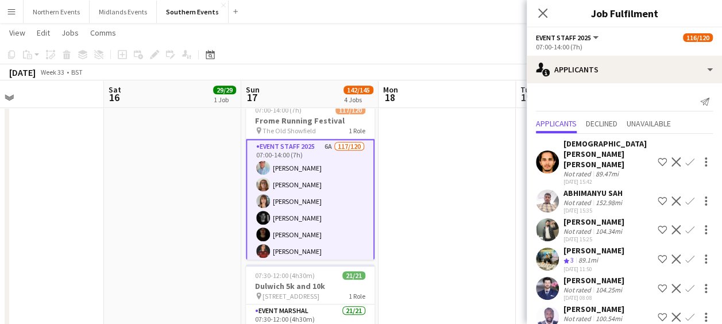
click at [487, 248] on app-date-cell at bounding box center [447, 192] width 137 height 659
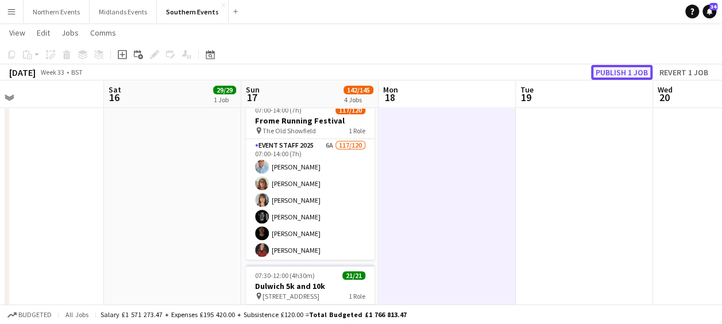
click at [630, 68] on button "Publish 1 job" at bounding box center [621, 72] width 61 height 15
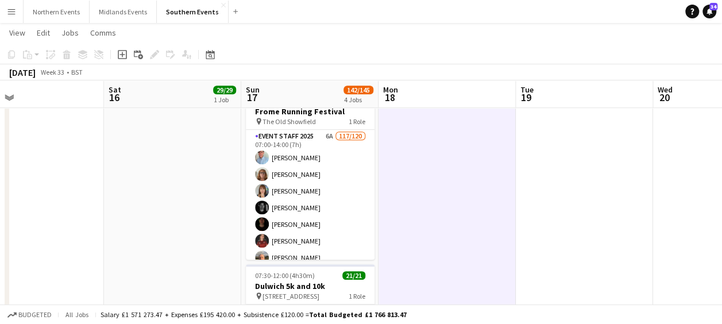
click at [630, 68] on div "[DATE] Week 33 • BST" at bounding box center [361, 72] width 722 height 16
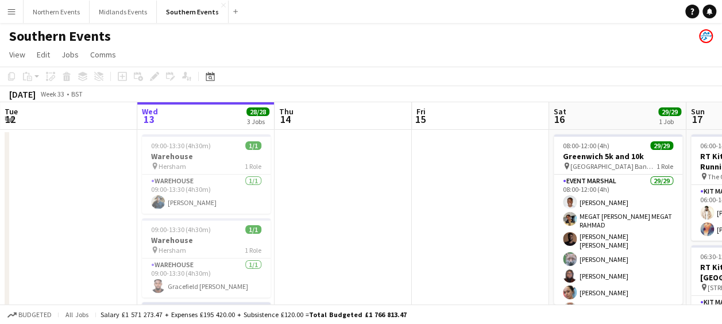
click at [420, 41] on div "Southern Events" at bounding box center [361, 34] width 722 height 22
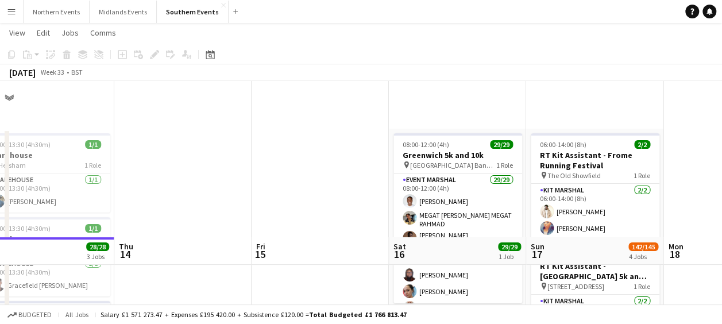
scroll to position [57, 0]
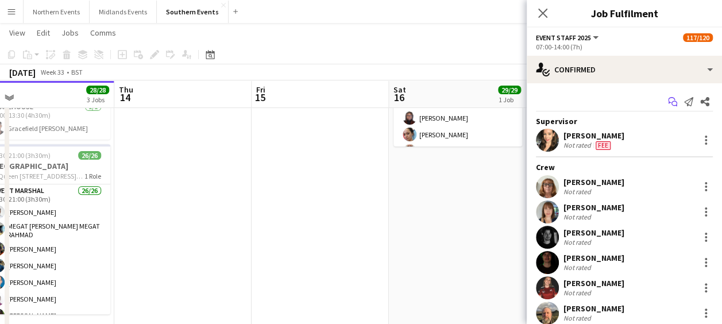
click at [668, 99] on icon "Start chat" at bounding box center [672, 101] width 9 height 9
click at [668, 98] on icon "Start chat" at bounding box center [672, 101] width 9 height 9
drag, startPoint x: 663, startPoint y: 98, endPoint x: 516, endPoint y: 93, distance: 146.7
click at [516, 93] on body "Menu Boards Boards Boards All jobs Status Workforce Workforce My Workforce Recr…" at bounding box center [361, 215] width 722 height 744
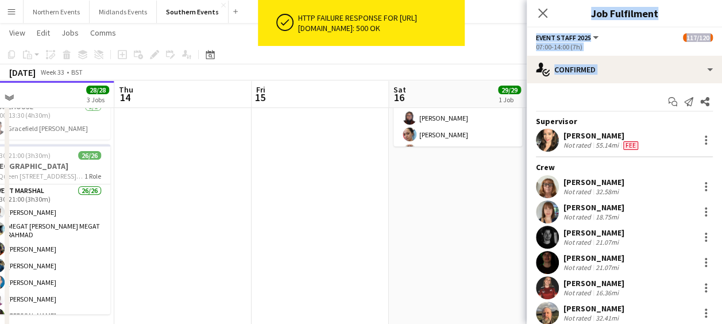
click at [2, 11] on button "Menu" at bounding box center [11, 11] width 23 height 23
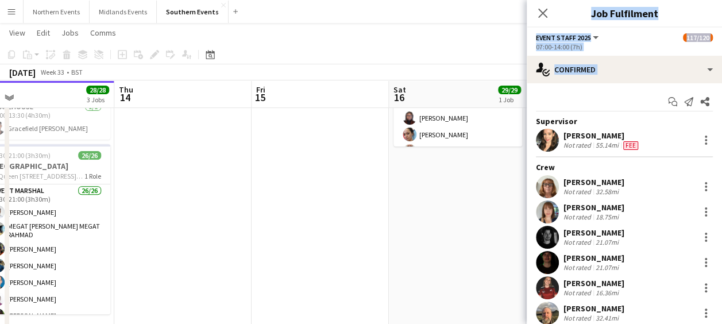
scroll to position [57, 0]
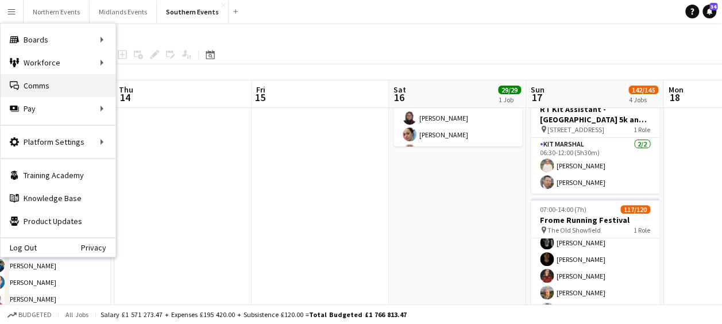
click at [33, 84] on link "Comms Comms" at bounding box center [58, 85] width 115 height 23
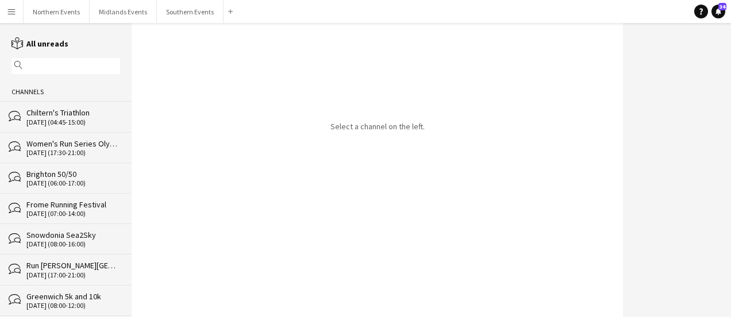
click at [37, 207] on div "Frome Running Festival" at bounding box center [73, 204] width 94 height 10
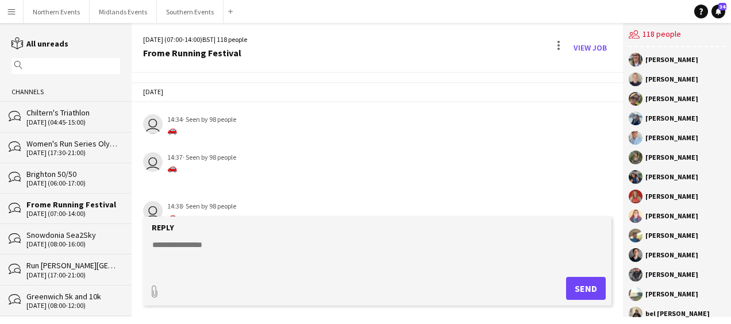
click at [37, 207] on div "Frome Running Festival" at bounding box center [73, 204] width 94 height 10
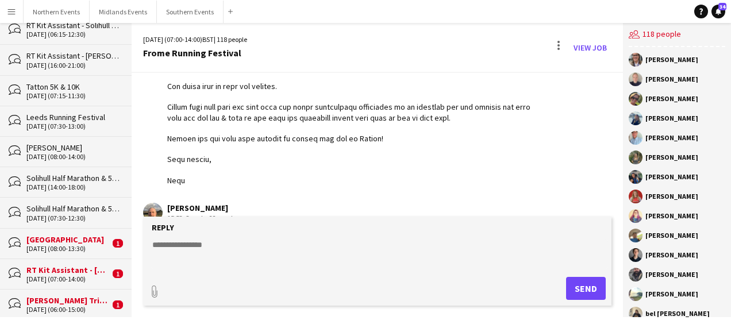
scroll to position [965, 0]
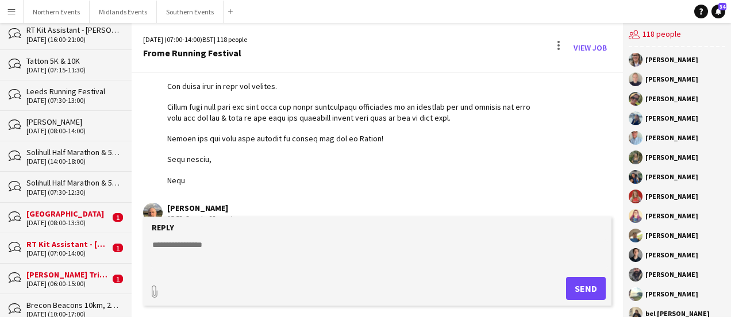
click at [51, 209] on div "[GEOGRAPHIC_DATA]" at bounding box center [67, 214] width 83 height 10
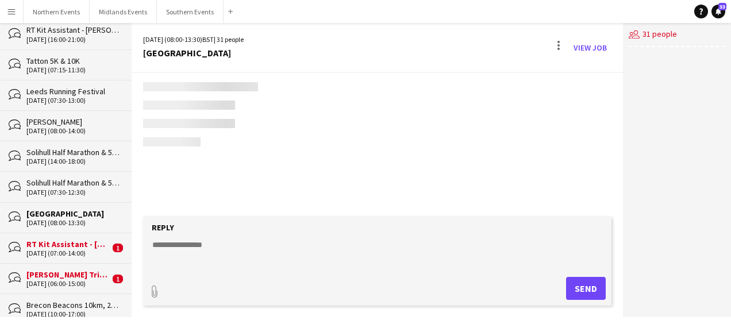
scroll to position [2712, 0]
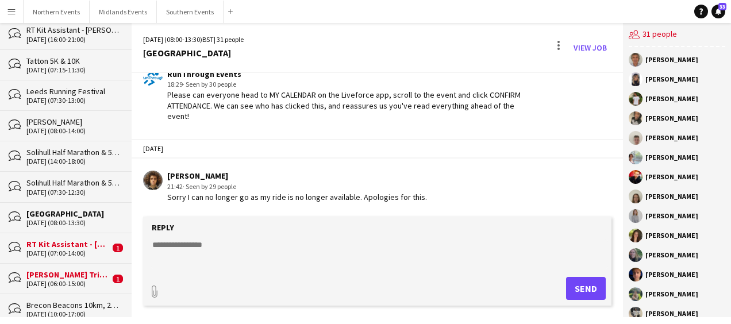
click at [207, 243] on textarea at bounding box center [379, 254] width 457 height 30
paste textarea "**********"
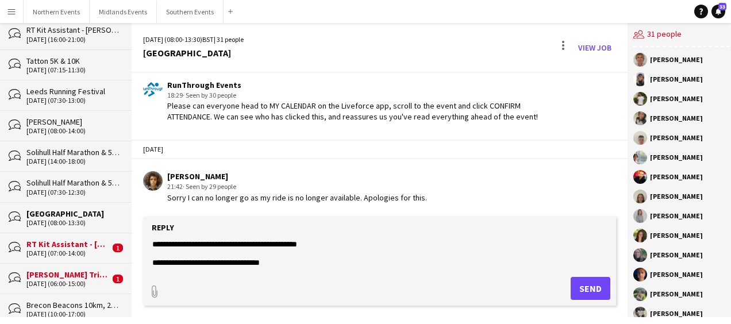
scroll to position [240, 0]
click at [270, 247] on textarea at bounding box center [379, 254] width 457 height 30
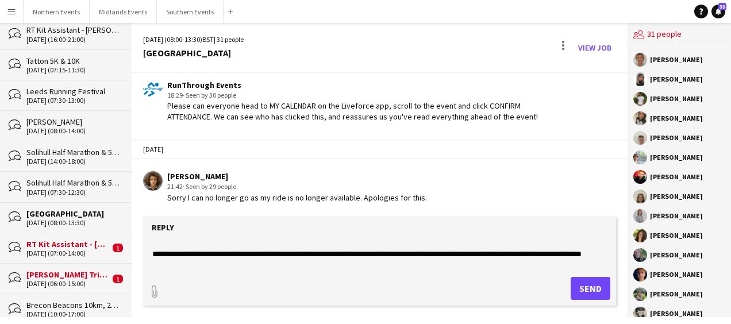
scroll to position [0, 0]
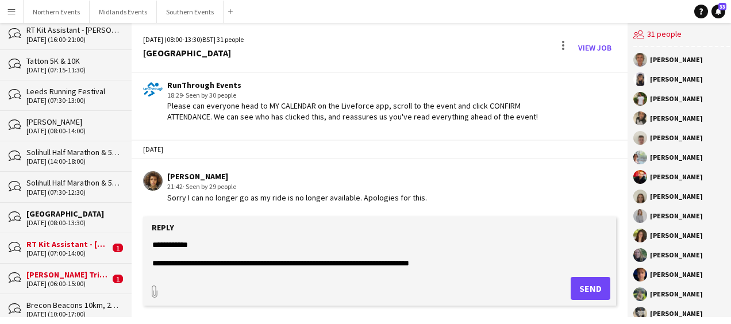
click at [323, 264] on textarea at bounding box center [379, 254] width 457 height 30
click at [501, 264] on textarea at bounding box center [379, 254] width 457 height 30
type textarea "**********"
click at [582, 288] on button "Send" at bounding box center [591, 288] width 40 height 23
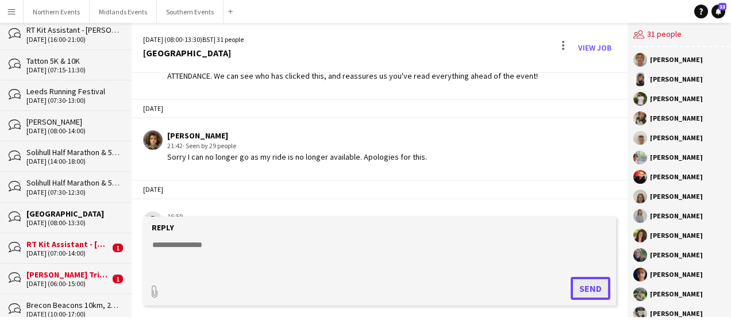
scroll to position [3138, 0]
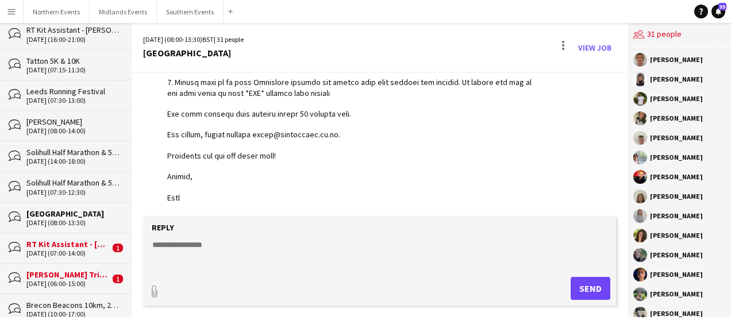
click at [70, 270] on div "[PERSON_NAME] Triathlon & Run" at bounding box center [67, 275] width 83 height 10
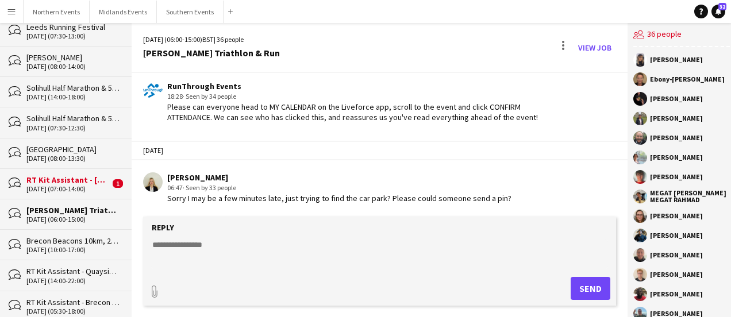
scroll to position [2755, 0]
click at [222, 261] on textarea at bounding box center [379, 254] width 457 height 30
paste textarea "**********"
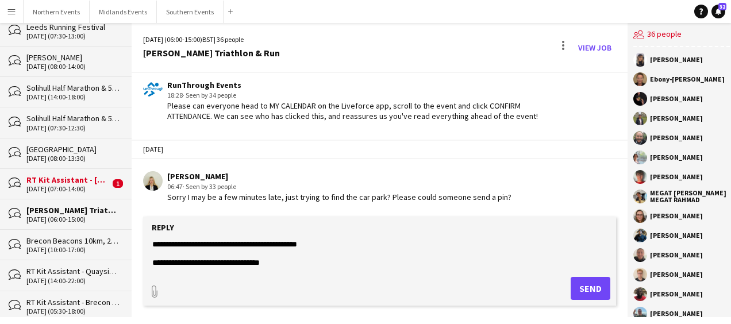
scroll to position [240, 0]
click at [271, 247] on textarea at bounding box center [379, 254] width 457 height 30
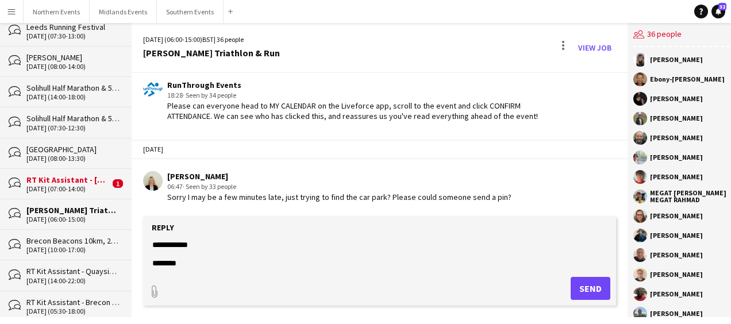
type textarea "**********"
click at [578, 287] on button "Send" at bounding box center [591, 288] width 40 height 23
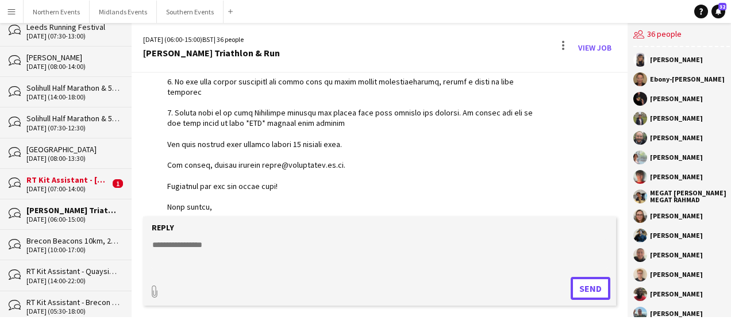
scroll to position [3112, 0]
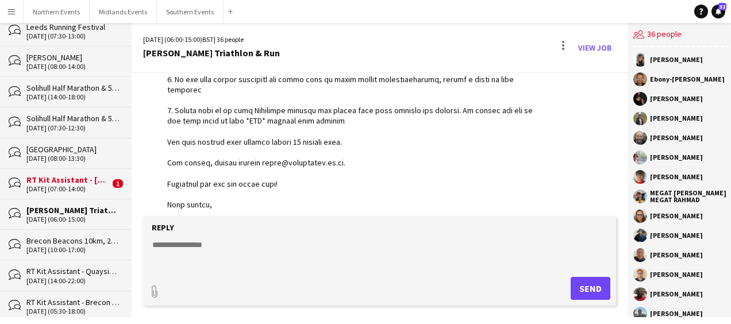
click at [199, 248] on textarea at bounding box center [379, 254] width 457 height 30
type textarea "**********"
click at [581, 285] on button "Send" at bounding box center [591, 288] width 40 height 23
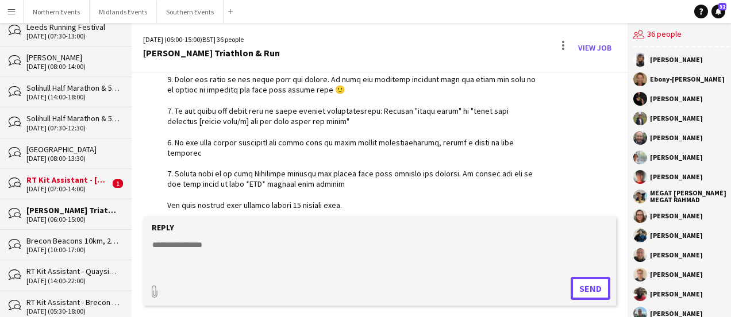
scroll to position [3230, 0]
